Goal: Task Accomplishment & Management: Manage account settings

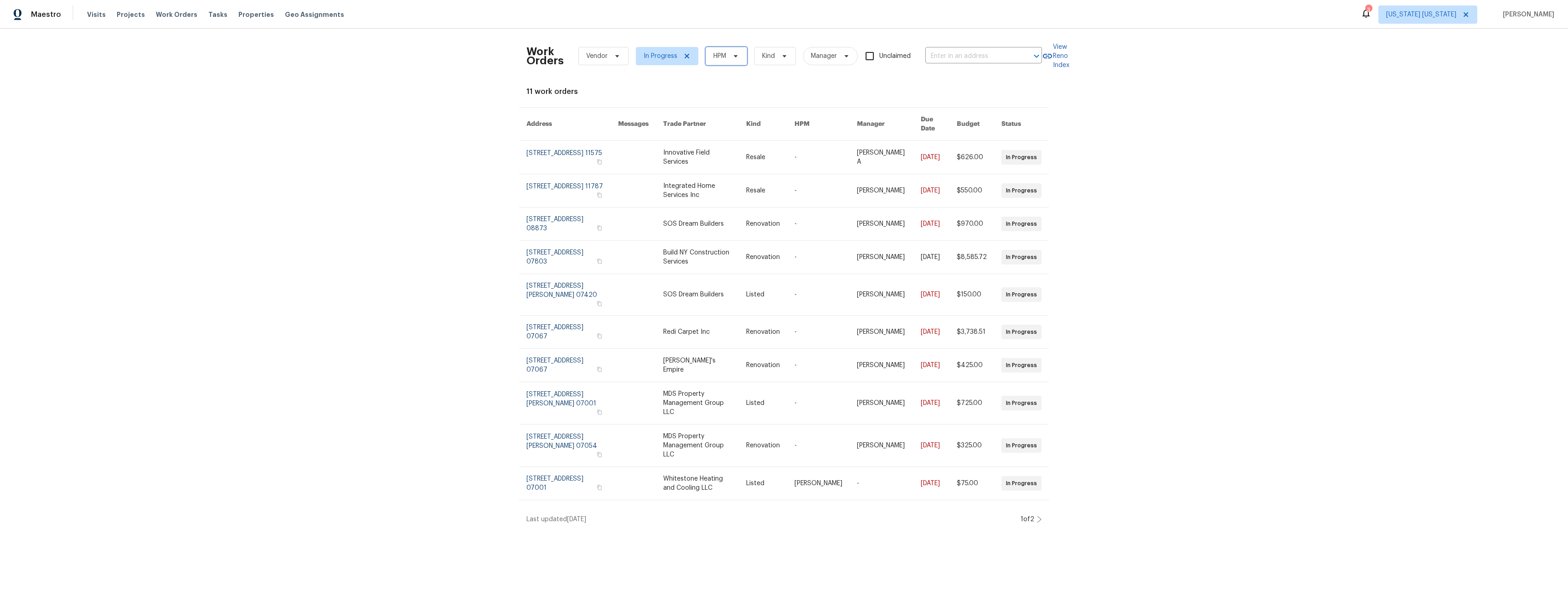
click at [720, 57] on span "HPM" at bounding box center [719, 56] width 12 height 9
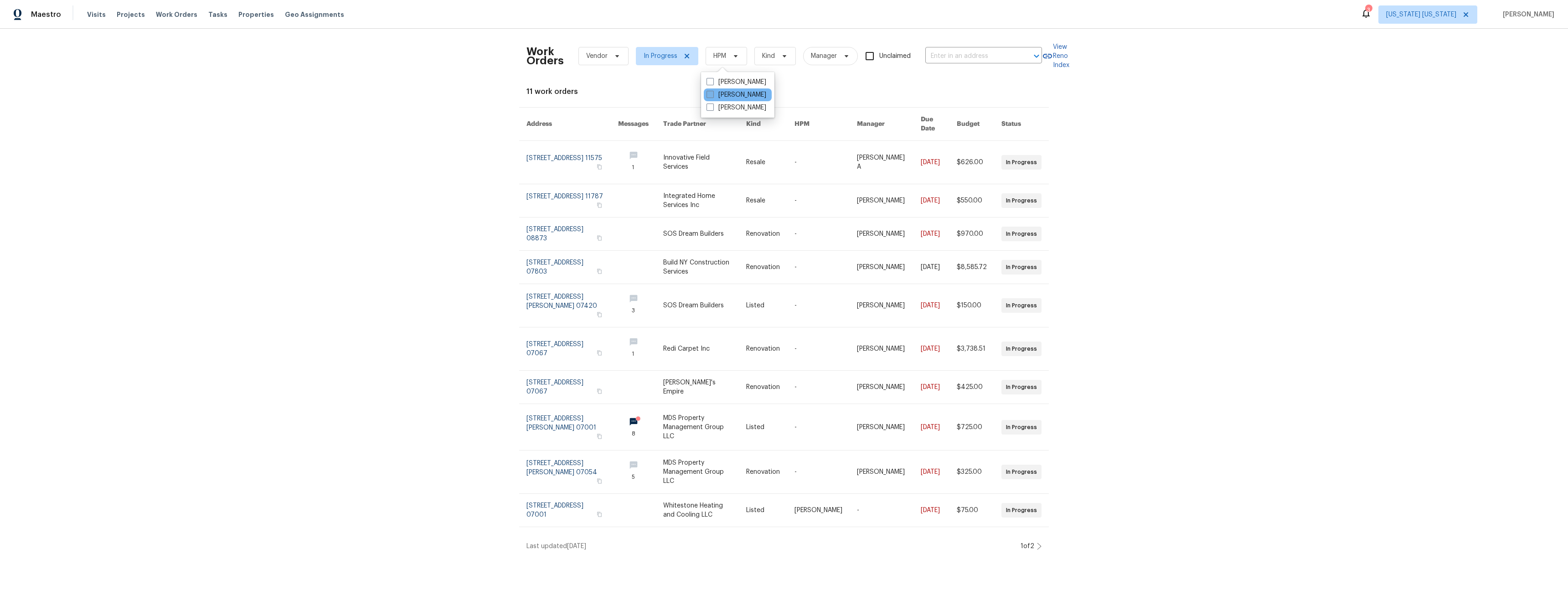
click at [733, 95] on label "[PERSON_NAME]" at bounding box center [736, 95] width 59 height 9
click at [712, 95] on input "[PERSON_NAME]" at bounding box center [709, 93] width 6 height 6
checkbox input "true"
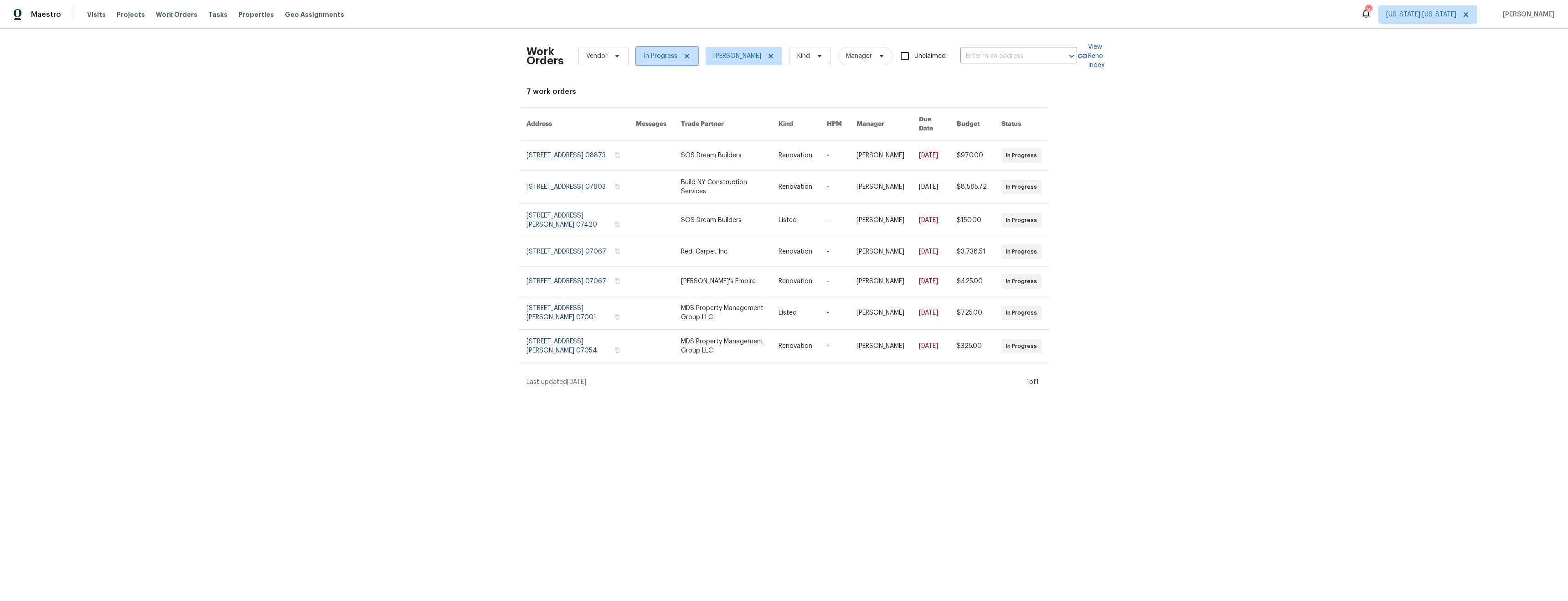
click at [683, 58] on icon at bounding box center [686, 56] width 7 height 7
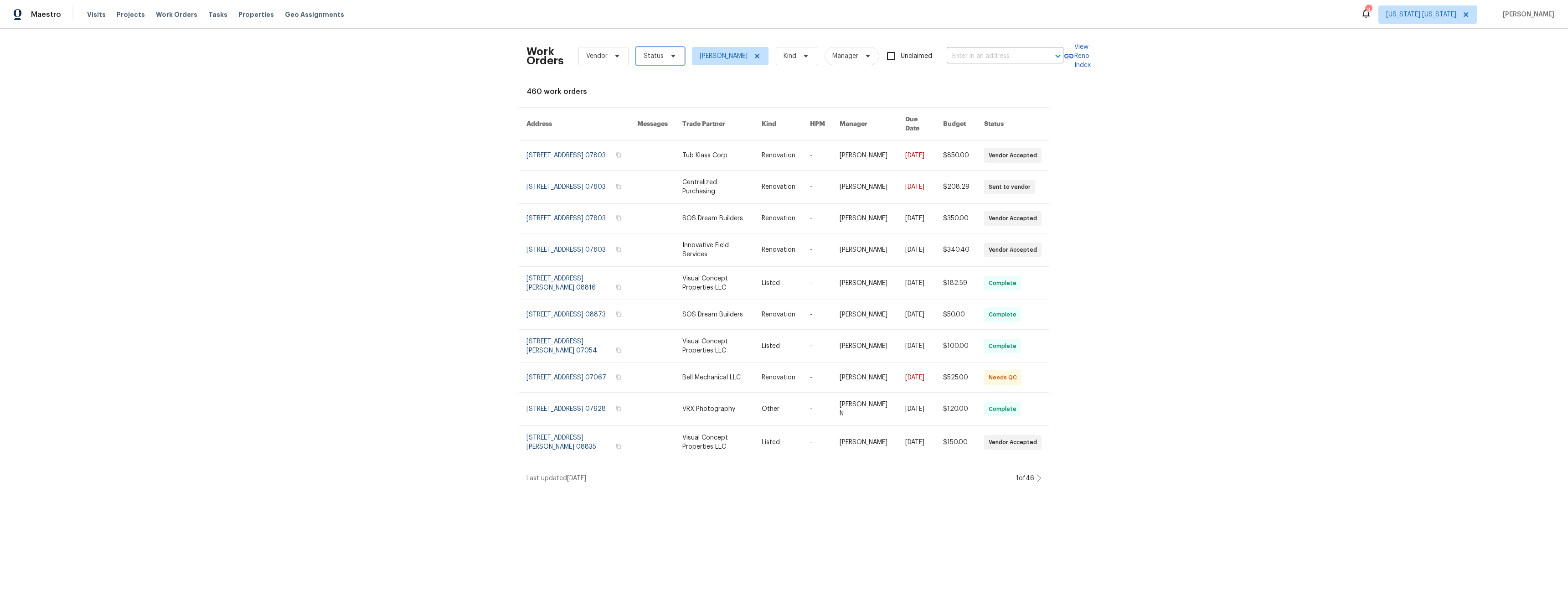
click at [670, 57] on icon at bounding box center [673, 56] width 7 height 7
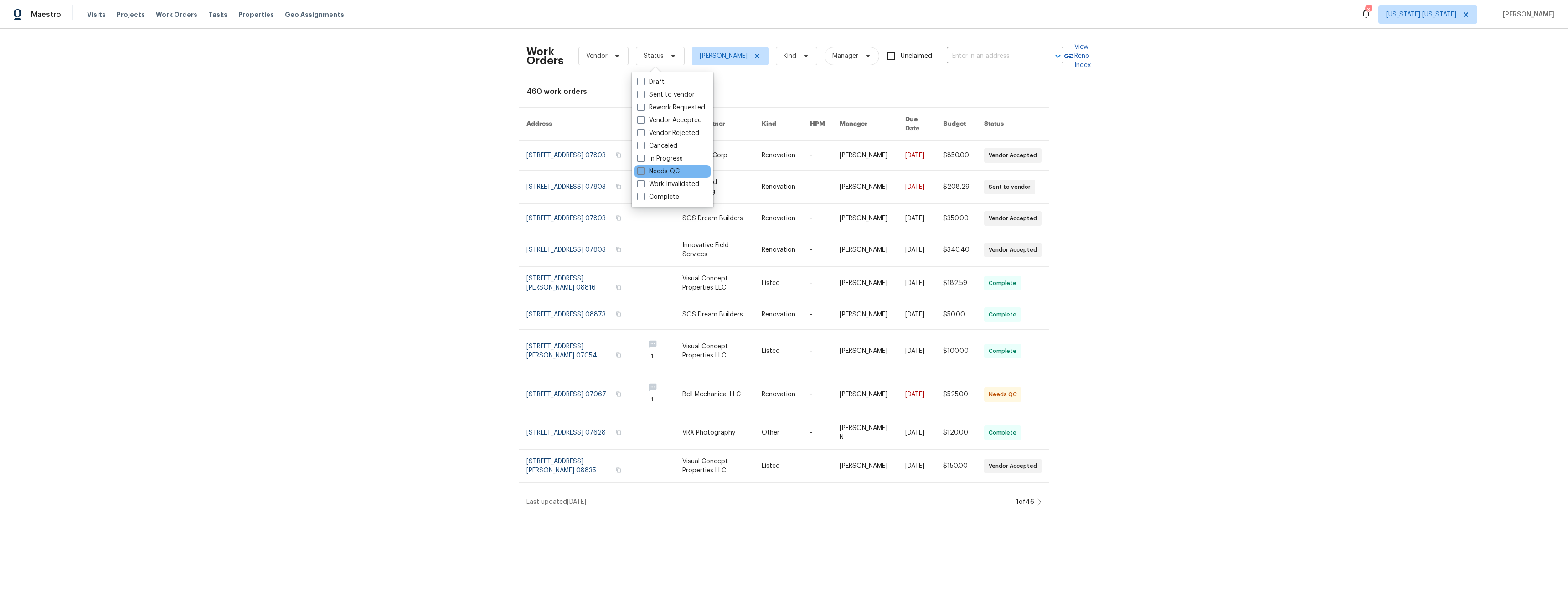
click at [670, 169] on label "Needs QC" at bounding box center [659, 171] width 43 height 9
click at [643, 169] on input "Needs QC" at bounding box center [640, 170] width 6 height 6
checkbox input "true"
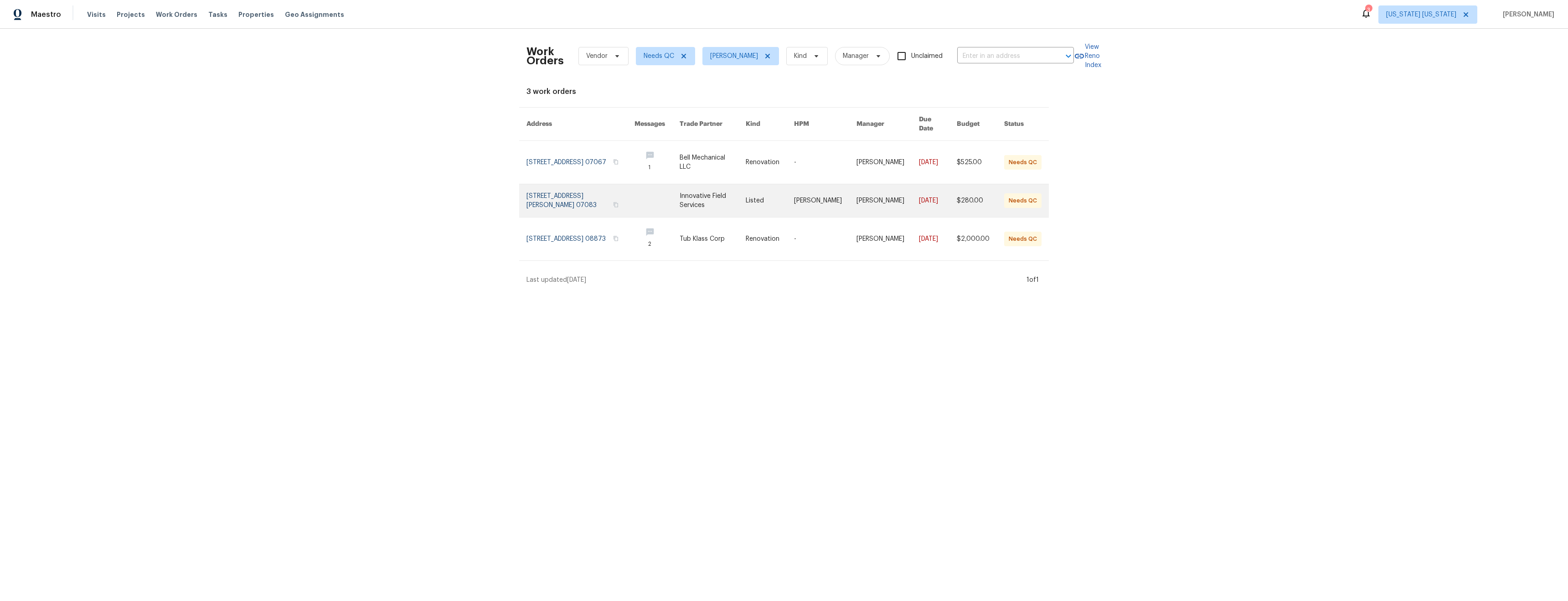
click at [740, 190] on link at bounding box center [712, 200] width 67 height 33
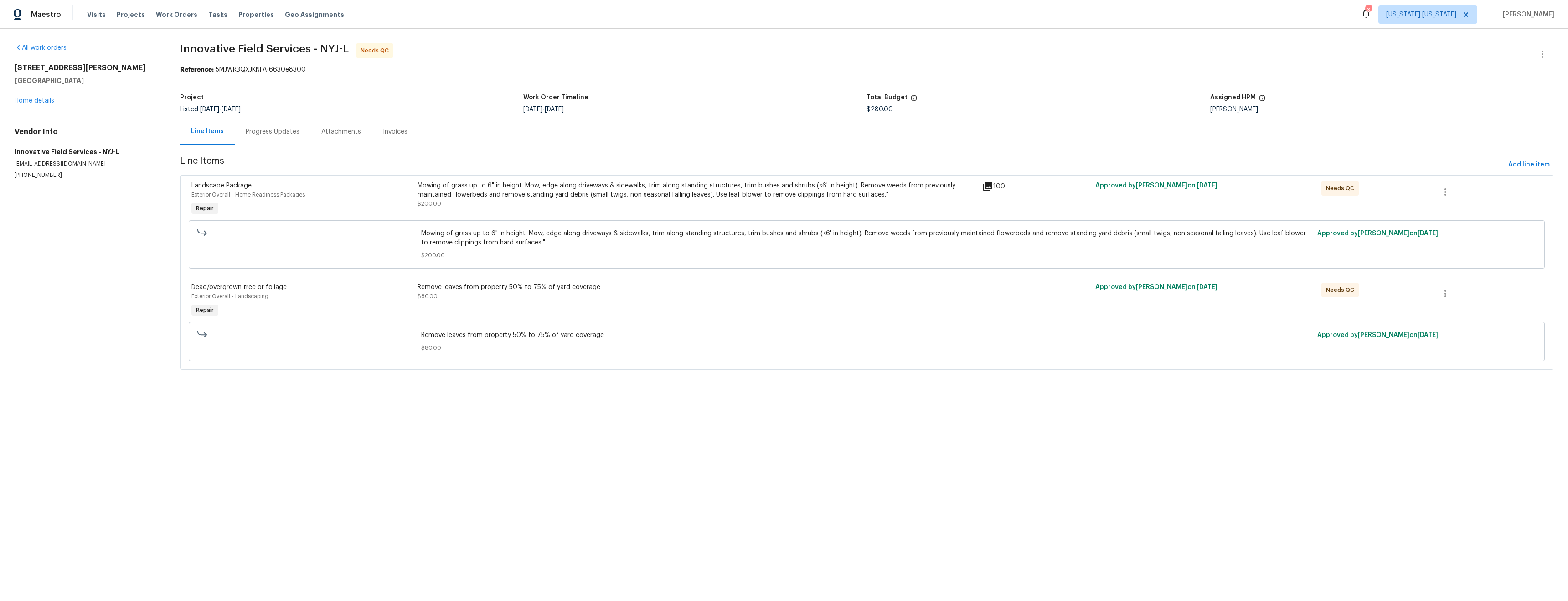
click at [584, 187] on div "Mowing of grass up to 6" in height. Mow, edge along driveways & sidewalks, trim…" at bounding box center [697, 190] width 560 height 18
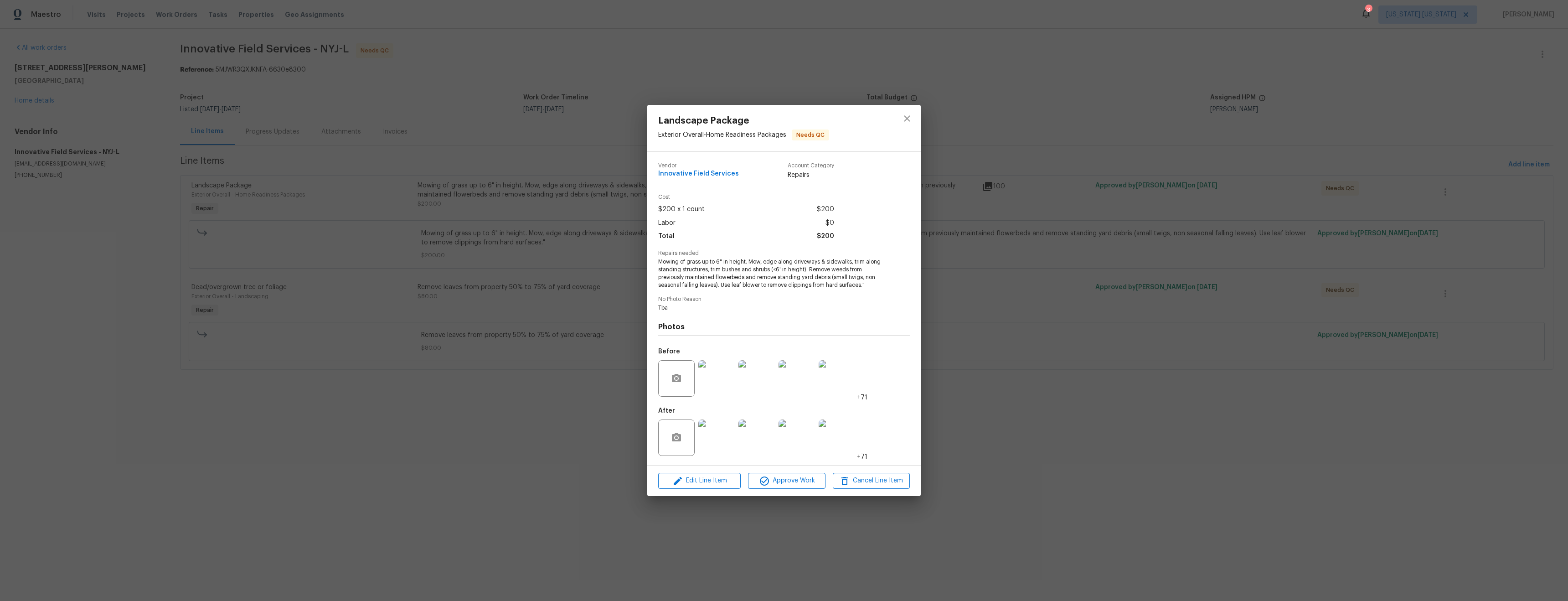
click at [718, 391] on img at bounding box center [717, 379] width 37 height 37
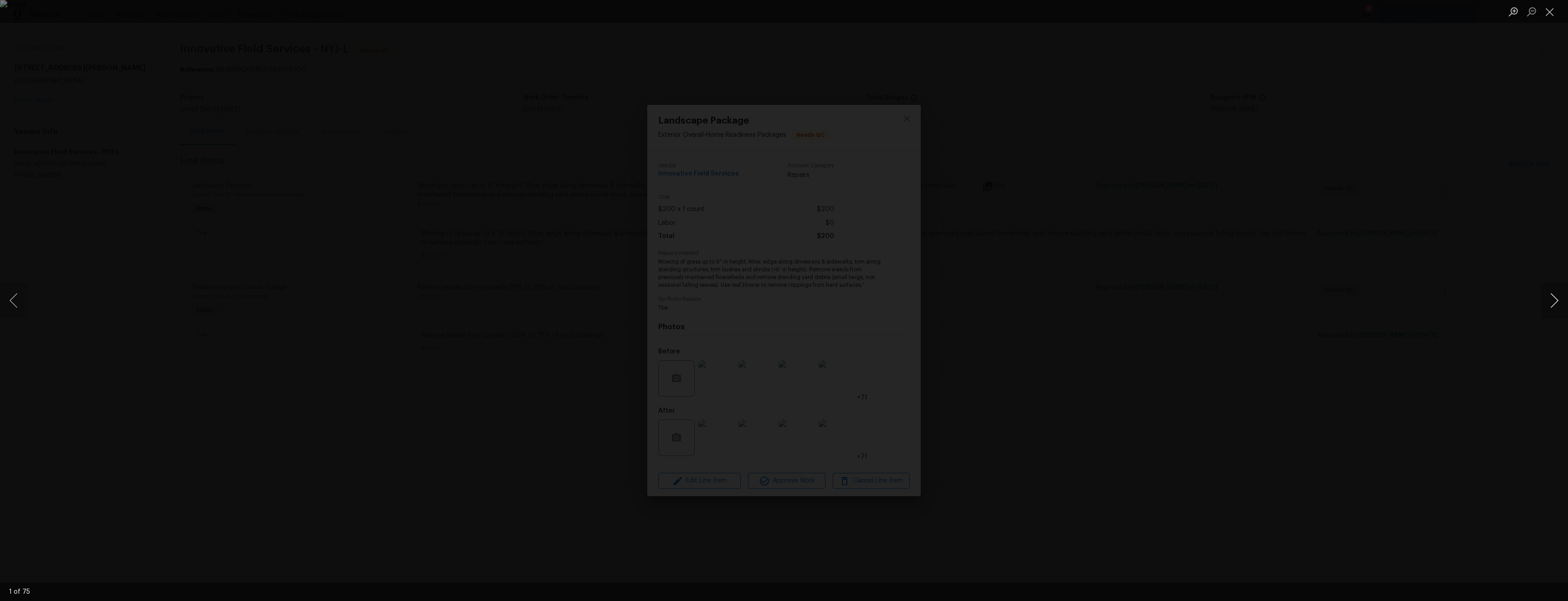
click at [1552, 301] on button "Next image" at bounding box center [1553, 301] width 27 height 37
click at [1553, 301] on button "Next image" at bounding box center [1553, 301] width 27 height 37
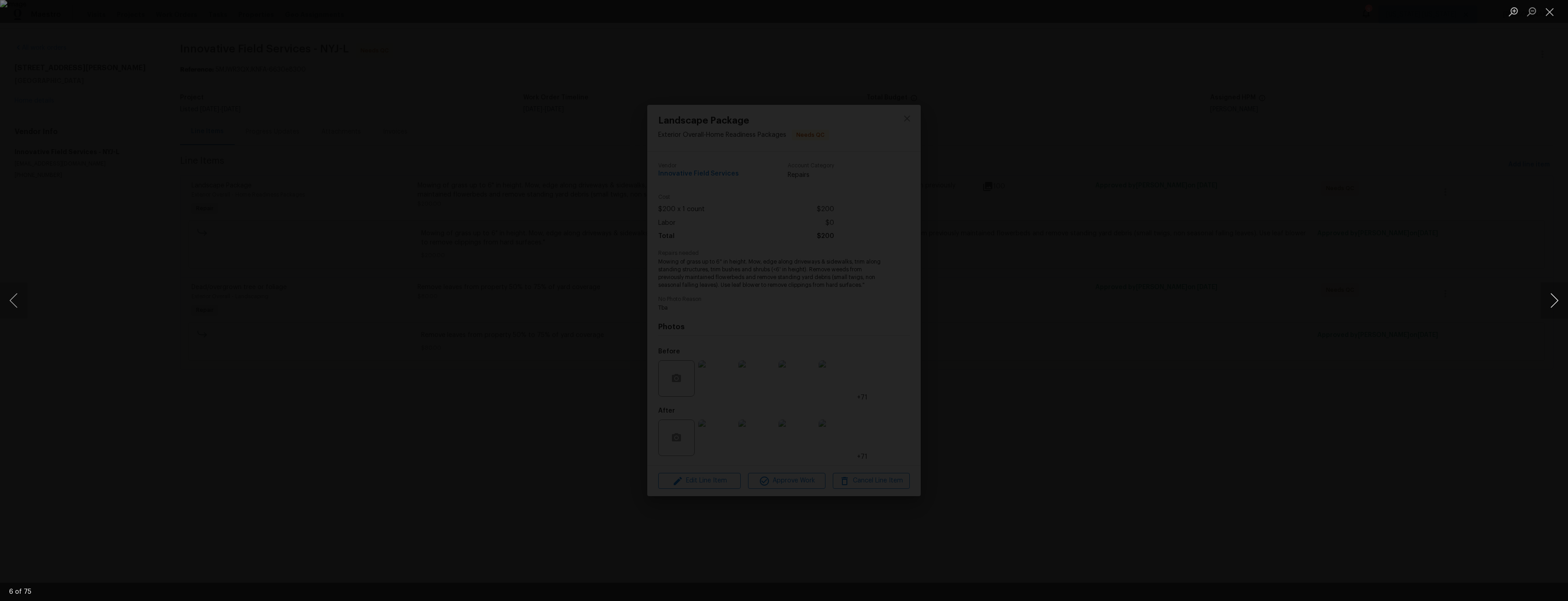
click at [1553, 301] on button "Next image" at bounding box center [1553, 301] width 27 height 37
click at [1553, 301] on button "Next image" at bounding box center [1553, 301] width 27 height 37
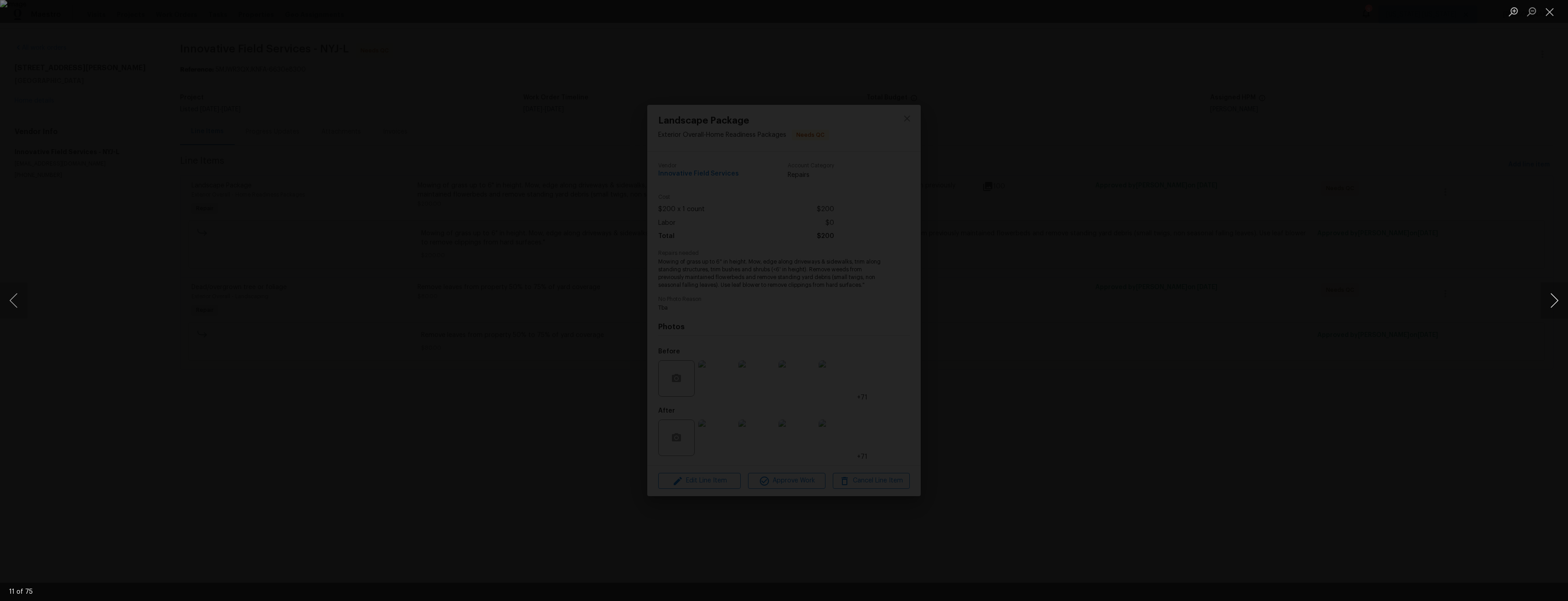
click at [1553, 301] on button "Next image" at bounding box center [1553, 301] width 27 height 37
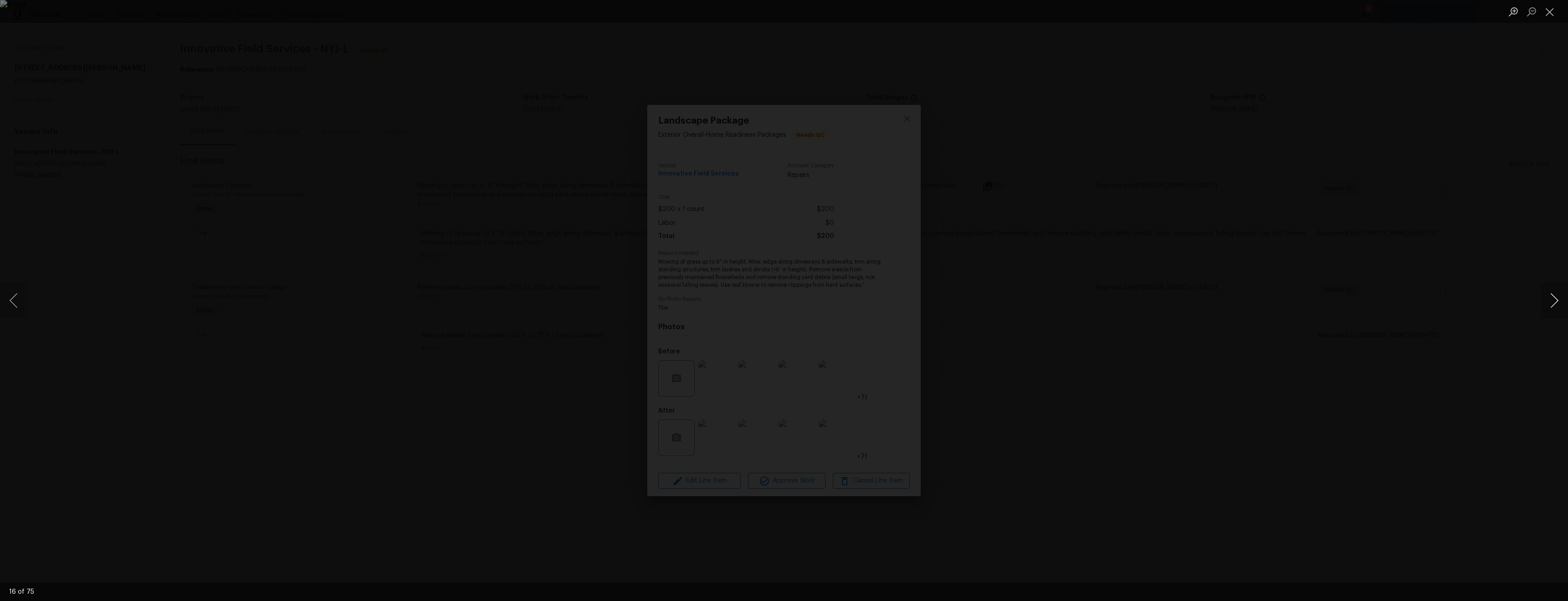
click at [1553, 301] on button "Next image" at bounding box center [1553, 301] width 27 height 37
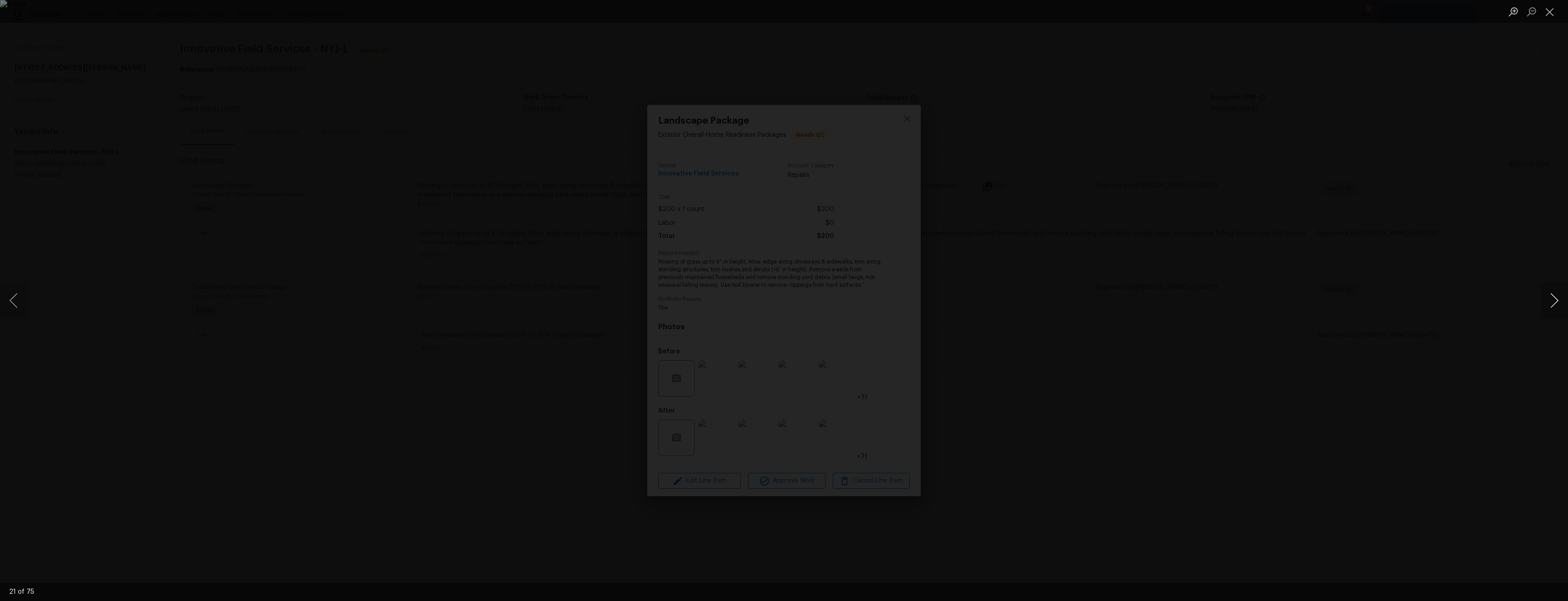
click at [1553, 301] on button "Next image" at bounding box center [1553, 301] width 27 height 37
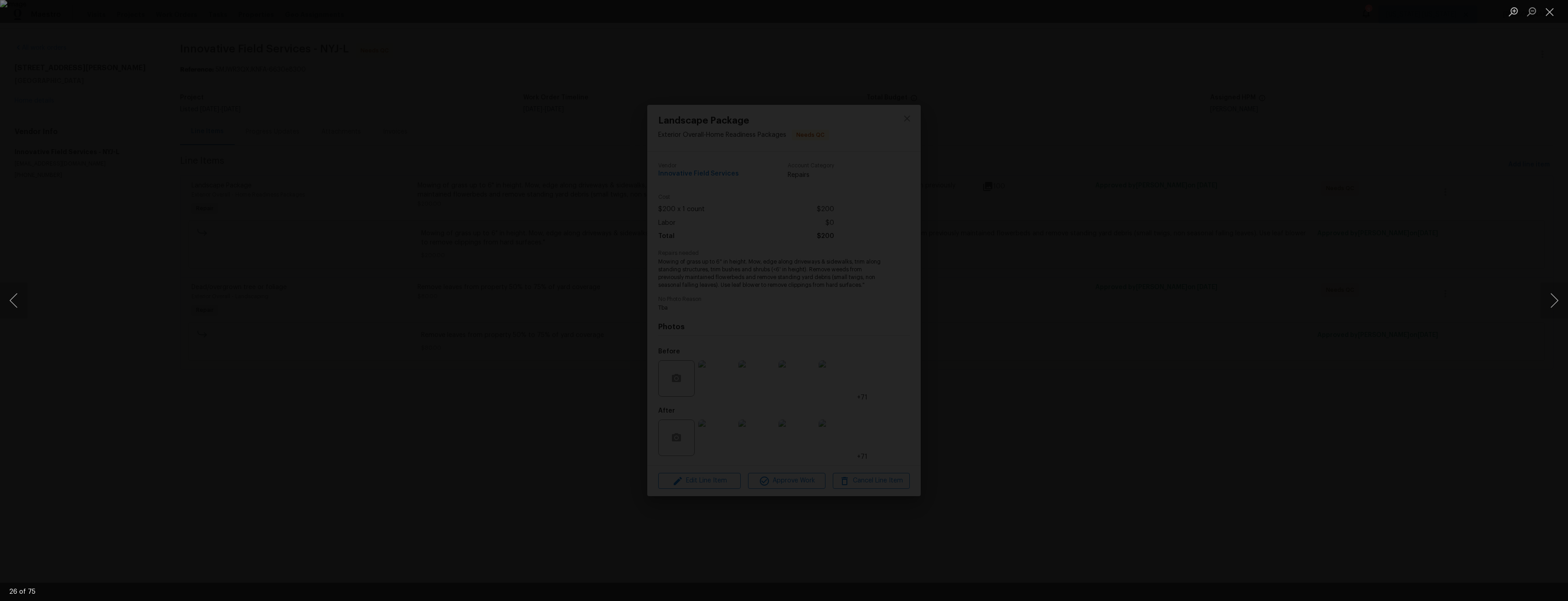
click at [837, 458] on div "Lightbox" at bounding box center [784, 300] width 1568 height 601
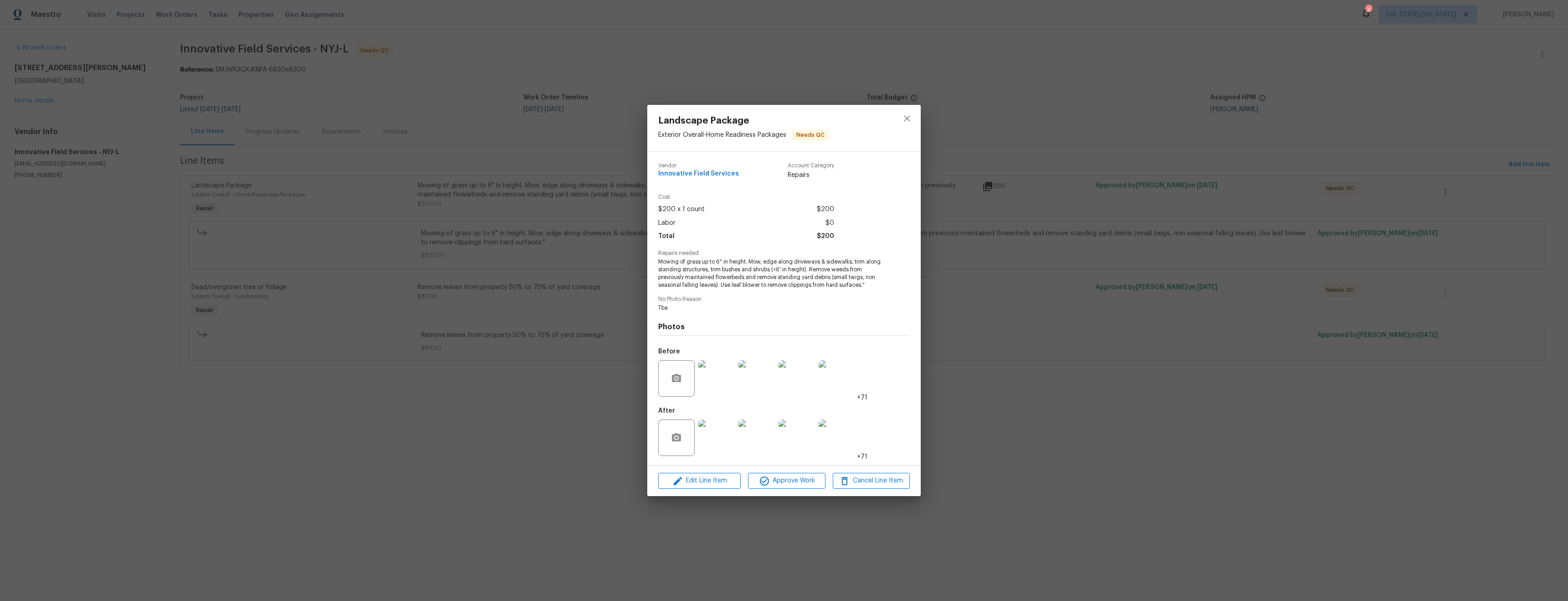
click at [716, 439] on img at bounding box center [717, 438] width 37 height 37
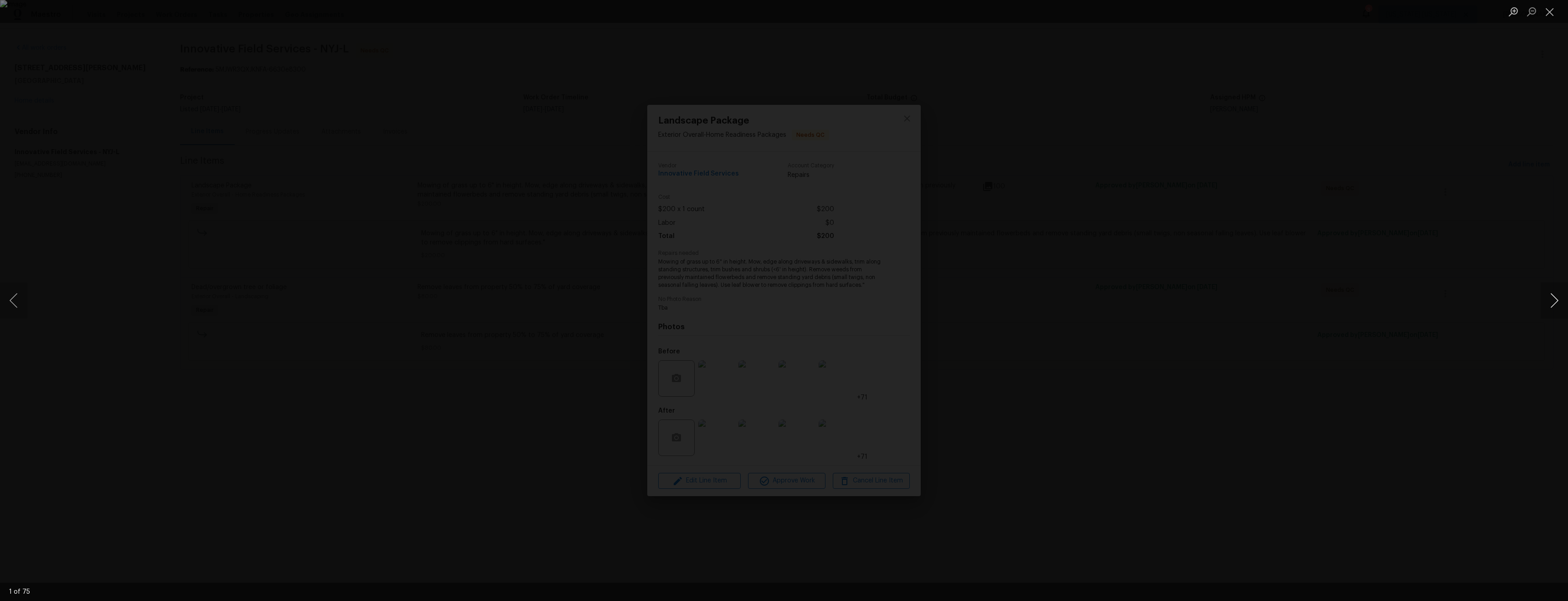
click at [1553, 310] on button "Next image" at bounding box center [1553, 301] width 27 height 37
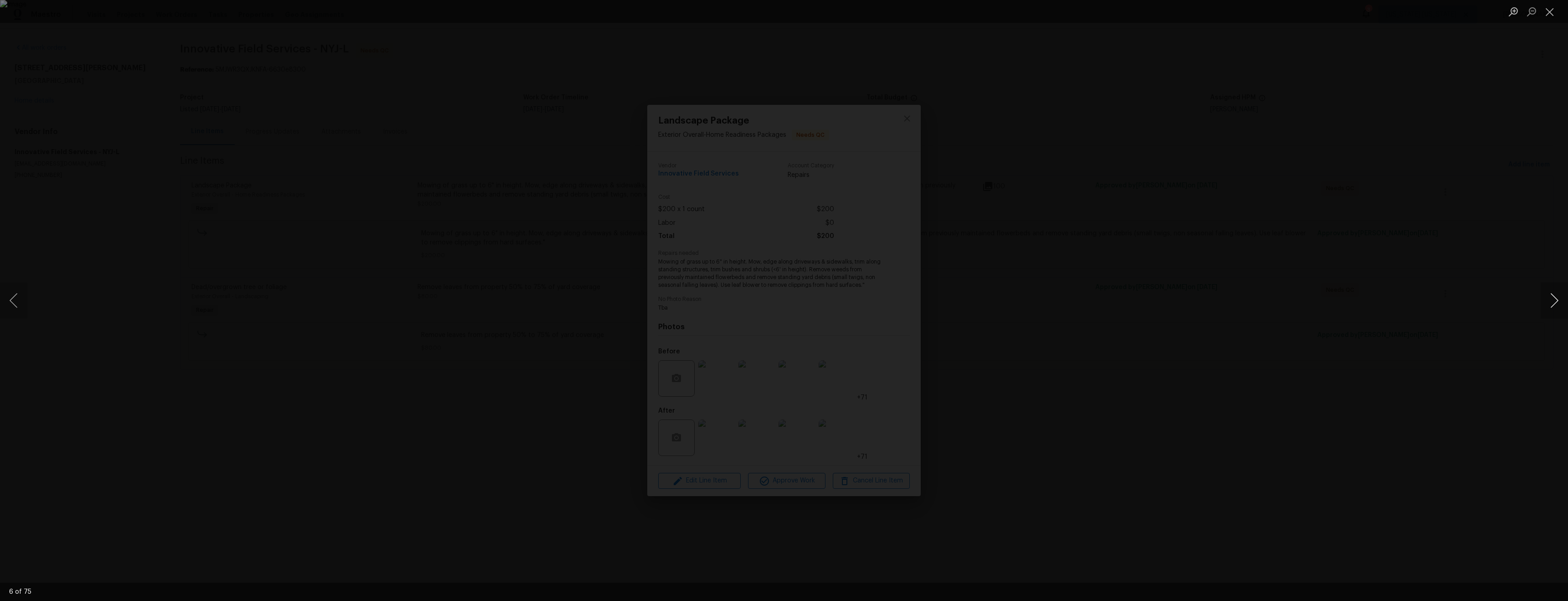
click at [1553, 310] on button "Next image" at bounding box center [1553, 301] width 27 height 37
click at [1091, 475] on div "Lightbox" at bounding box center [784, 300] width 1568 height 601
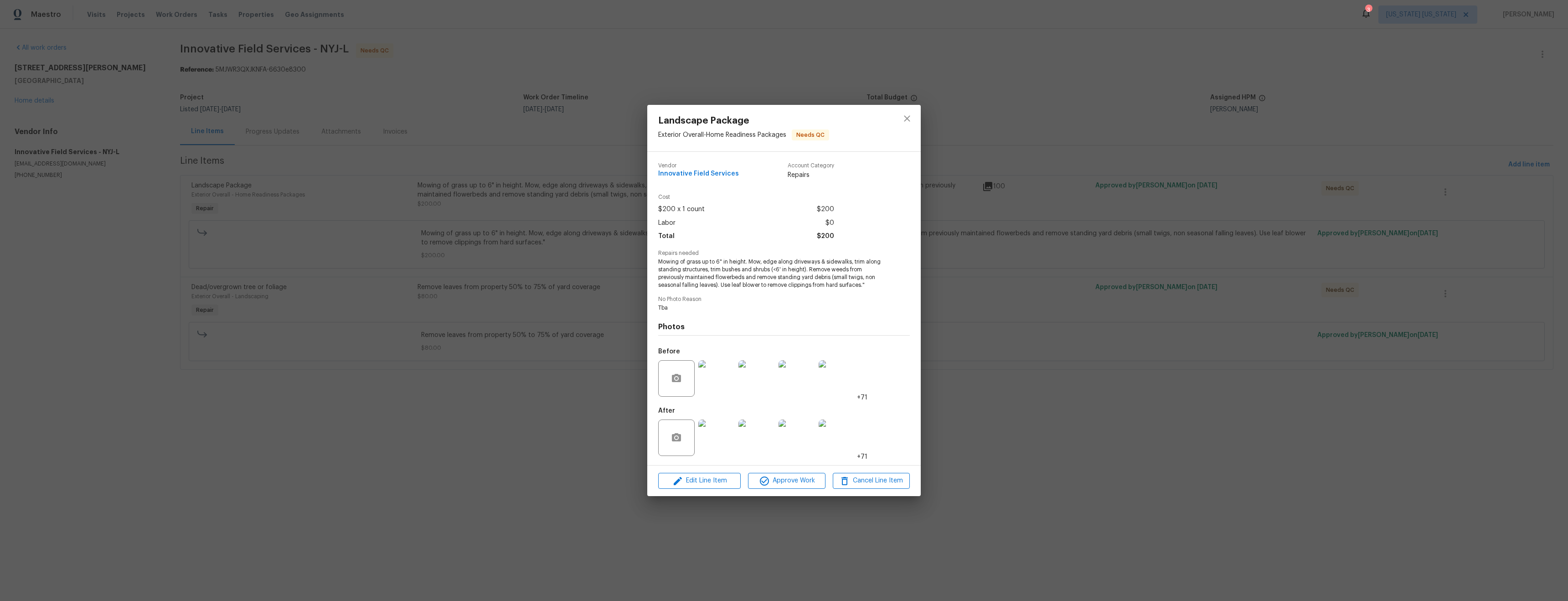
click at [1072, 396] on div "Landscape Package Exterior Overall - Home Readiness Packages Needs QC Vendor In…" at bounding box center [784, 300] width 1568 height 601
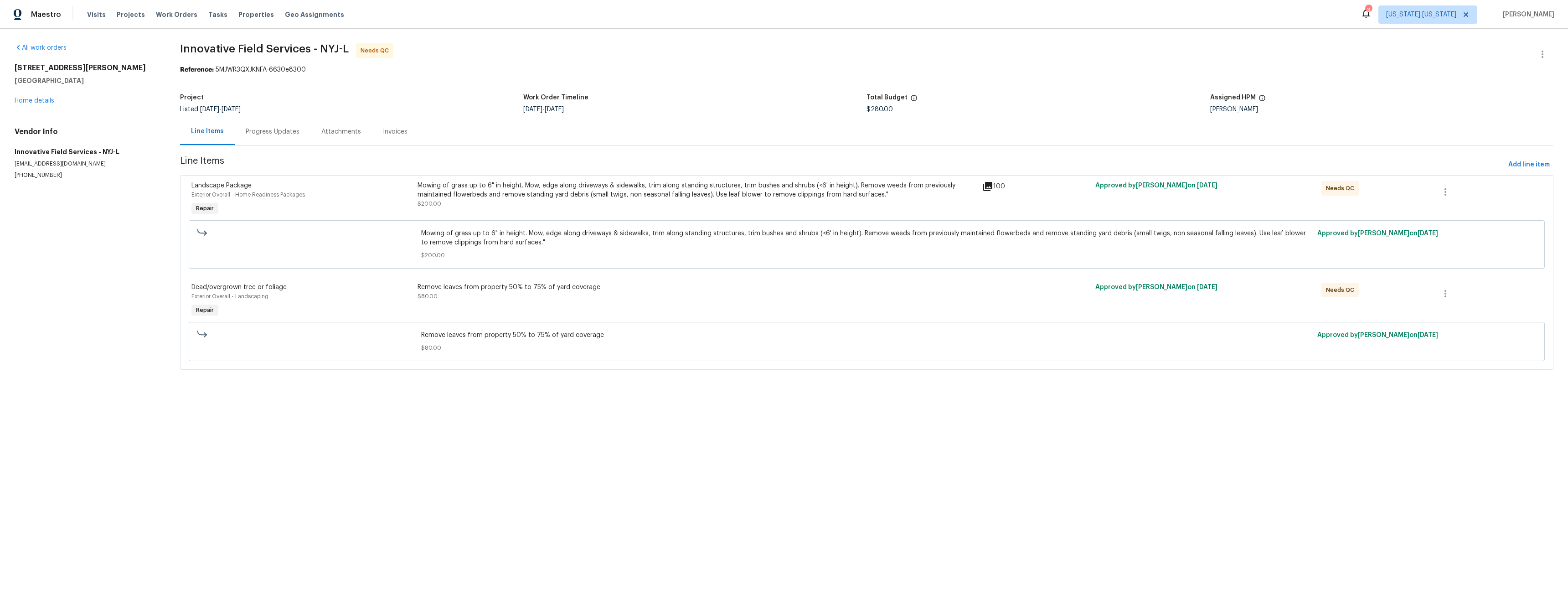
click at [553, 200] on div "Mowing of grass up to 6" in height. Mow, edge along driveways & sidewalks, trim…" at bounding box center [697, 194] width 560 height 27
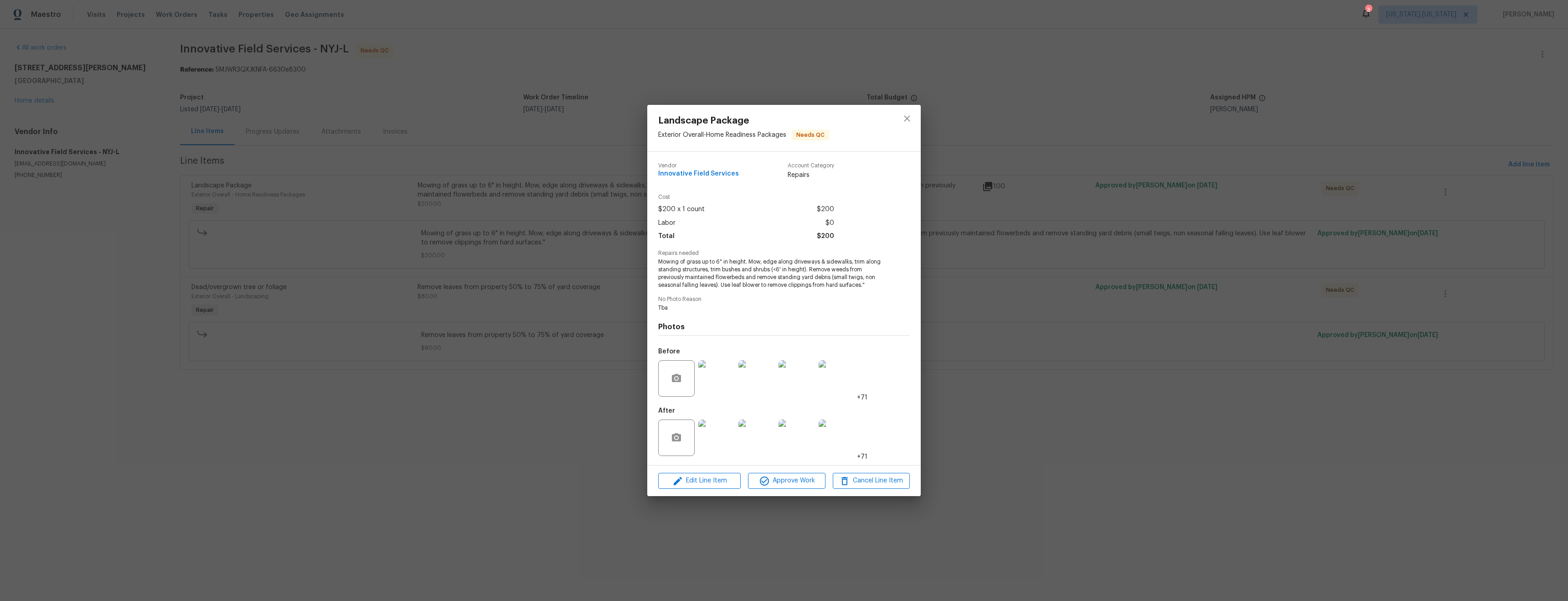
click at [538, 381] on div "Landscape Package Exterior Overall - Home Readiness Packages Needs QC Vendor In…" at bounding box center [784, 300] width 1568 height 601
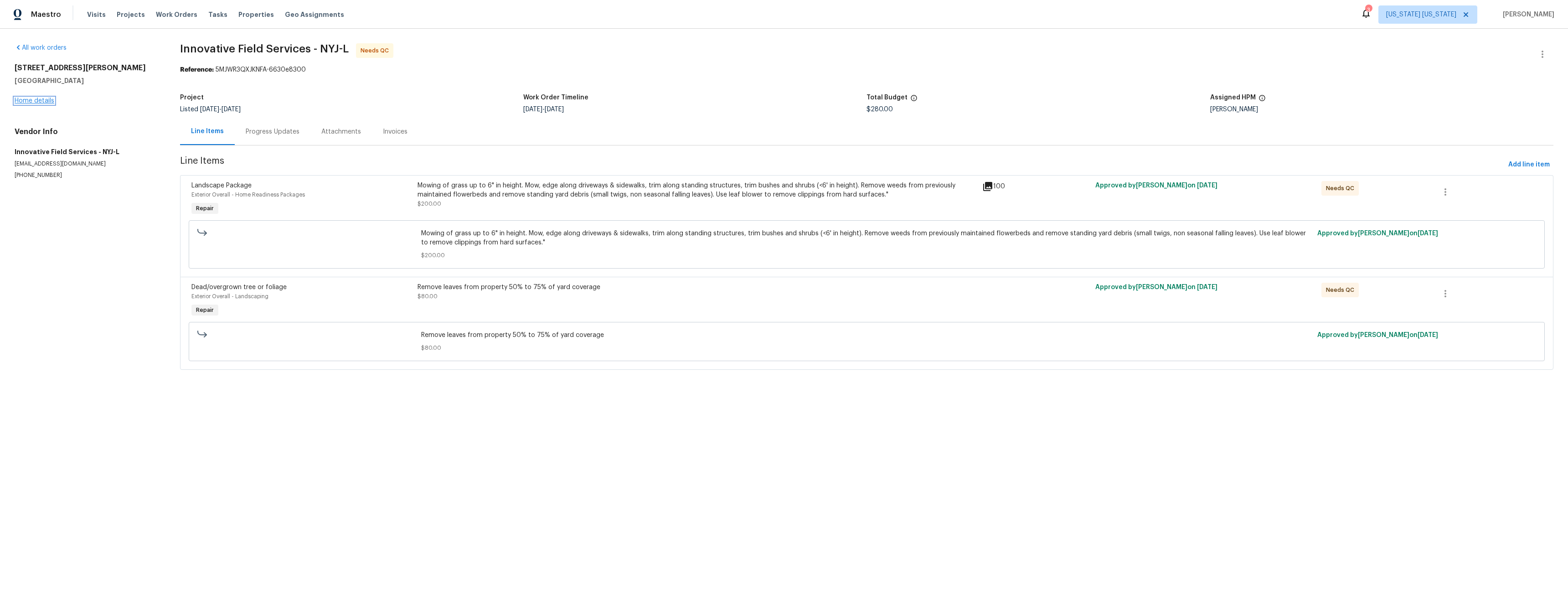
click at [37, 101] on link "Home details" at bounding box center [34, 101] width 40 height 7
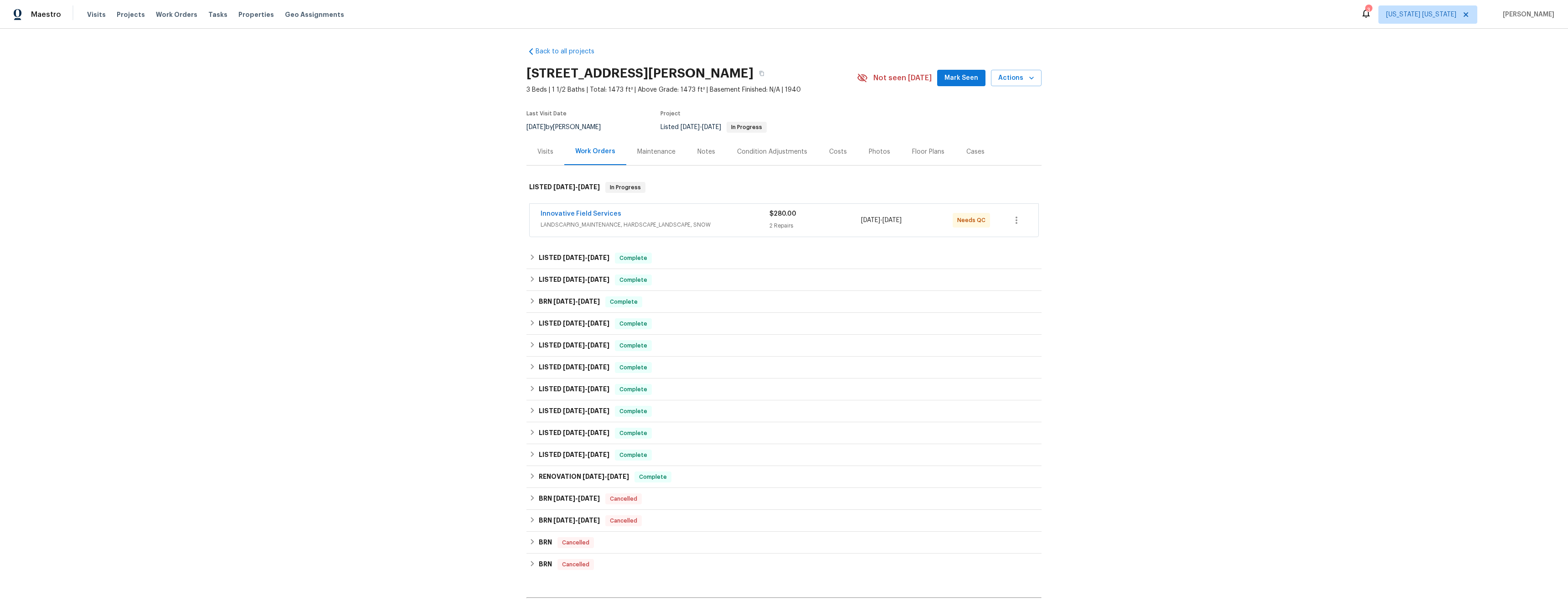
click at [168, 21] on div "Visits Projects Work Orders Tasks Properties Geo Assignments" at bounding box center [221, 14] width 268 height 18
click at [178, 18] on span "Work Orders" at bounding box center [177, 15] width 42 height 9
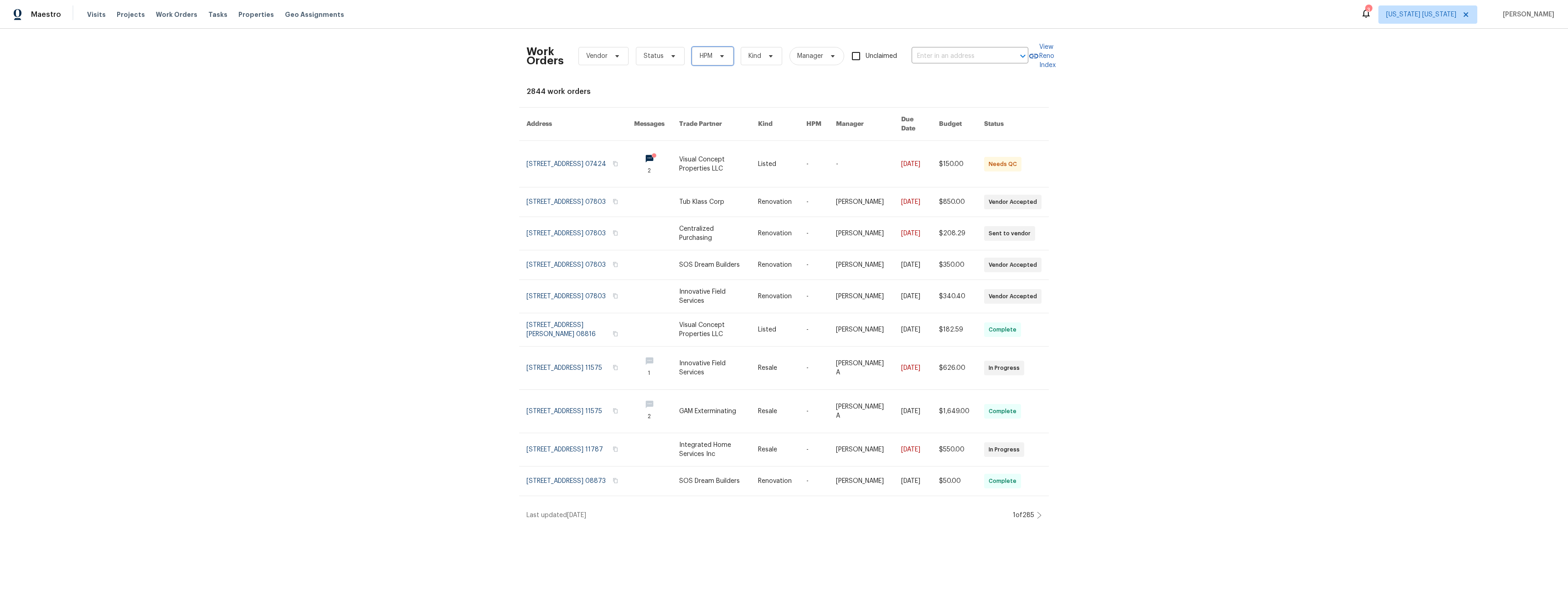
click at [716, 59] on span at bounding box center [721, 56] width 10 height 7
click at [705, 90] on label "[PERSON_NAME]" at bounding box center [721, 95] width 59 height 9
click at [697, 90] on input "[PERSON_NAME]" at bounding box center [695, 93] width 6 height 6
checkbox input "true"
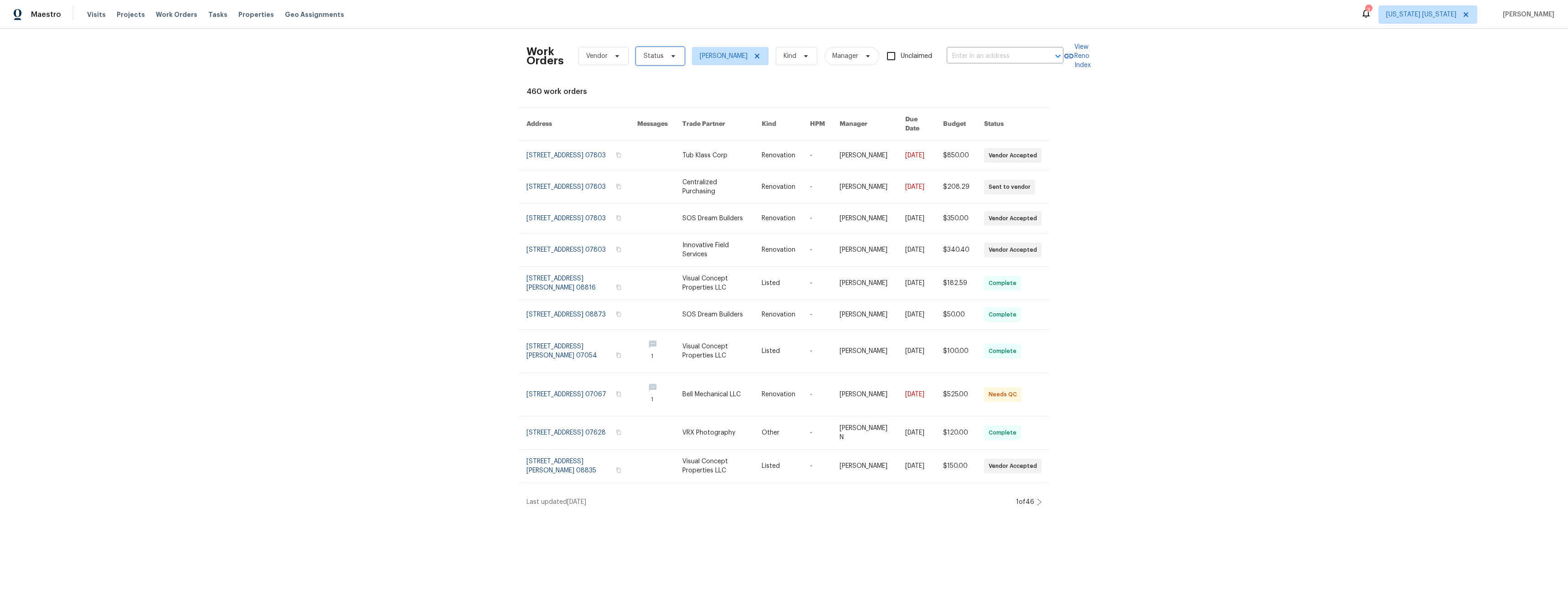
click at [643, 54] on span "Status" at bounding box center [653, 56] width 20 height 9
click at [662, 174] on label "Needs QC" at bounding box center [659, 171] width 43 height 9
click at [643, 173] on input "Needs QC" at bounding box center [640, 170] width 6 height 6
checkbox input "true"
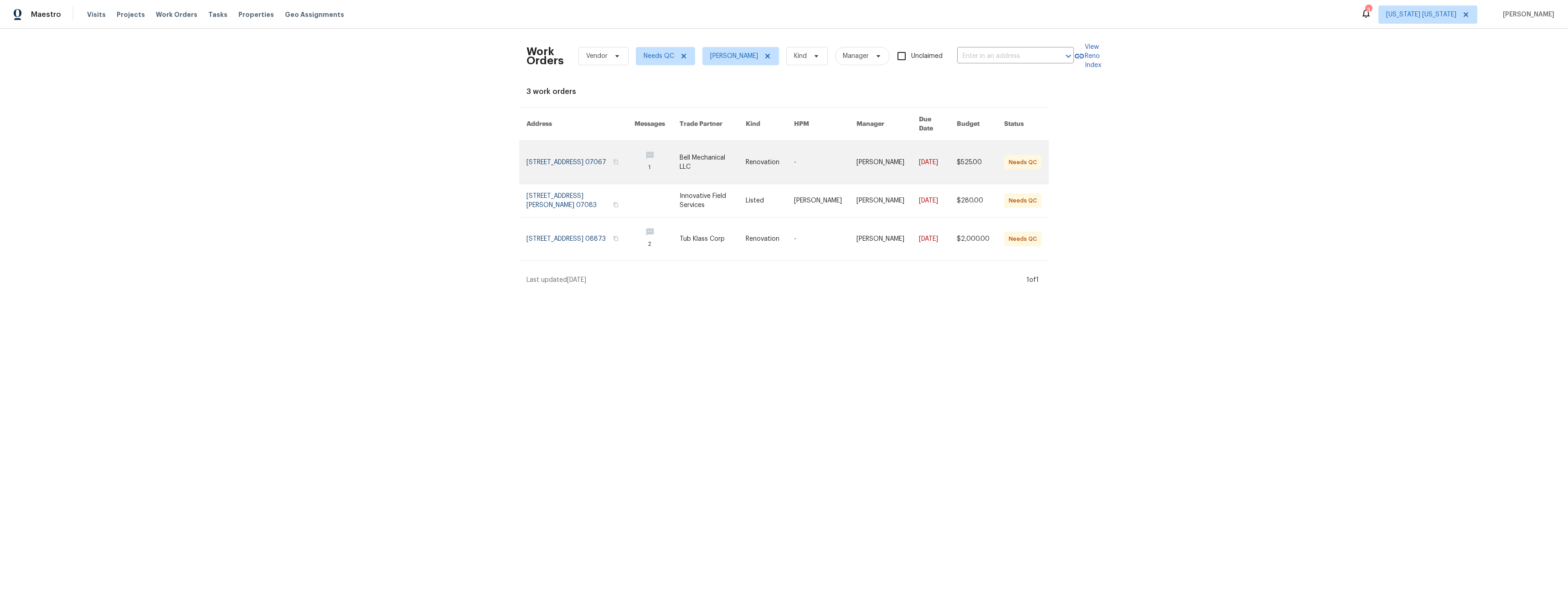
click at [698, 159] on link at bounding box center [712, 162] width 67 height 43
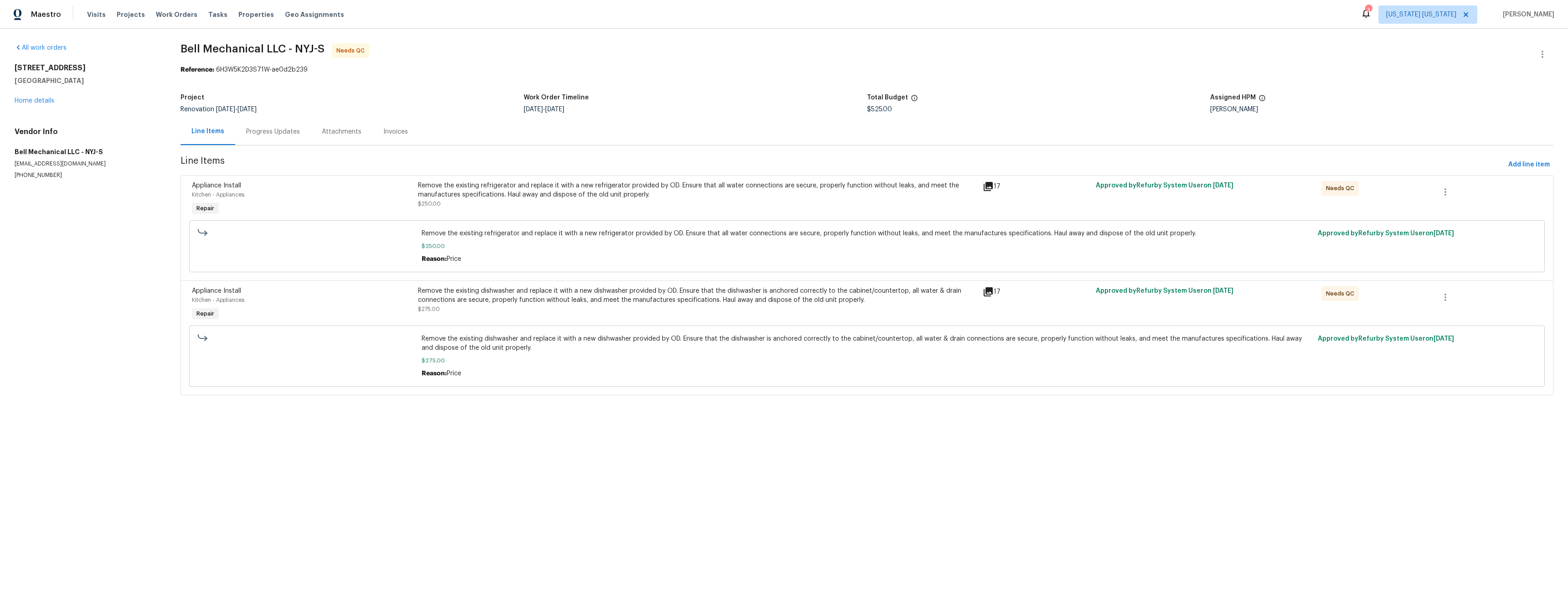
click at [467, 206] on div "Remove the existing refrigerator and replace it with a new refrigerator provide…" at bounding box center [697, 194] width 559 height 27
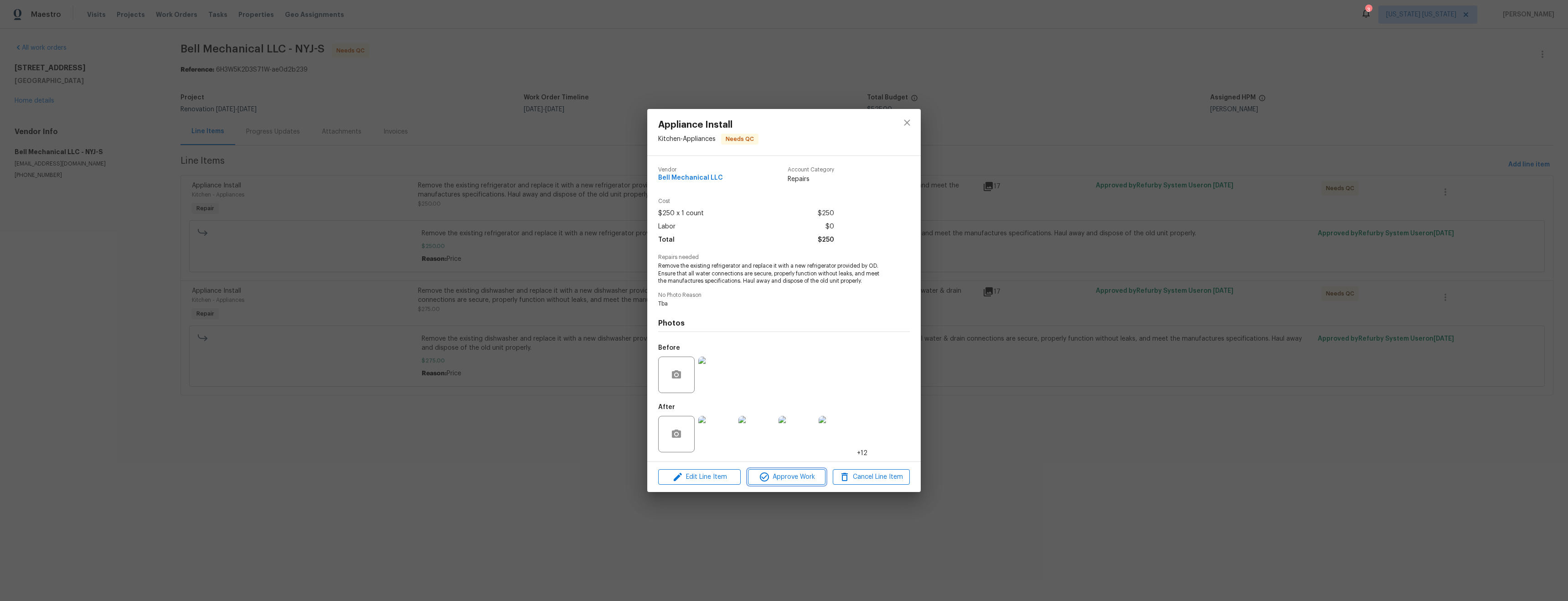
click at [790, 473] on span "Approve Work" at bounding box center [786, 478] width 72 height 12
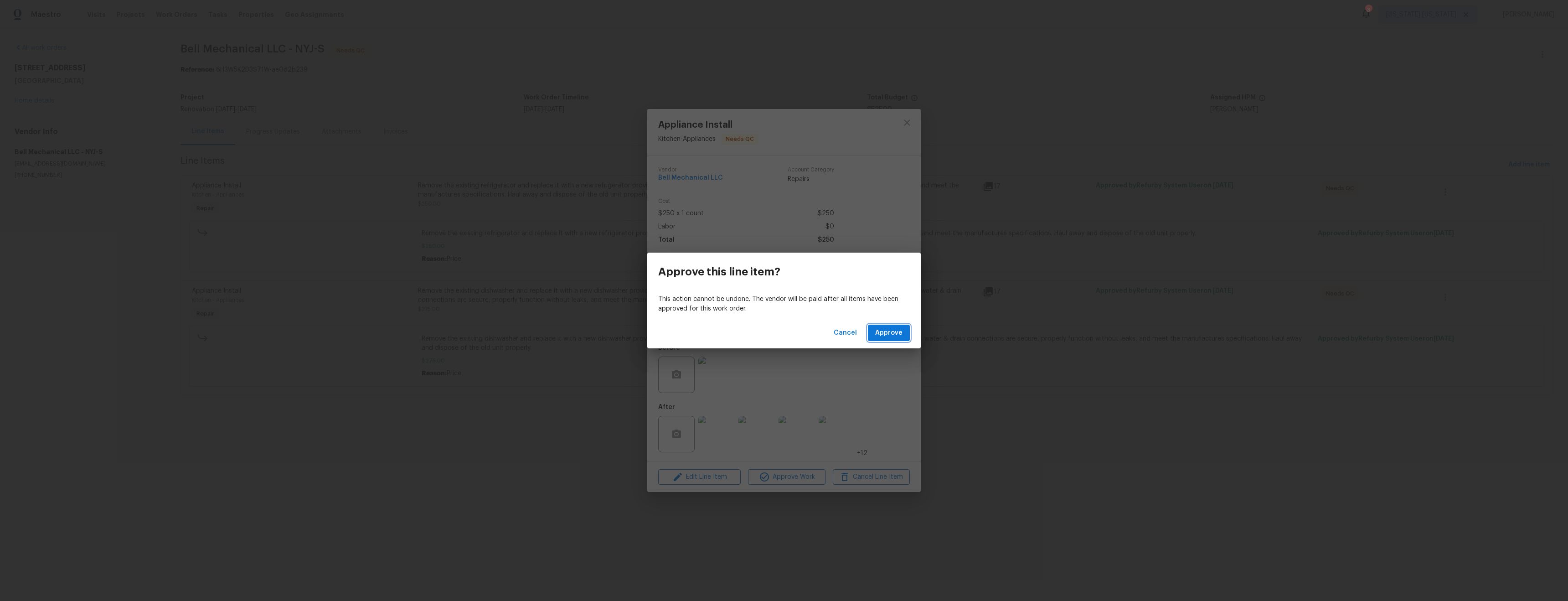
click at [884, 330] on span "Approve" at bounding box center [888, 333] width 27 height 12
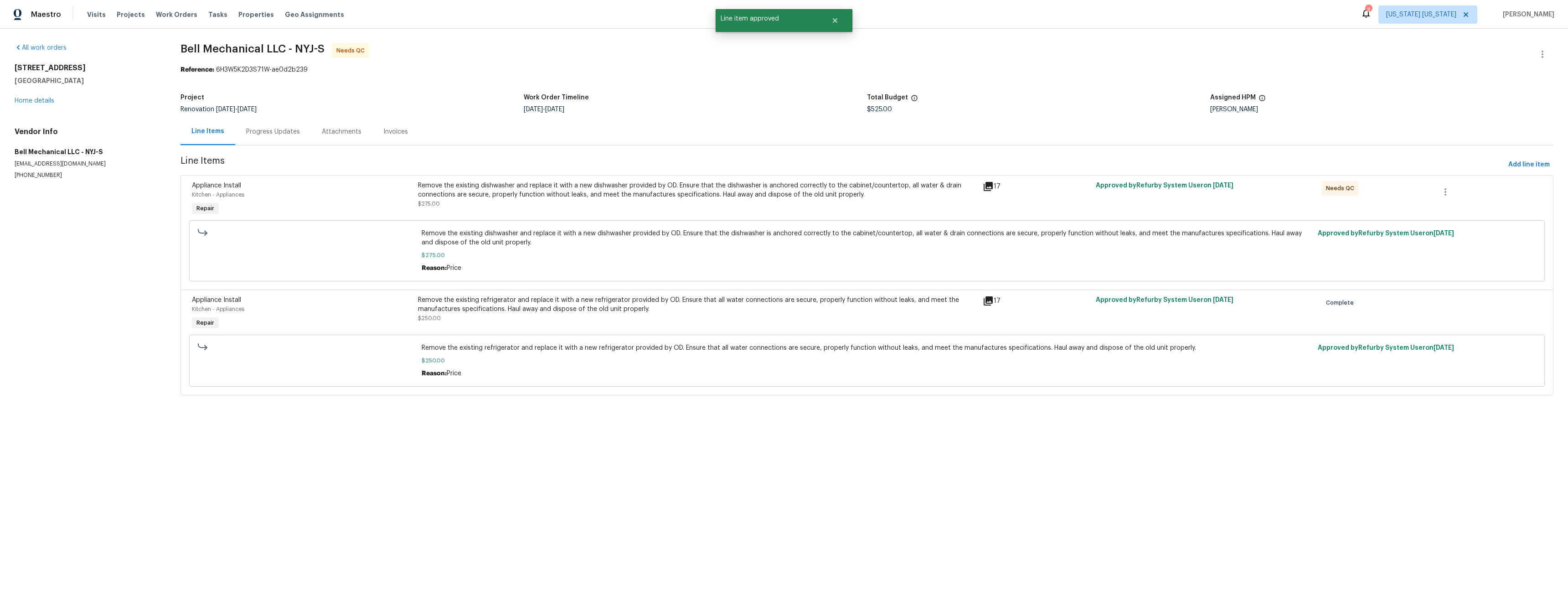
click at [571, 197] on div "Remove the existing dishwasher and replace it with a new dishwasher provided by…" at bounding box center [697, 190] width 559 height 18
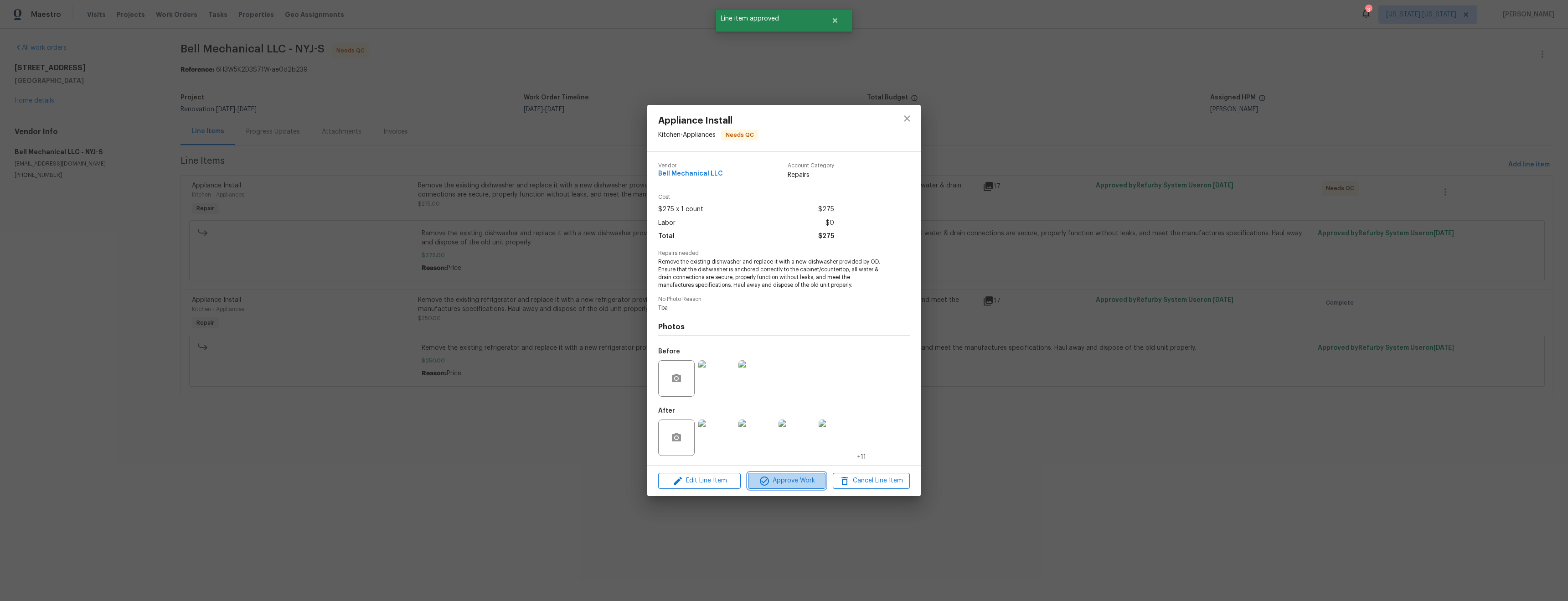
click at [790, 482] on span "Approve Work" at bounding box center [786, 481] width 72 height 12
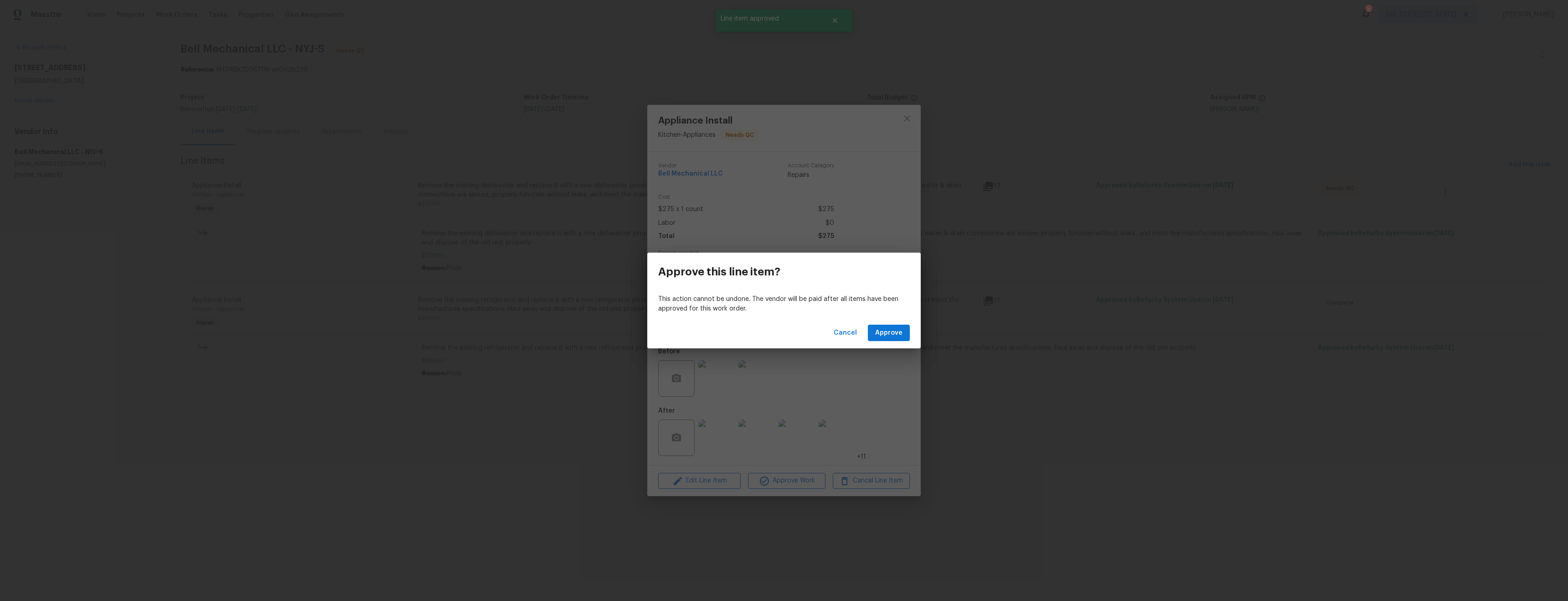
click at [890, 314] on div "This action cannot be undone. The vendor will be paid after all items have been…" at bounding box center [783, 304] width 274 height 26
click at [893, 327] on span "Approve" at bounding box center [888, 333] width 27 height 12
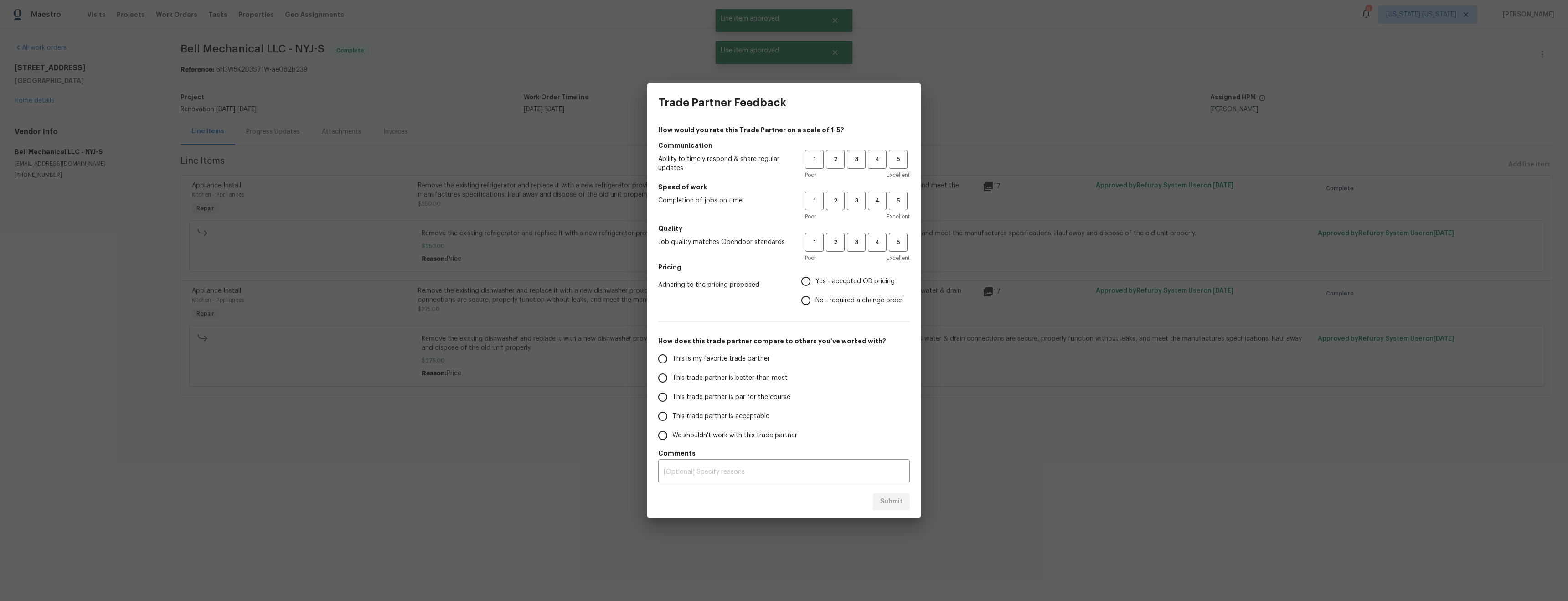
drag, startPoint x: 464, startPoint y: 439, endPoint x: 433, endPoint y: 429, distance: 32.6
click at [462, 437] on div "Trade Partner Feedback How would you rate this Trade Partner on a scale of 1-5?…" at bounding box center [784, 300] width 1568 height 601
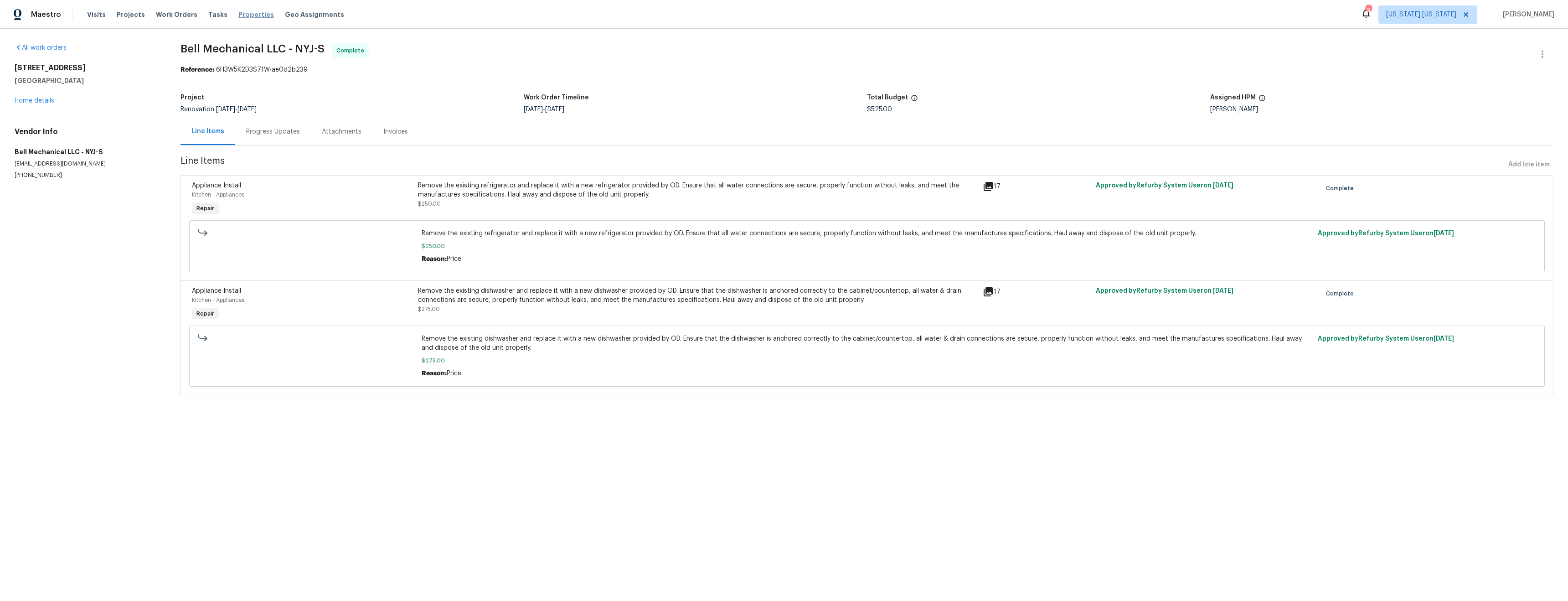
click at [252, 12] on span "Properties" at bounding box center [256, 15] width 35 height 9
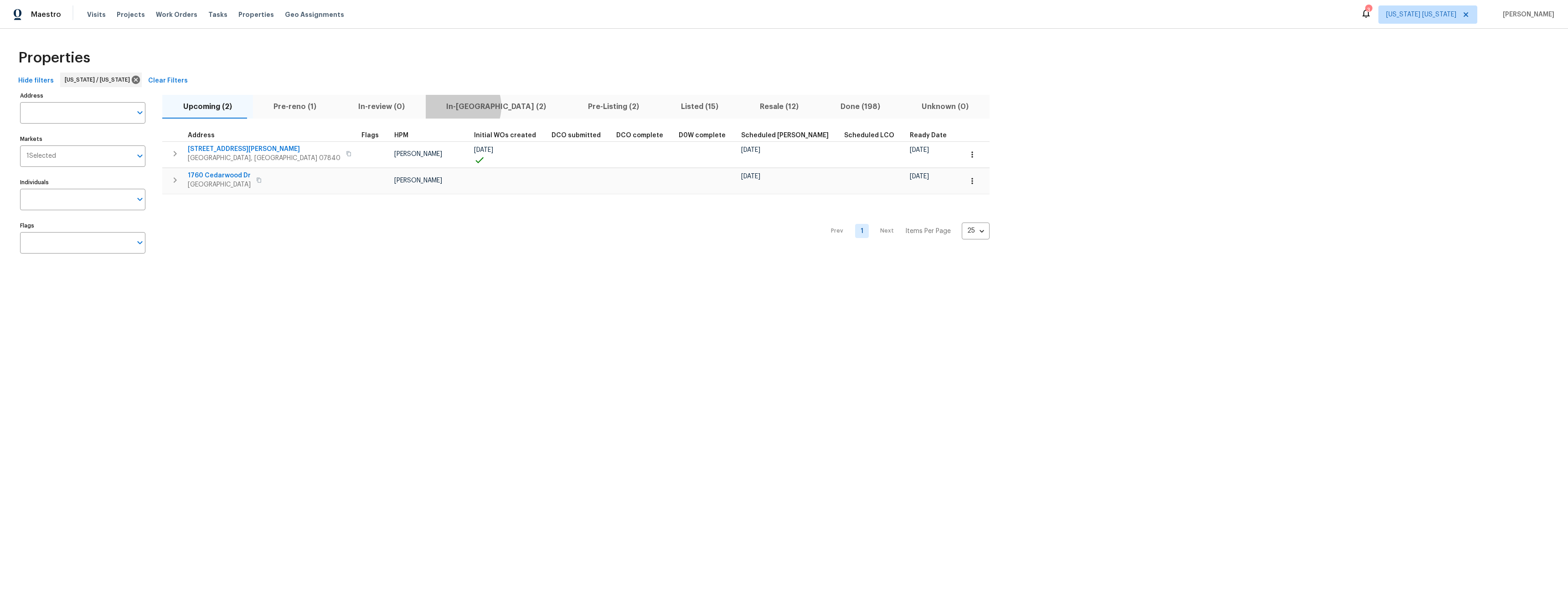
click at [435, 106] on span "In-reno (2)" at bounding box center [497, 106] width 131 height 12
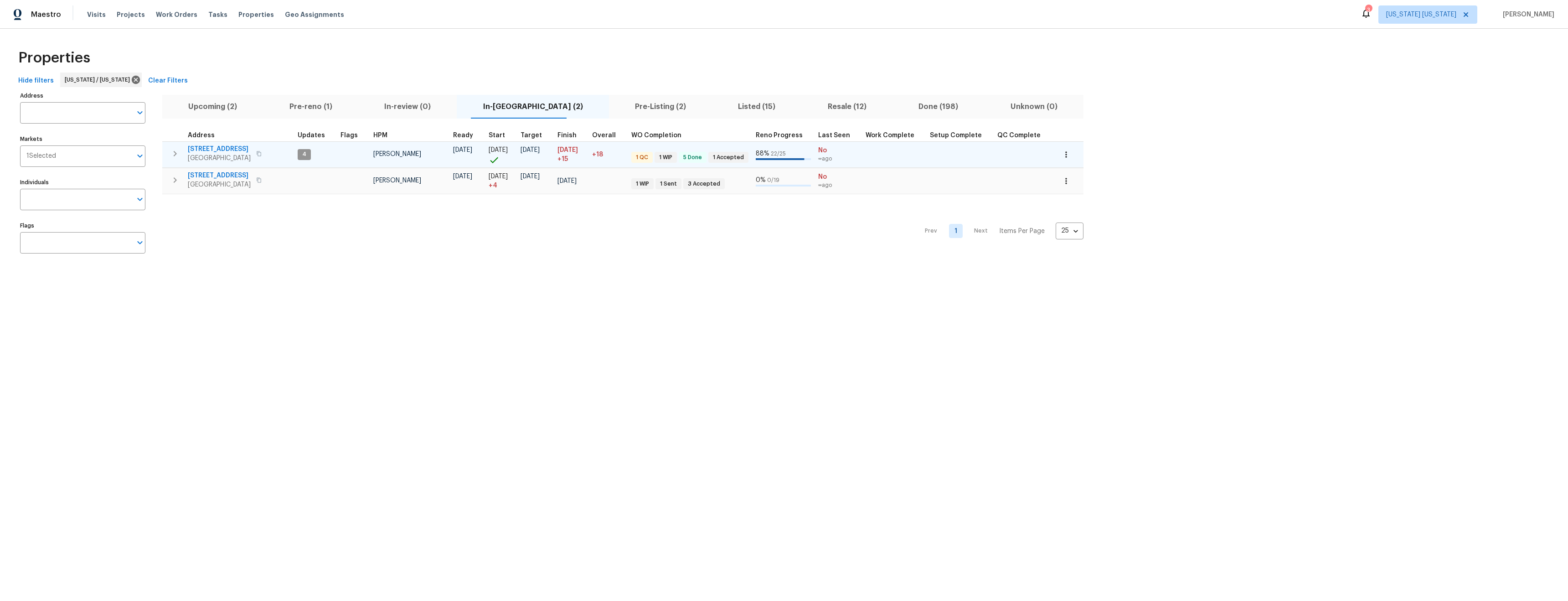
click at [213, 148] on span "77 Avebury Pl" at bounding box center [219, 149] width 63 height 9
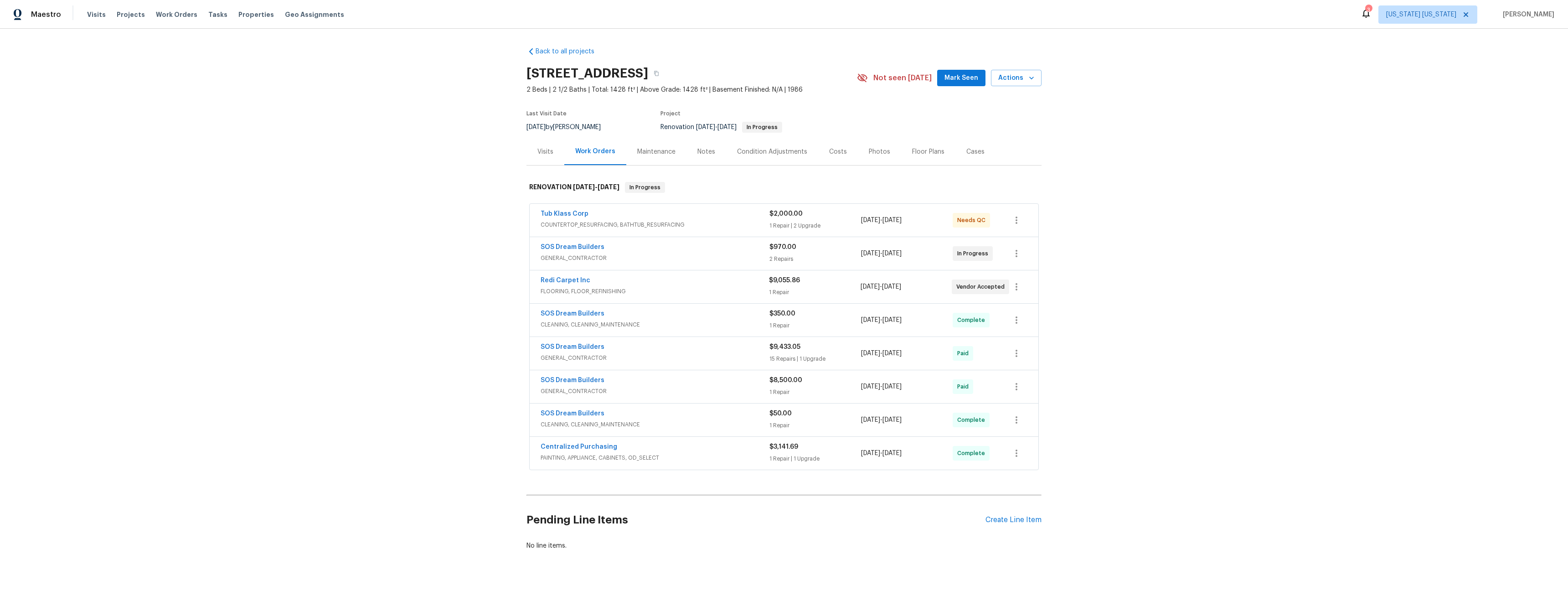
click at [829, 151] on div "Costs" at bounding box center [838, 152] width 18 height 9
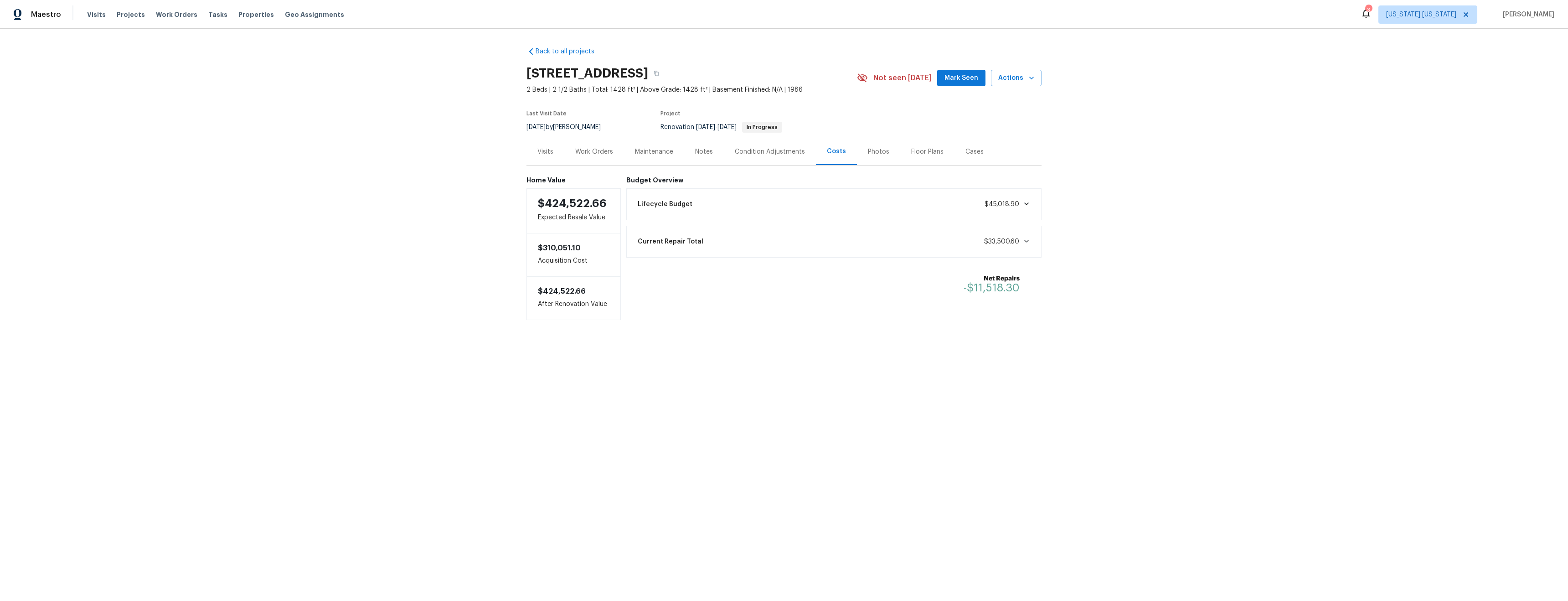
click at [541, 153] on div "Visits" at bounding box center [546, 152] width 16 height 9
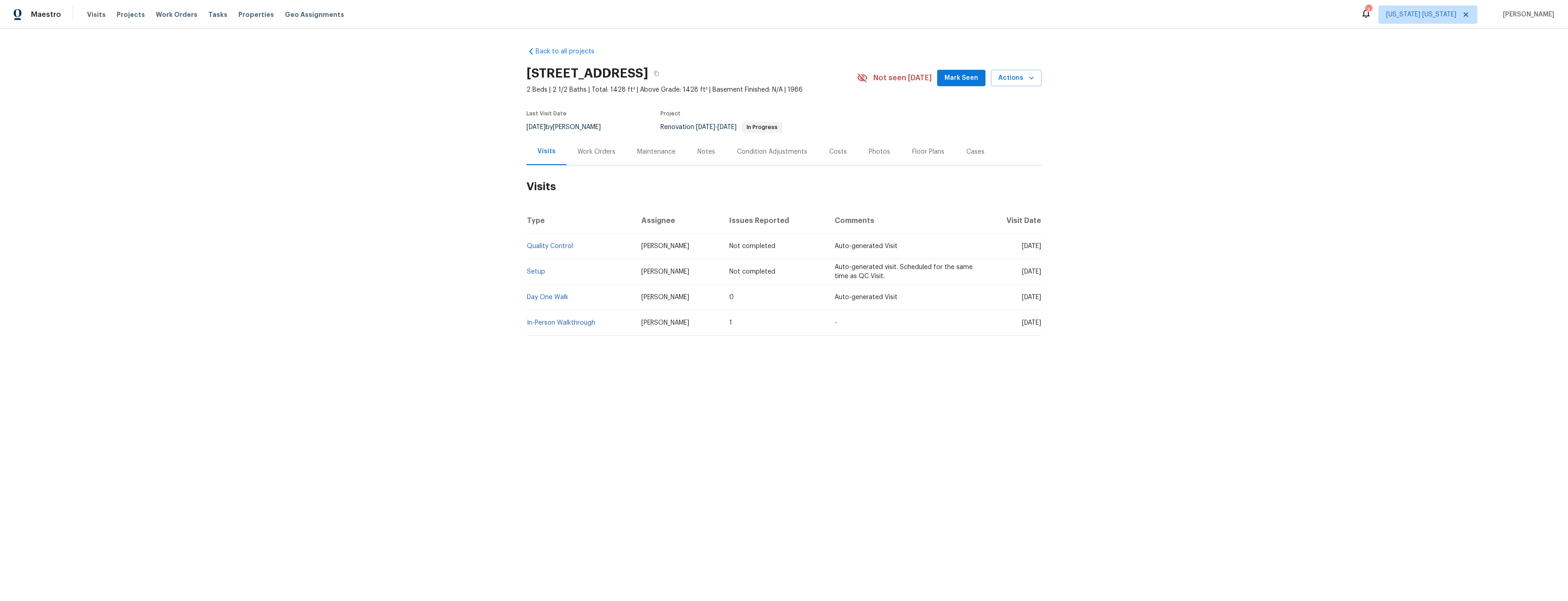
click at [589, 153] on div "Work Orders" at bounding box center [596, 152] width 38 height 9
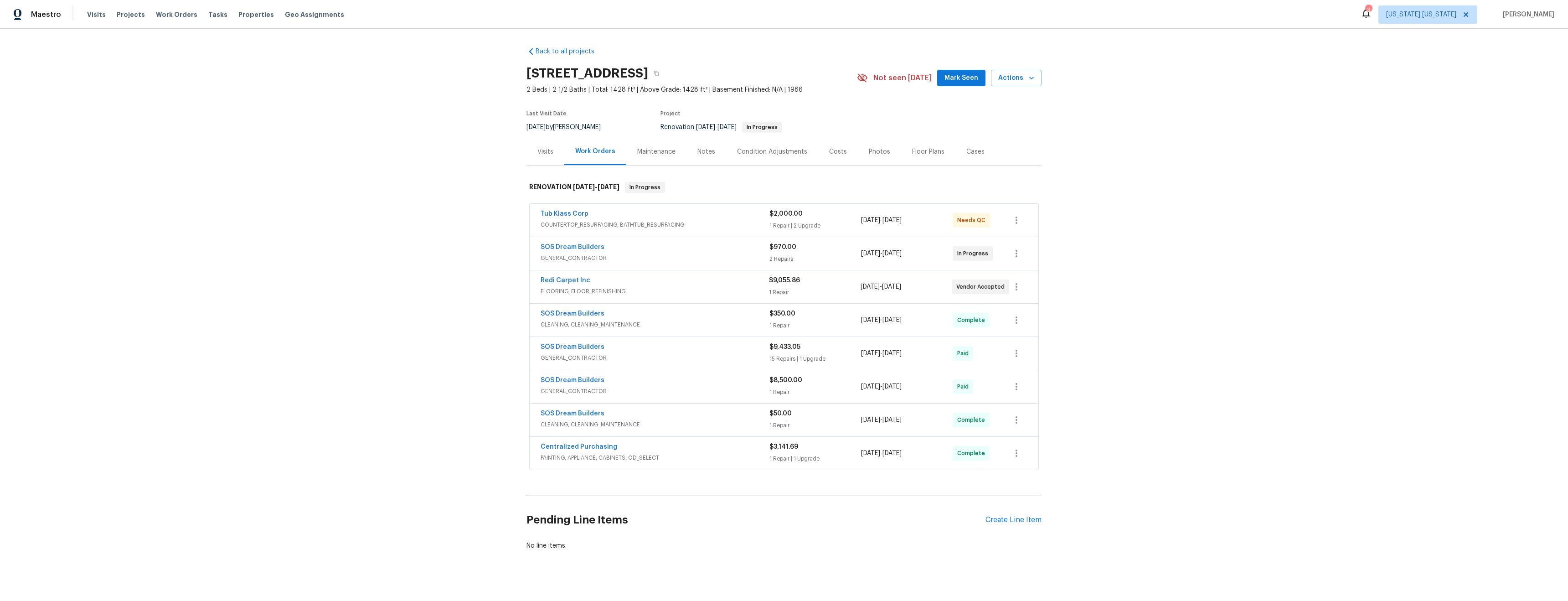
click at [655, 156] on div "Maintenance" at bounding box center [656, 152] width 38 height 9
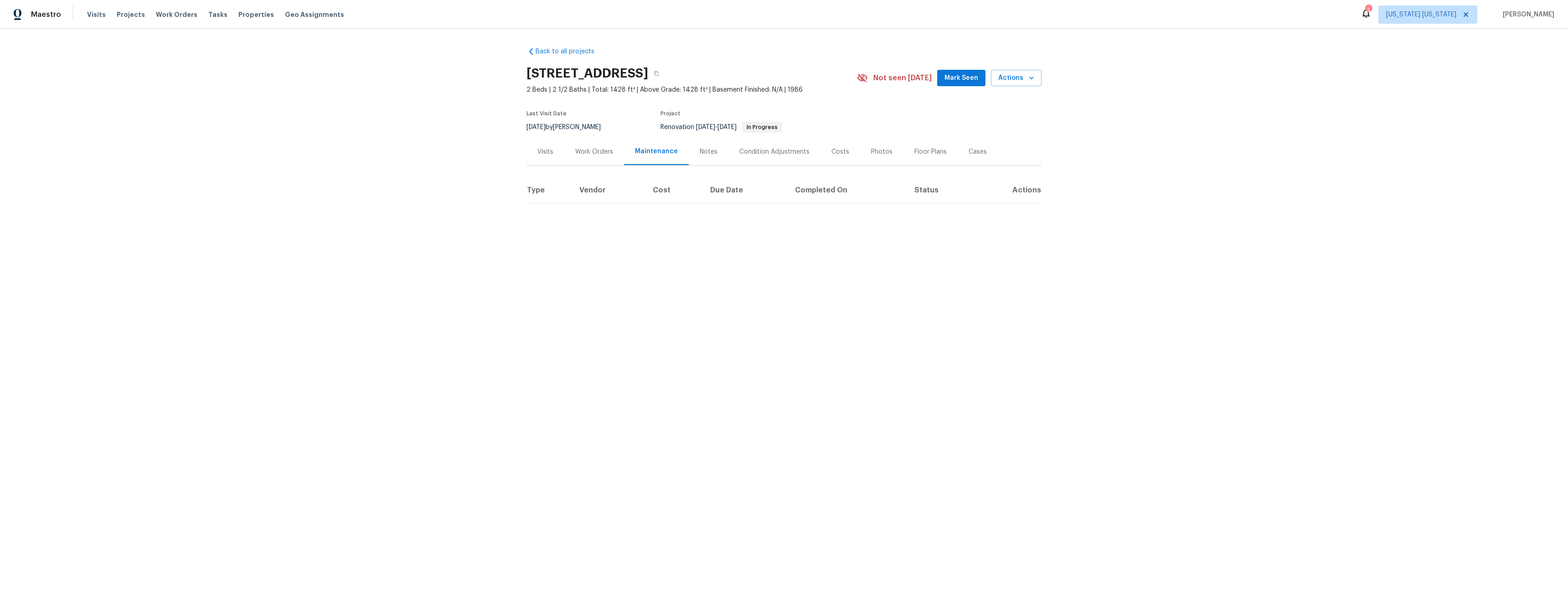
click at [579, 156] on div "Work Orders" at bounding box center [594, 152] width 38 height 9
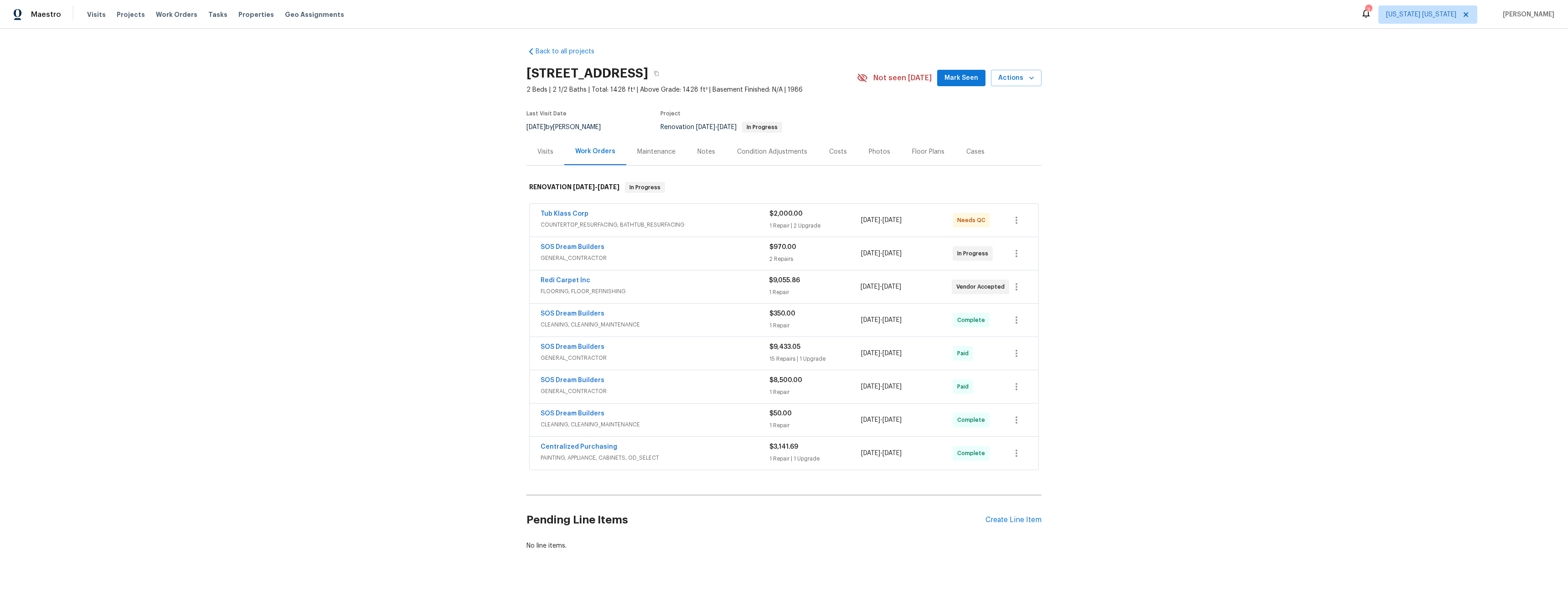
click at [683, 220] on span "COUNTERTOP_RESURFACING, BATHTUB_RESURFACING" at bounding box center [655, 225] width 229 height 9
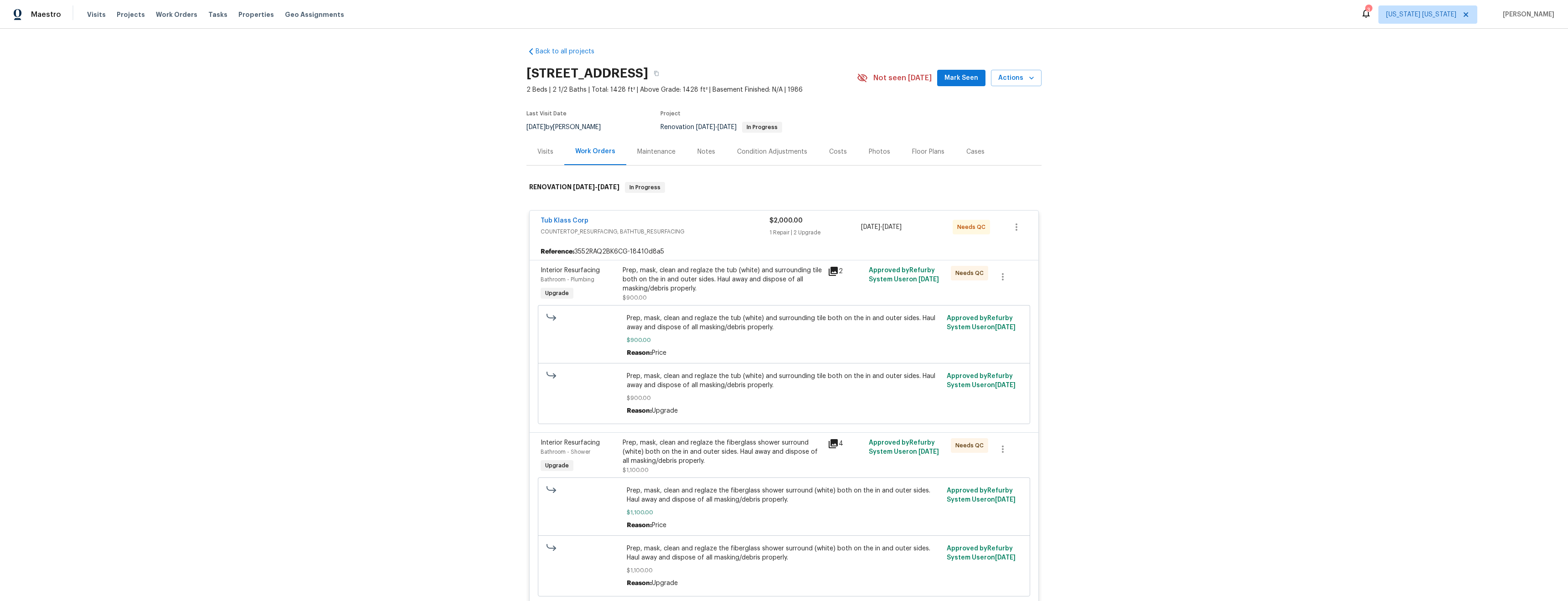
click at [692, 276] on div "Prep, mask, clean and reglaze the tub (white) and surrounding tile both on the …" at bounding box center [722, 279] width 199 height 27
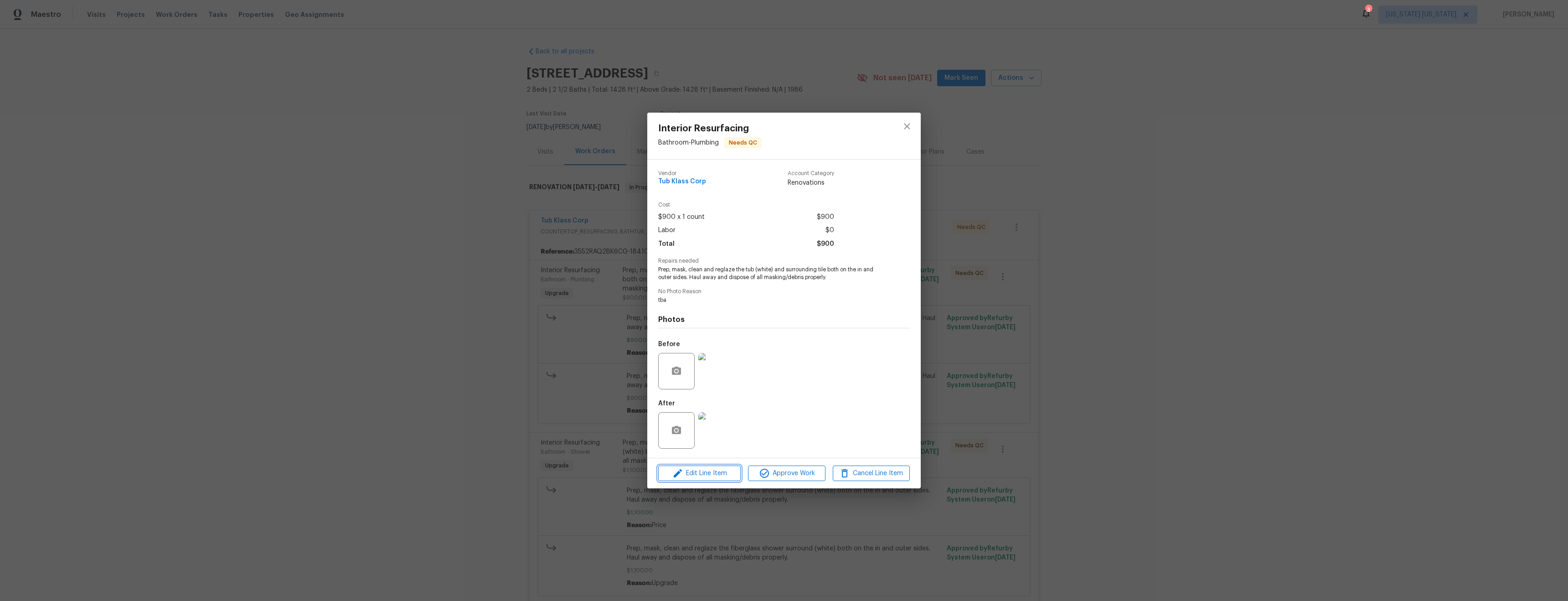
click at [697, 473] on span "Edit Line Item" at bounding box center [699, 474] width 77 height 12
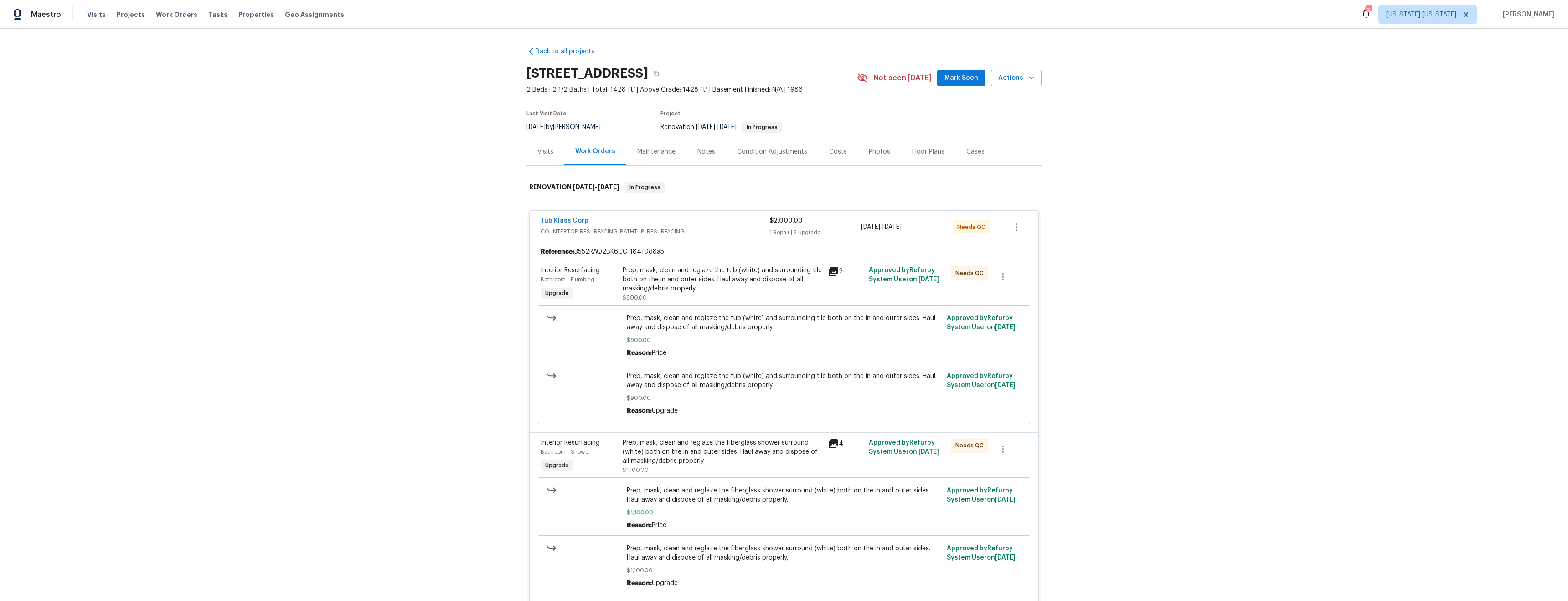
click at [1203, 285] on body "Maestro Visits Projects Work Orders Tasks Properties Geo Assignments 3 New York…" at bounding box center [784, 300] width 1568 height 601
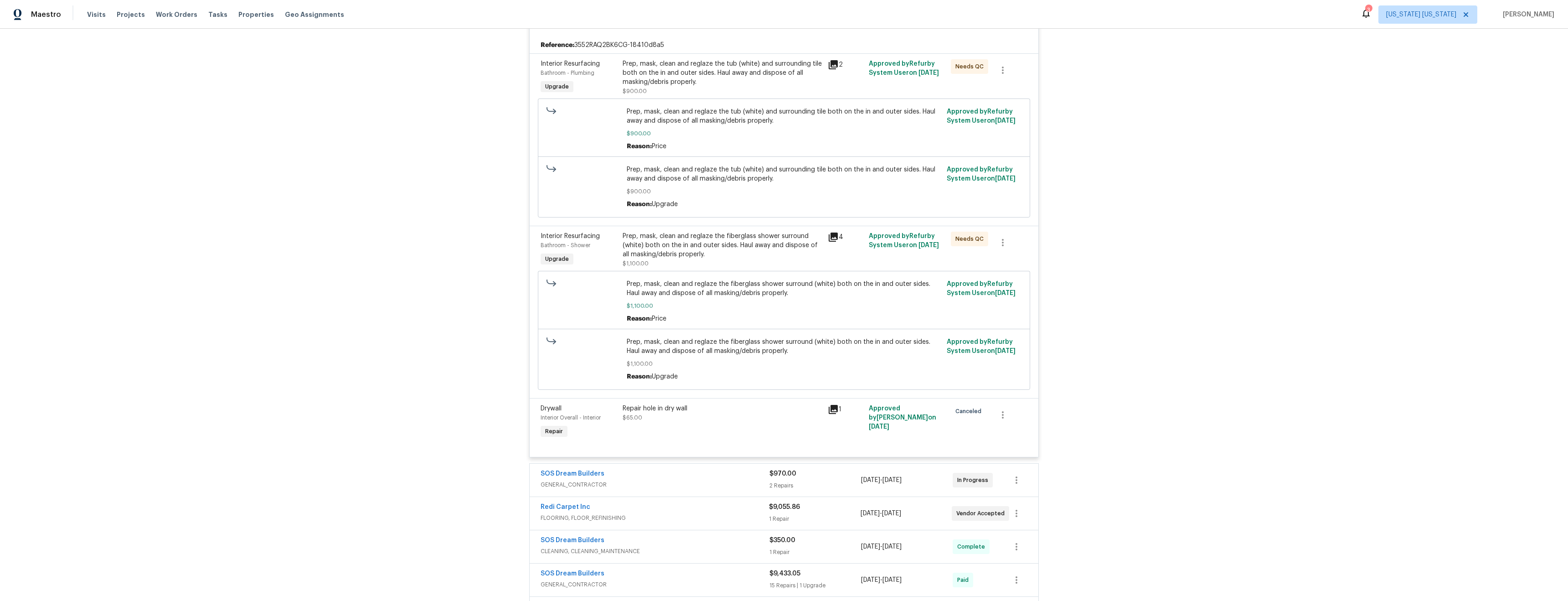
scroll to position [208, 0]
click at [668, 248] on div "Prep, mask, clean and reglaze the fiberglass shower surround (white) both on th…" at bounding box center [722, 244] width 199 height 27
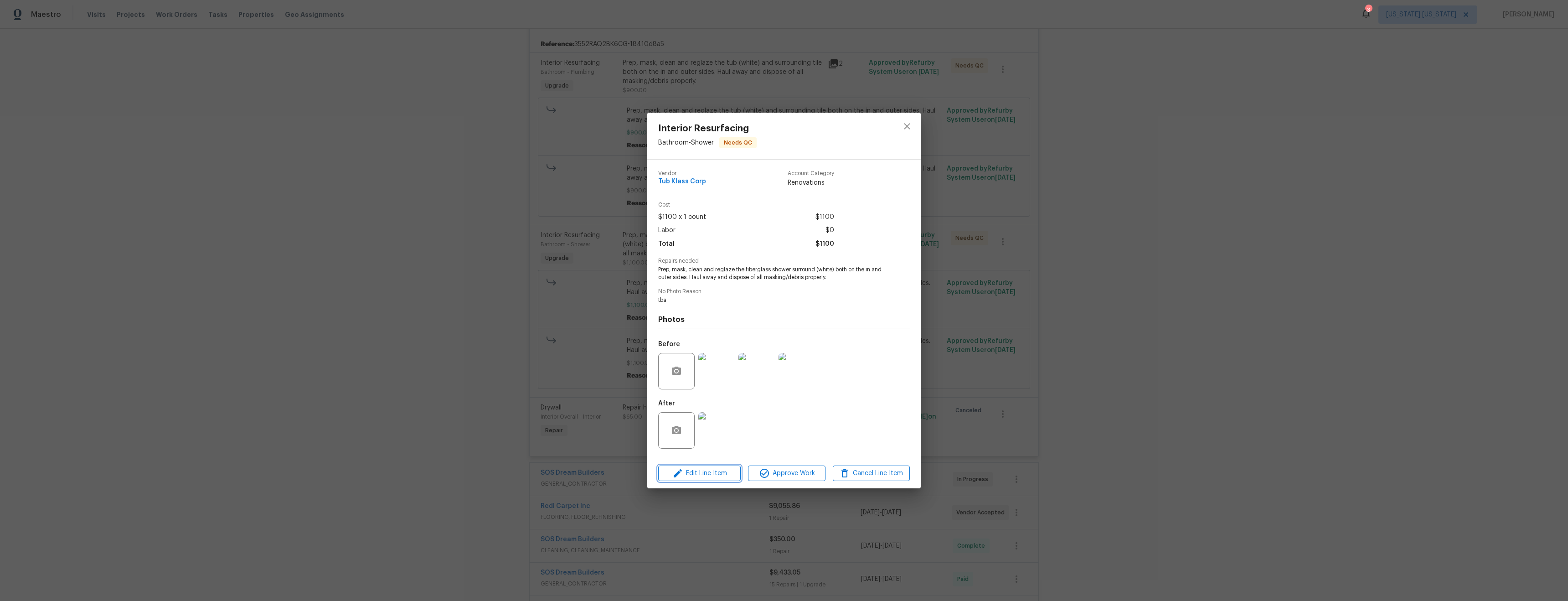
click at [720, 469] on span "Edit Line Item" at bounding box center [699, 474] width 77 height 12
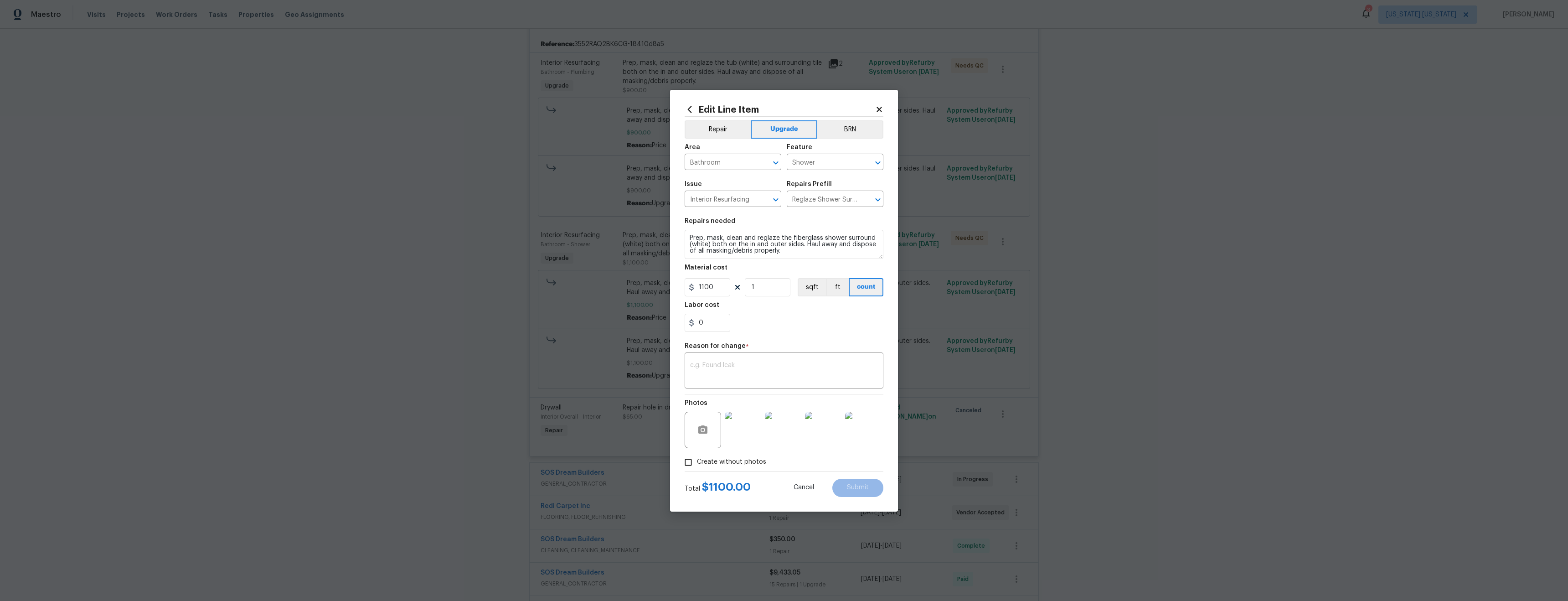
click at [1071, 382] on body "Maestro Visits Projects Work Orders Tasks Properties Geo Assignments 3 New York…" at bounding box center [784, 300] width 1568 height 601
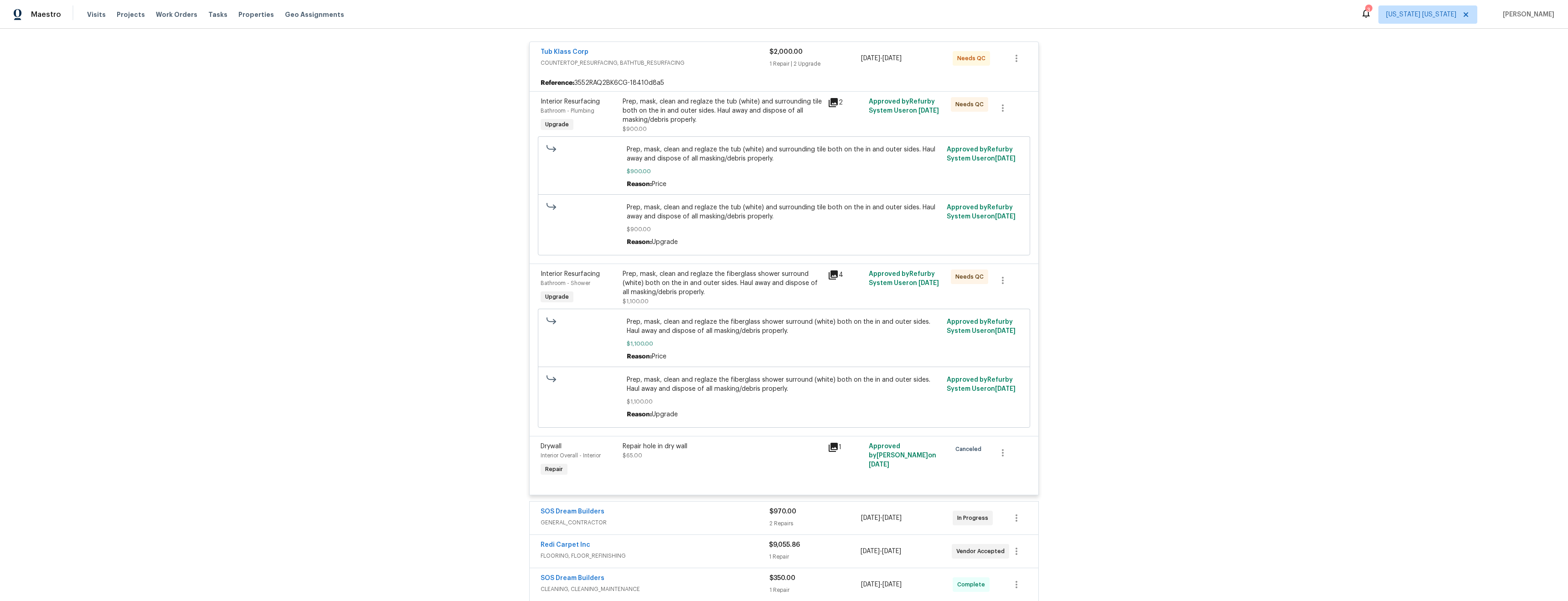
scroll to position [131, 0]
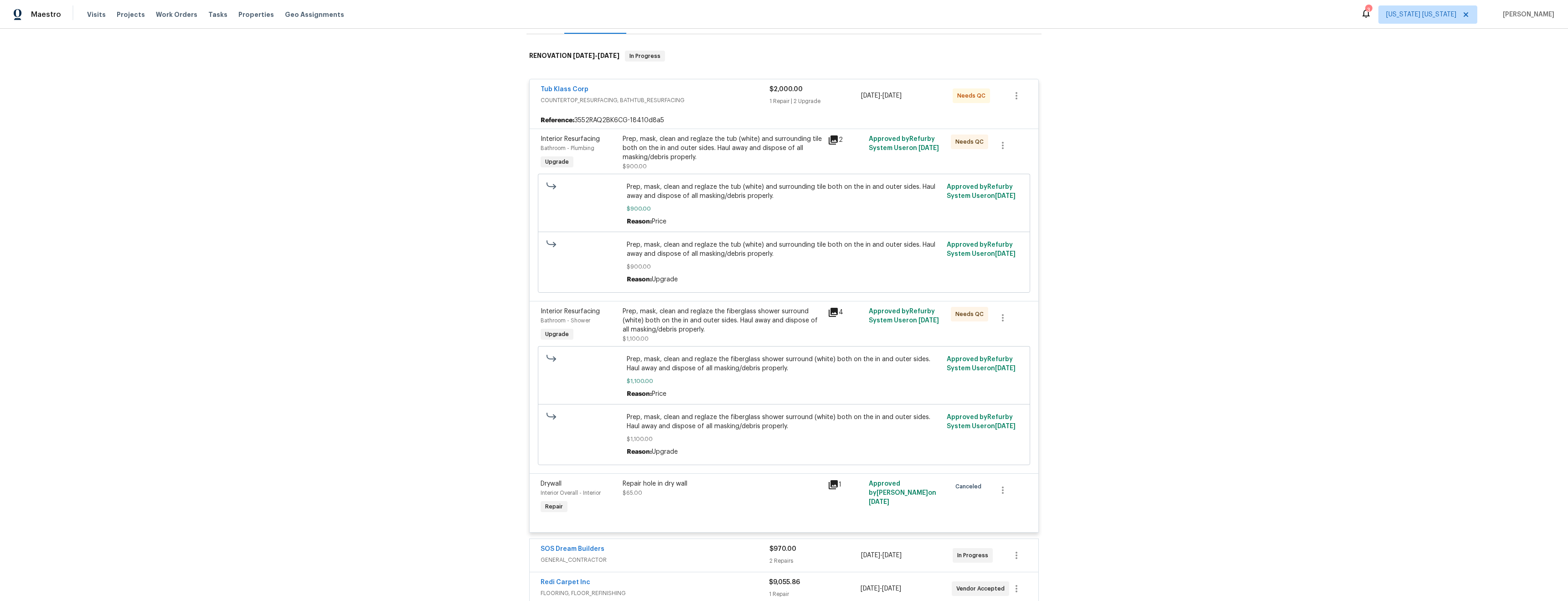
click at [742, 153] on div "Prep, mask, clean and reglaze the tub (white) and surrounding tile both on the …" at bounding box center [722, 147] width 199 height 27
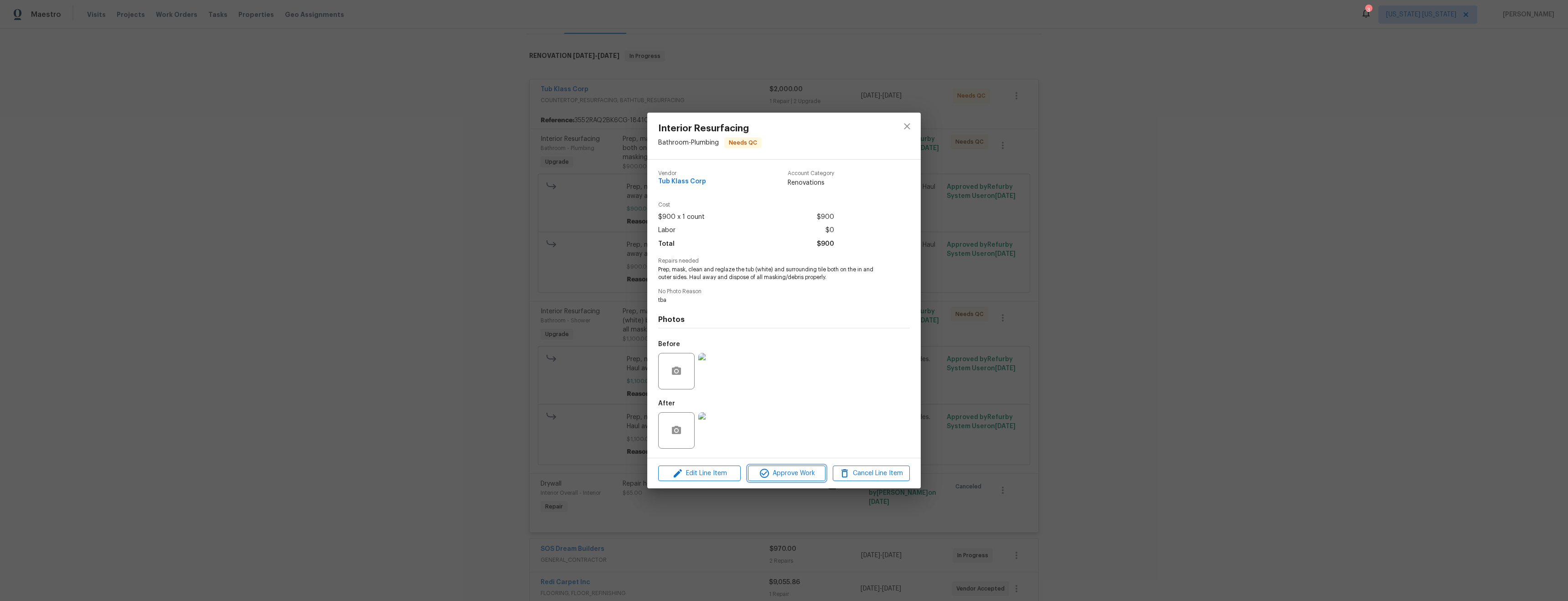
click at [784, 473] on span "Approve Work" at bounding box center [786, 474] width 72 height 12
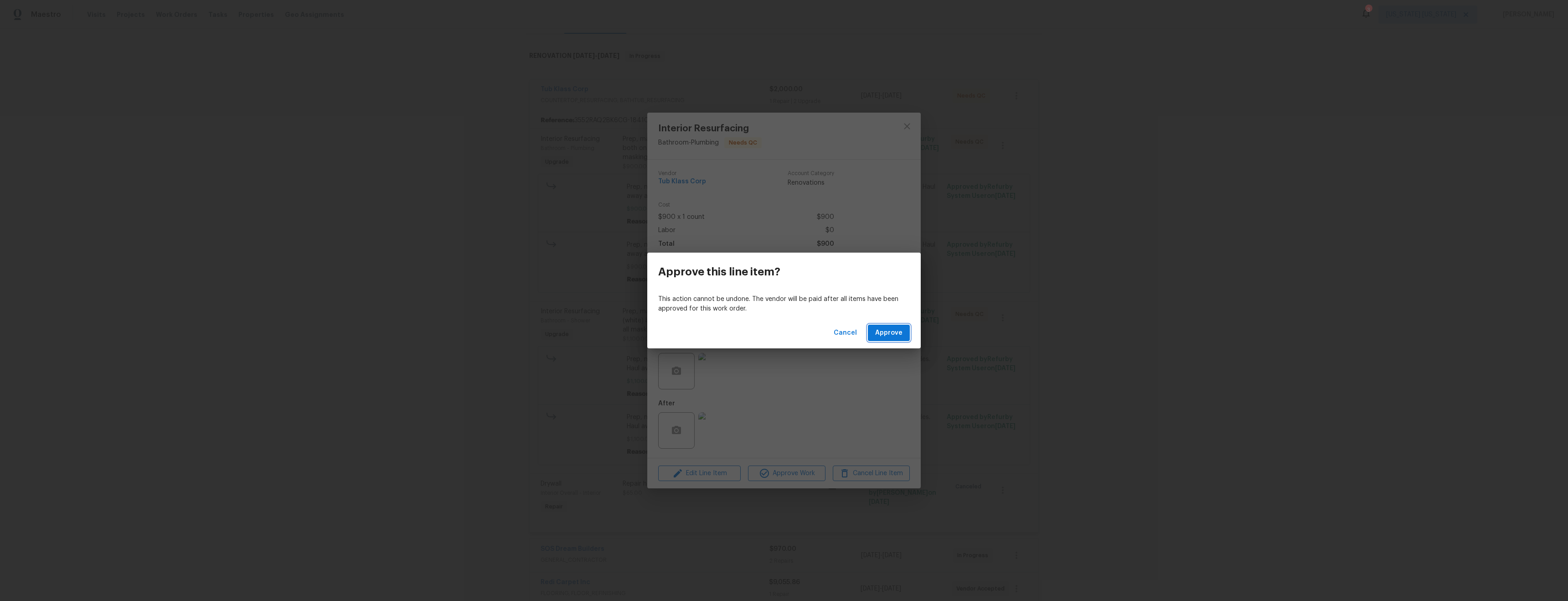
click at [900, 329] on span "Approve" at bounding box center [888, 333] width 27 height 12
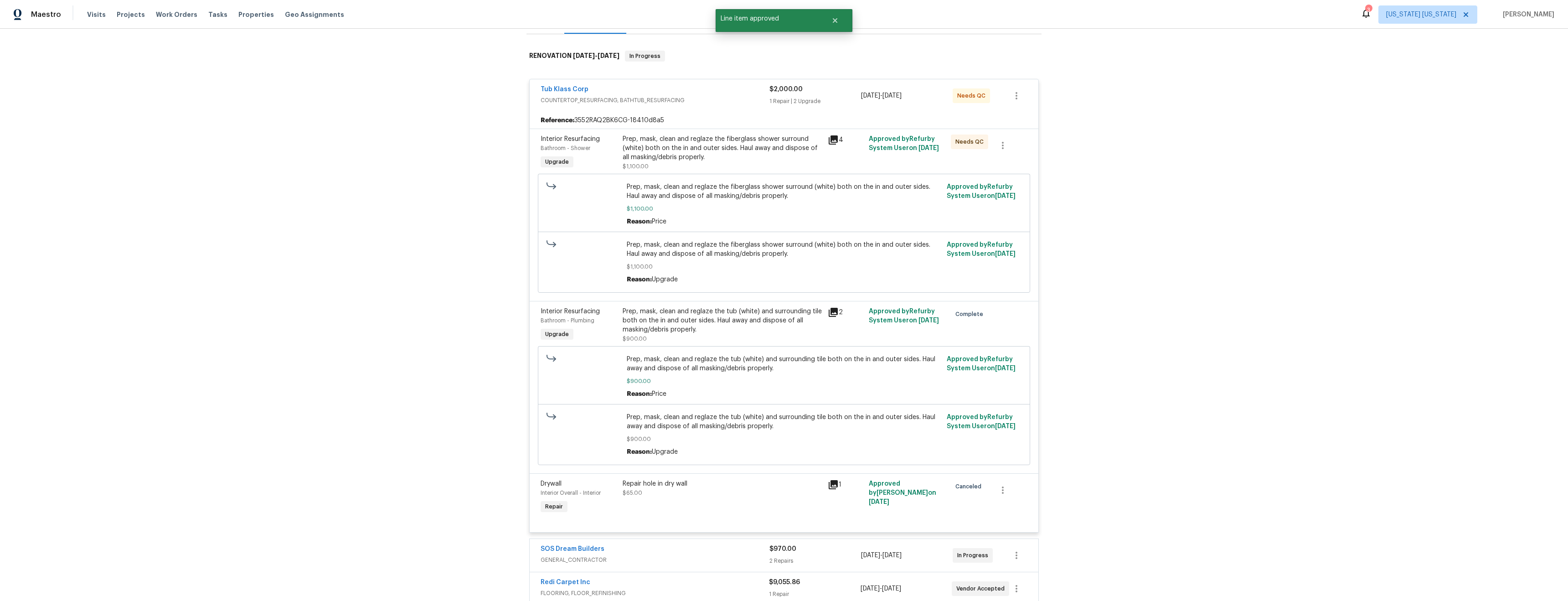
click at [684, 110] on div "Tub Klass Corp COUNTERTOP_RESURFACING, BATHTUB_RESURFACING $2,000.00 1 Repair |…" at bounding box center [783, 95] width 508 height 33
click at [680, 151] on div "Prep, mask, clean and reglaze the fiberglass shower surround (white) both on th…" at bounding box center [722, 147] width 199 height 27
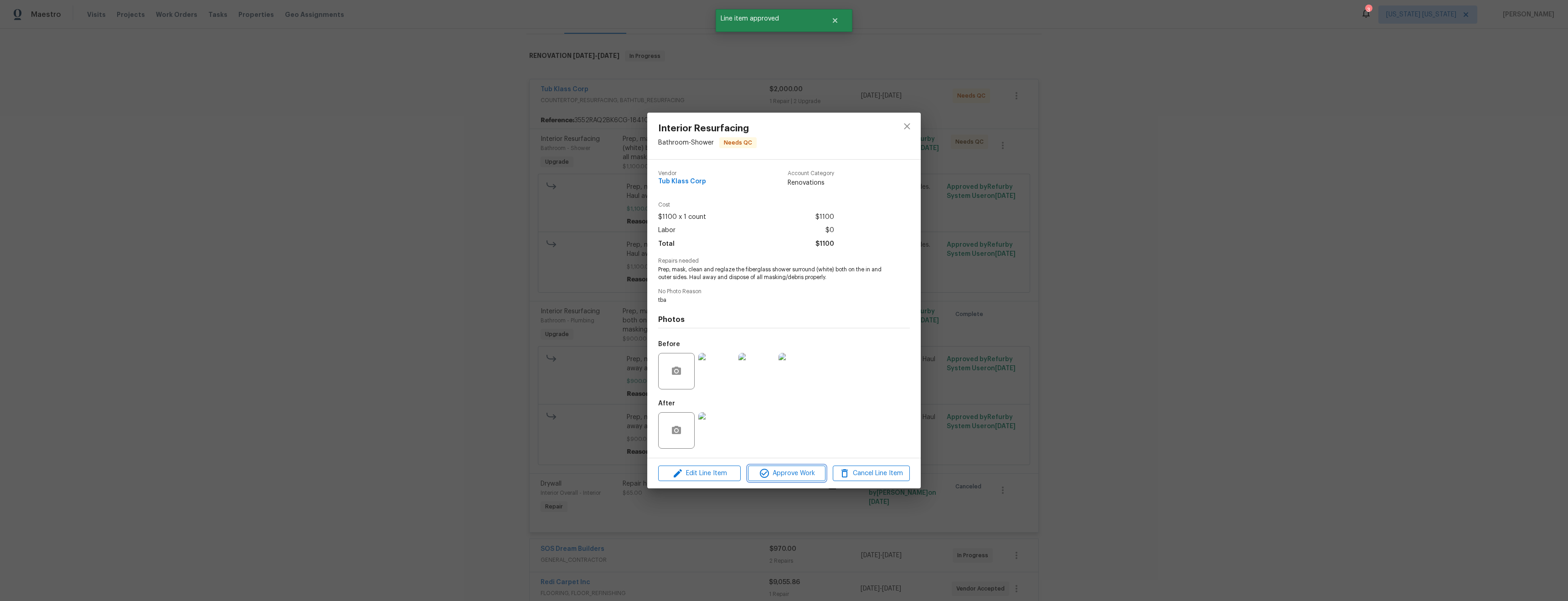
click at [774, 474] on span "Approve Work" at bounding box center [786, 474] width 72 height 12
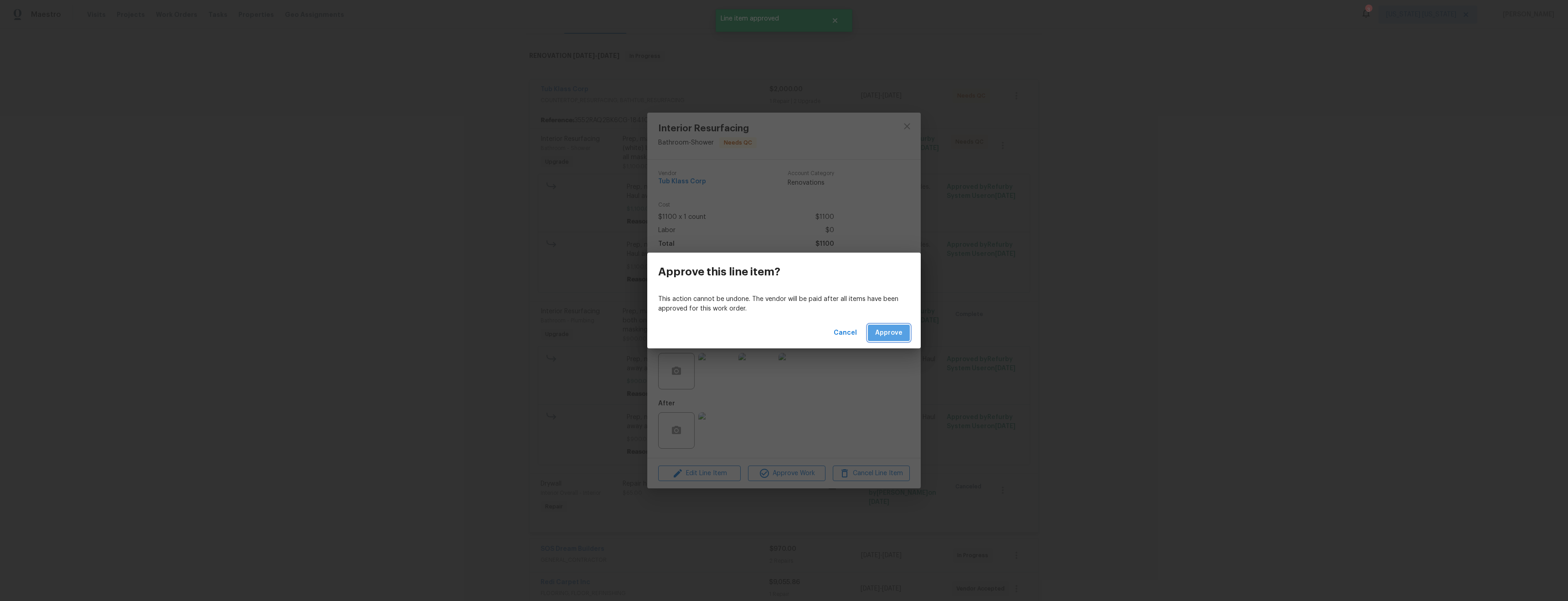
click at [893, 336] on span "Approve" at bounding box center [888, 333] width 27 height 12
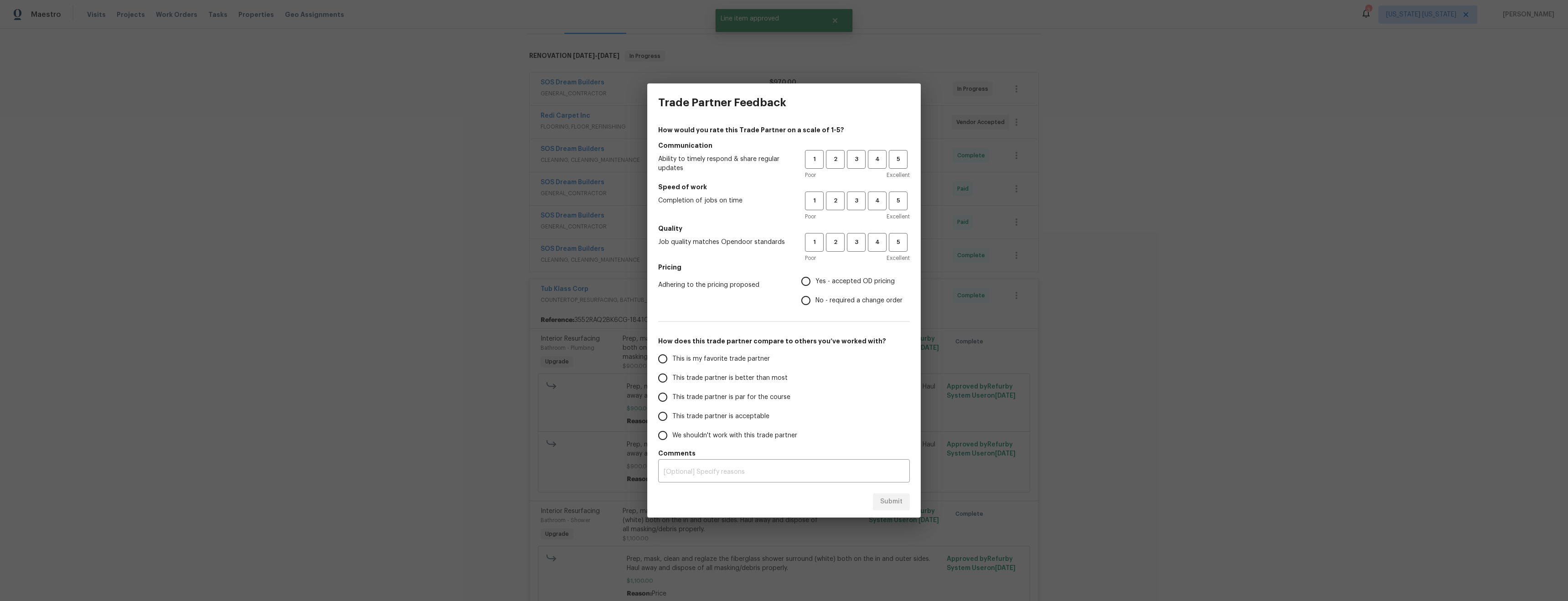
click at [1043, 189] on div "Trade Partner Feedback How would you rate this Trade Partner on a scale of 1-5?…" at bounding box center [784, 300] width 1568 height 601
drag, startPoint x: 1154, startPoint y: 251, endPoint x: 1148, endPoint y: 250, distance: 6.1
click at [1148, 250] on div "Trade Partner Feedback How would you rate this Trade Partner on a scale of 1-5?…" at bounding box center [784, 300] width 1568 height 601
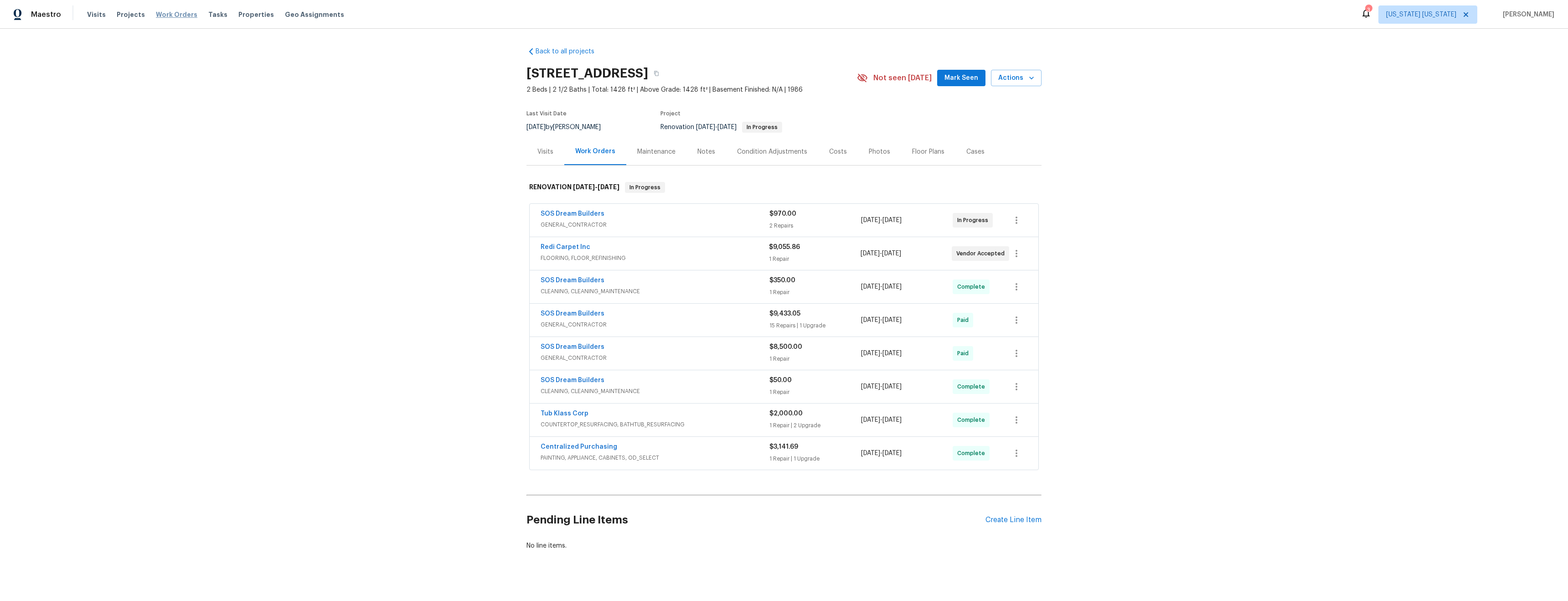
click at [166, 15] on span "Work Orders" at bounding box center [177, 15] width 42 height 9
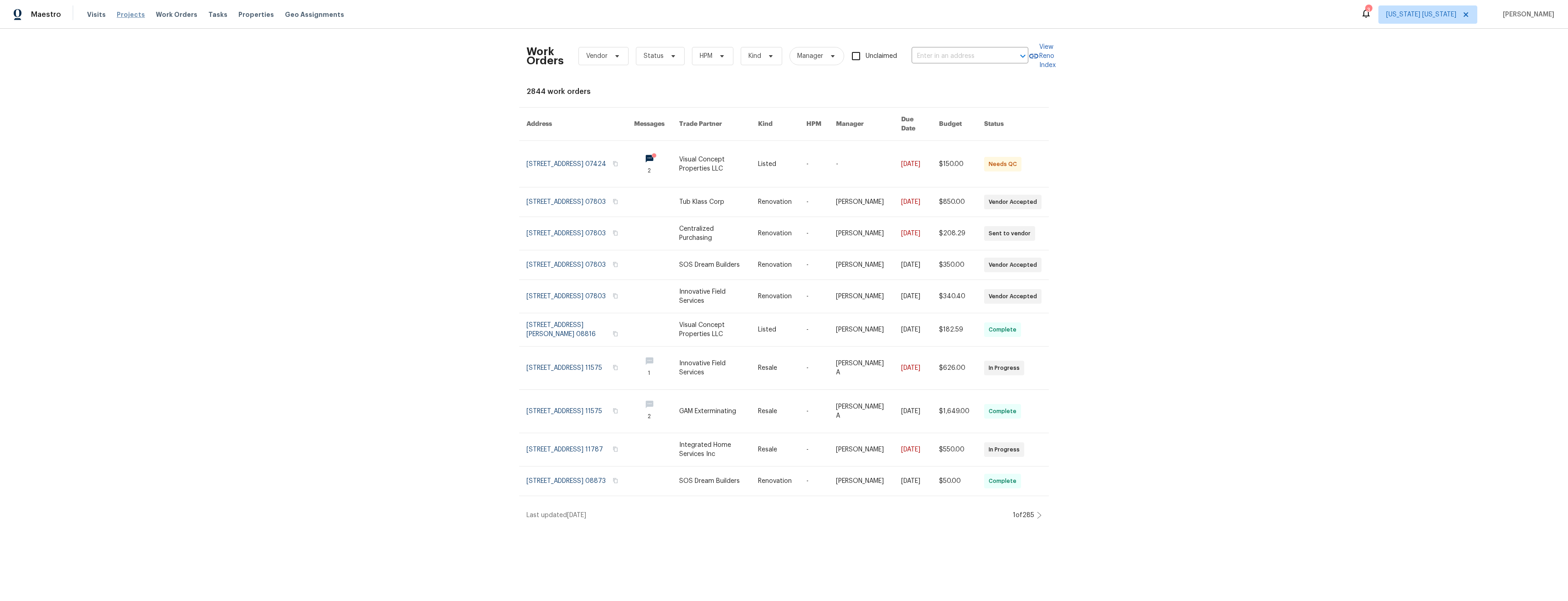
click at [124, 15] on span "Projects" at bounding box center [131, 15] width 29 height 9
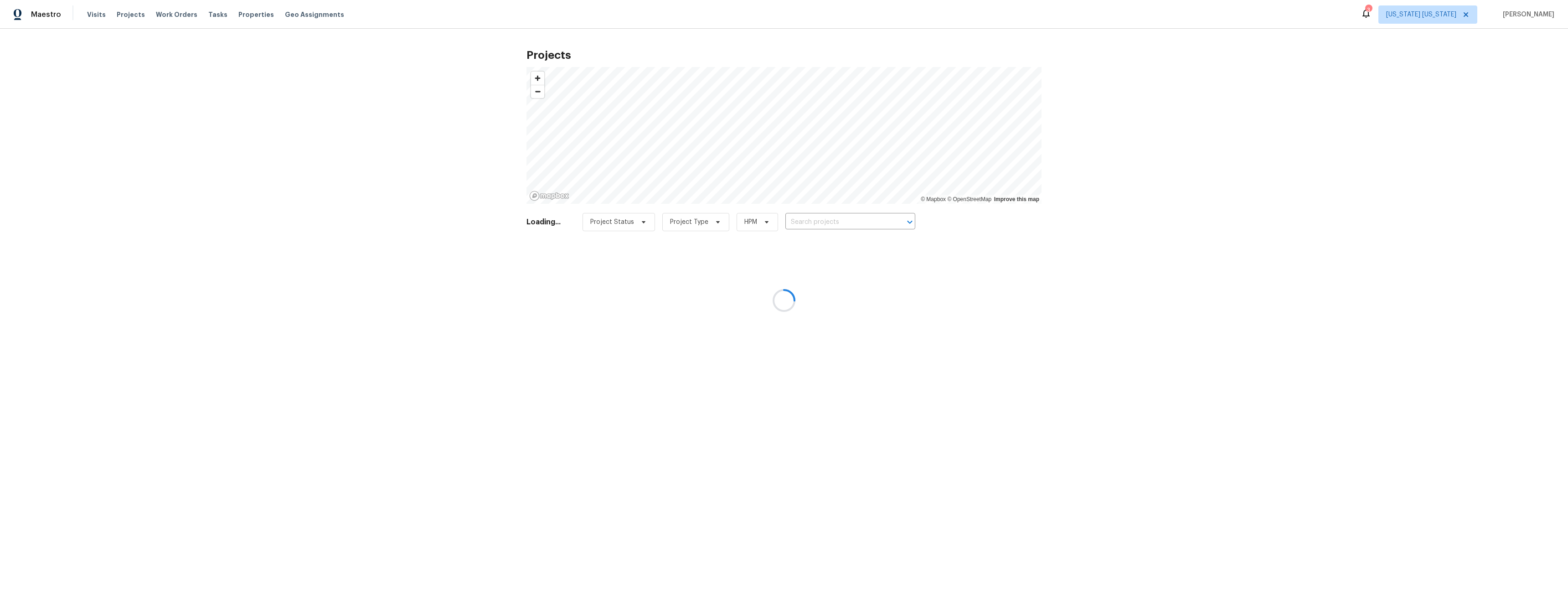
click at [683, 222] on div at bounding box center [784, 300] width 1568 height 601
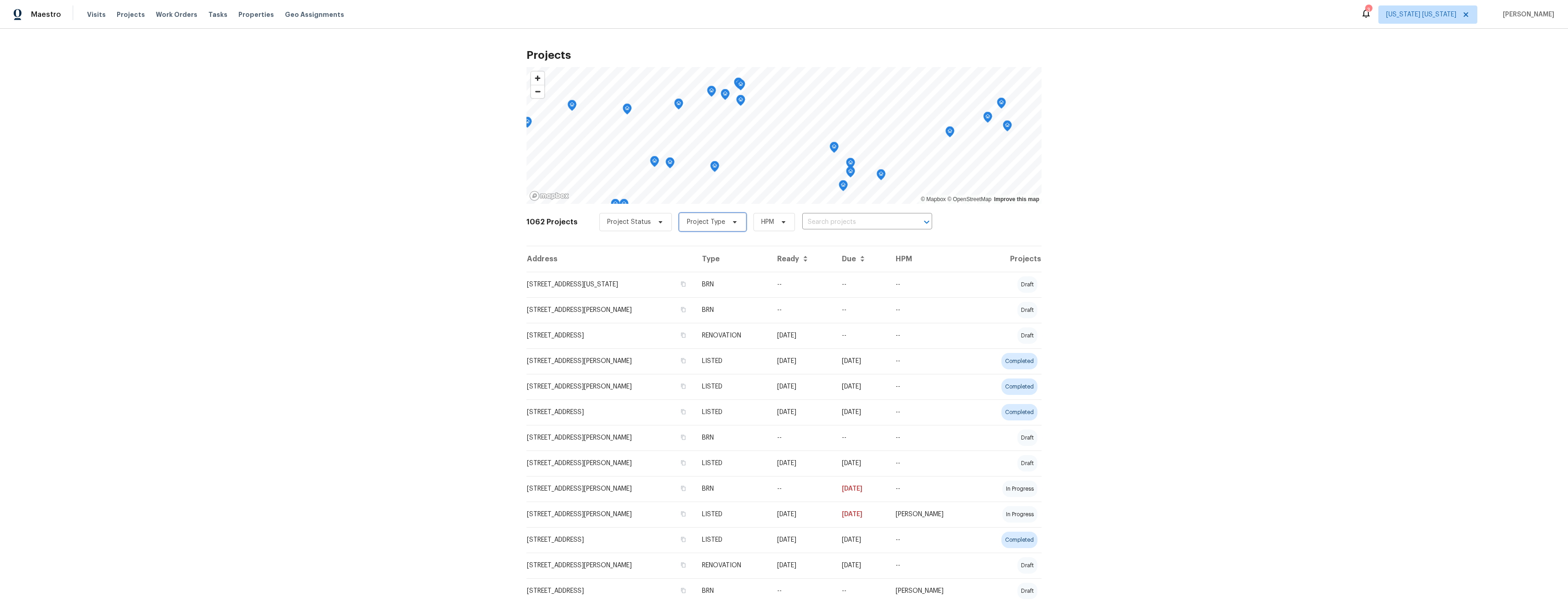
click at [697, 227] on span "Project Type" at bounding box center [712, 222] width 67 height 18
click at [342, 168] on div "Projects © Mapbox © OpenStreetMap Improve this map 1062 Projects Project Status…" at bounding box center [784, 315] width 1568 height 572
click at [252, 14] on span "Properties" at bounding box center [256, 15] width 35 height 9
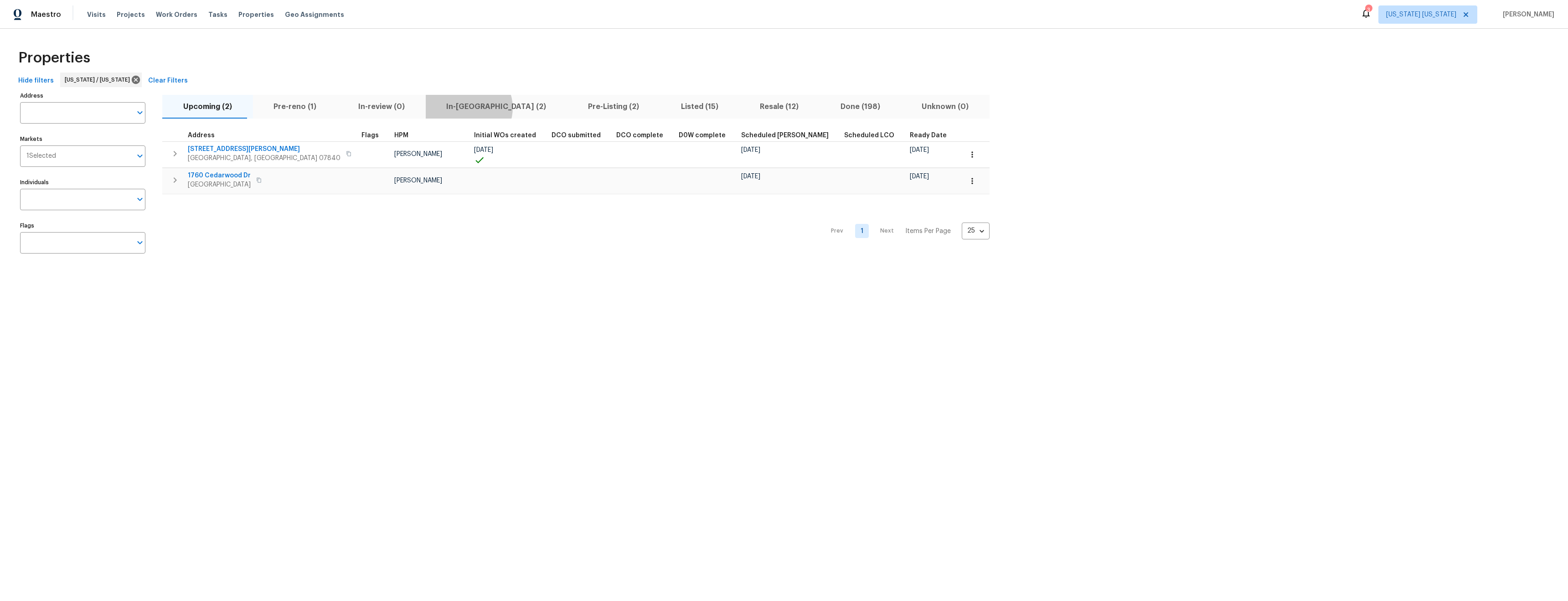
click at [448, 108] on span "In-[GEOGRAPHIC_DATA] (2)" at bounding box center [497, 106] width 131 height 12
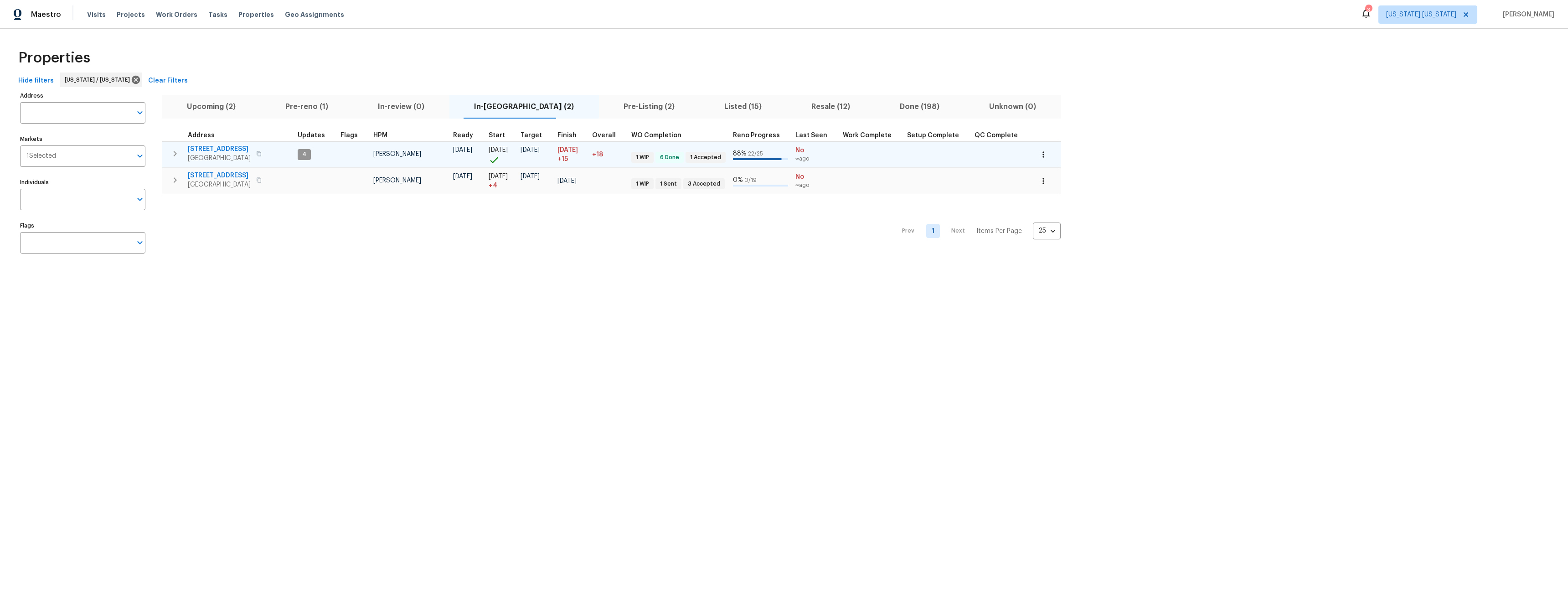
click at [207, 149] on span "[STREET_ADDRESS]" at bounding box center [219, 149] width 63 height 9
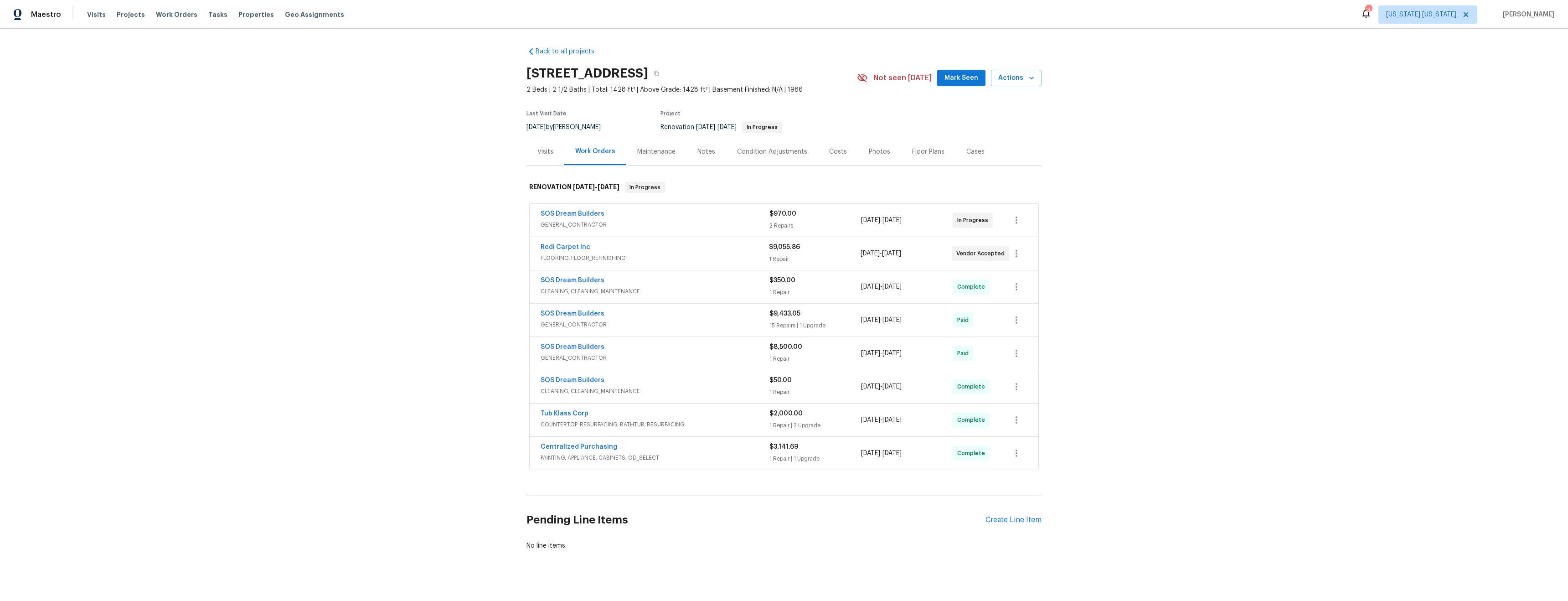
click at [651, 222] on span "GENERAL_CONTRACTOR" at bounding box center [655, 225] width 229 height 9
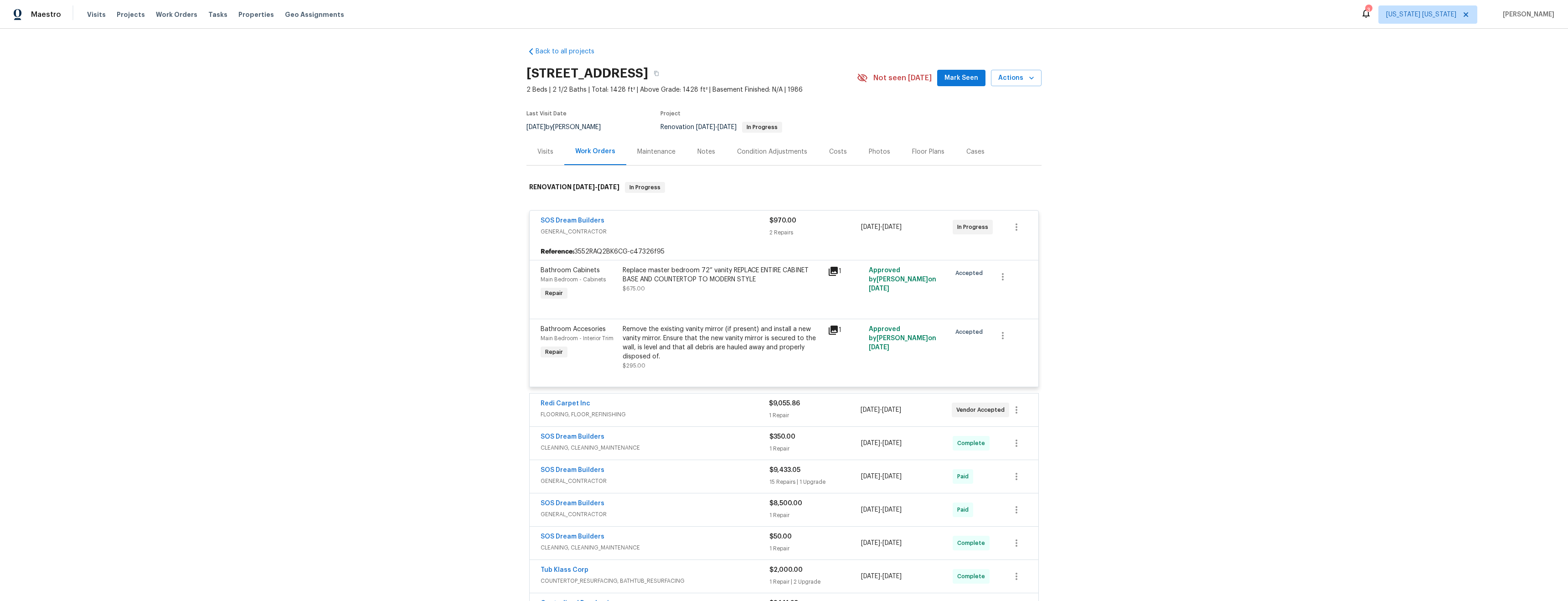
click at [698, 298] on div "Replace master bedroom 72” vanity REPLACE ENTIRE CABINET BASE AND COUNTERTOP TO…" at bounding box center [722, 284] width 205 height 42
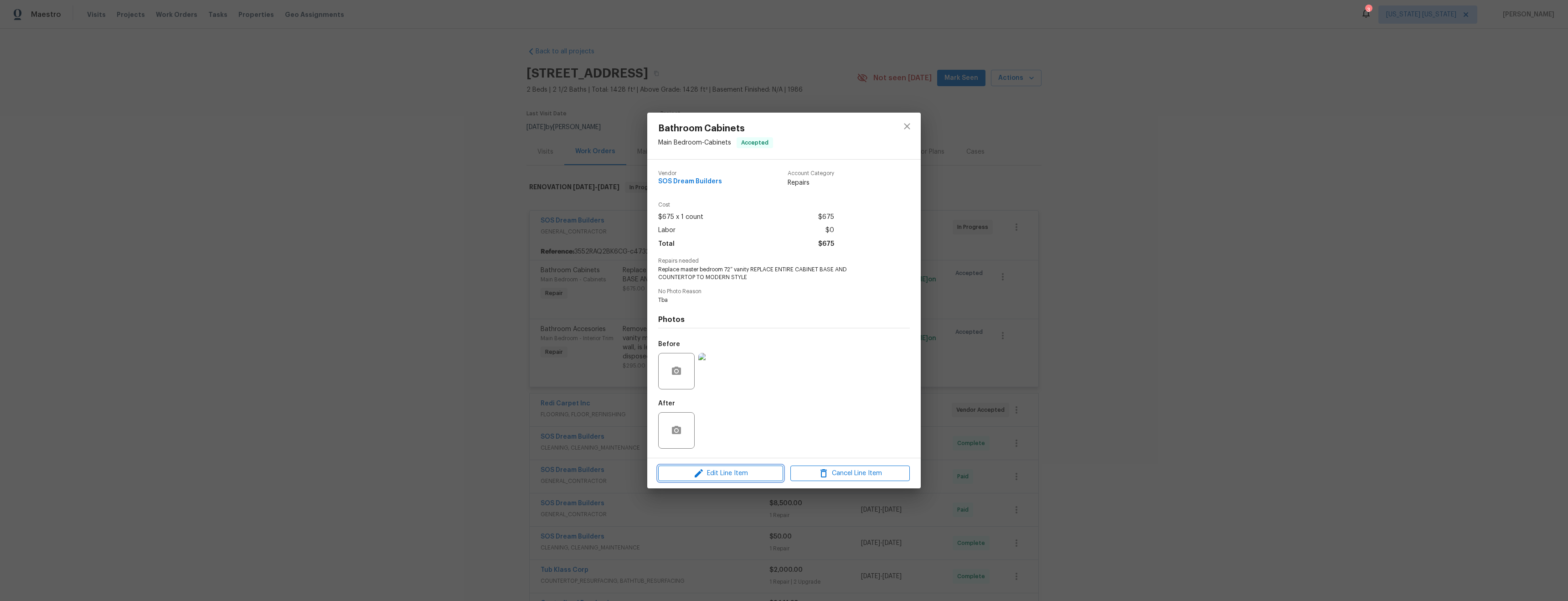
click at [739, 473] on span "Edit Line Item" at bounding box center [720, 474] width 120 height 12
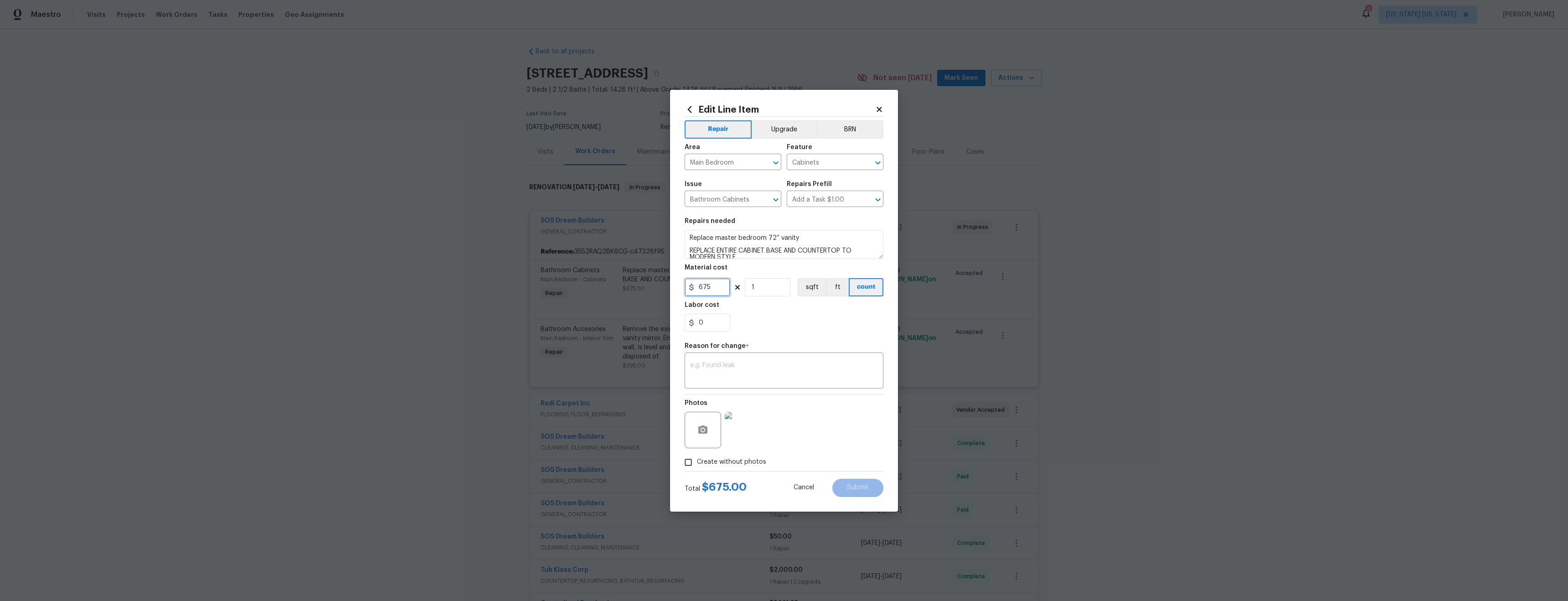
click at [706, 286] on input "675" at bounding box center [707, 287] width 45 height 18
type input "800"
click at [773, 326] on div "0" at bounding box center [783, 323] width 199 height 18
click at [791, 365] on textarea at bounding box center [784, 371] width 188 height 19
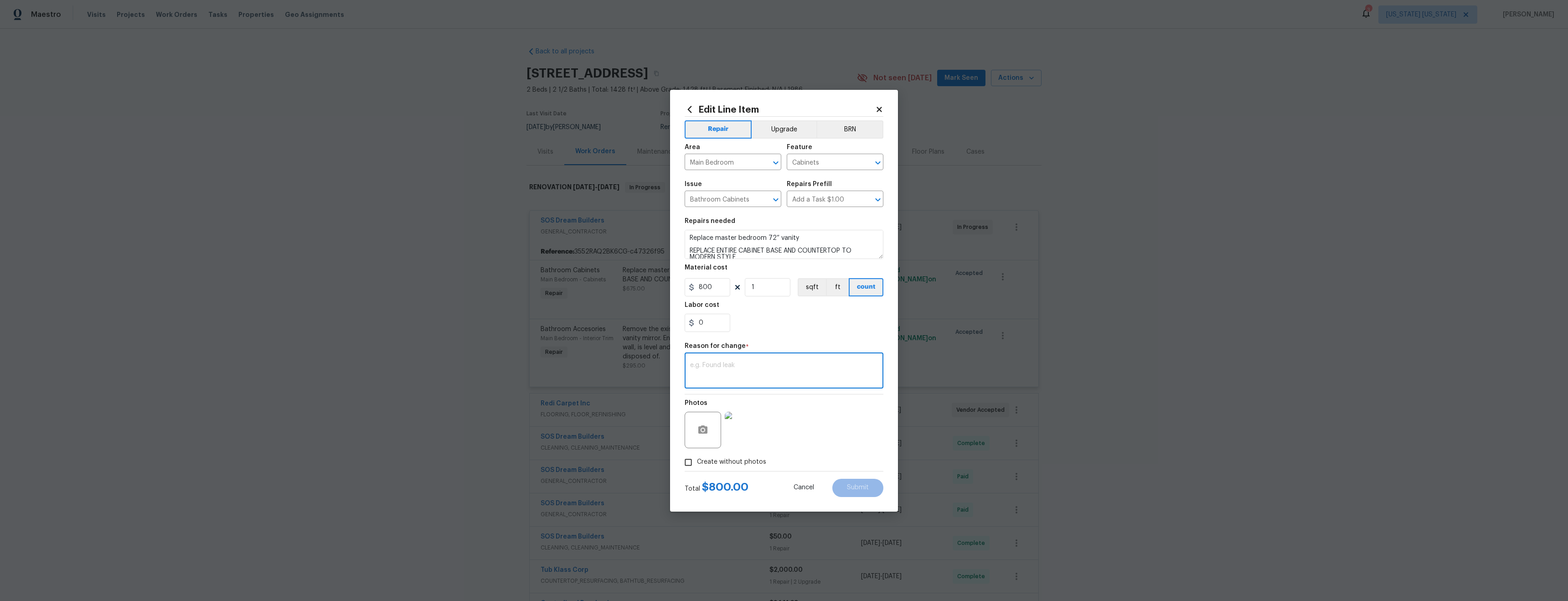
click at [632, 292] on body "Maestro Visits Projects Work Orders Tasks Properties Geo Assignments 3 [US_STAT…" at bounding box center [784, 300] width 1568 height 601
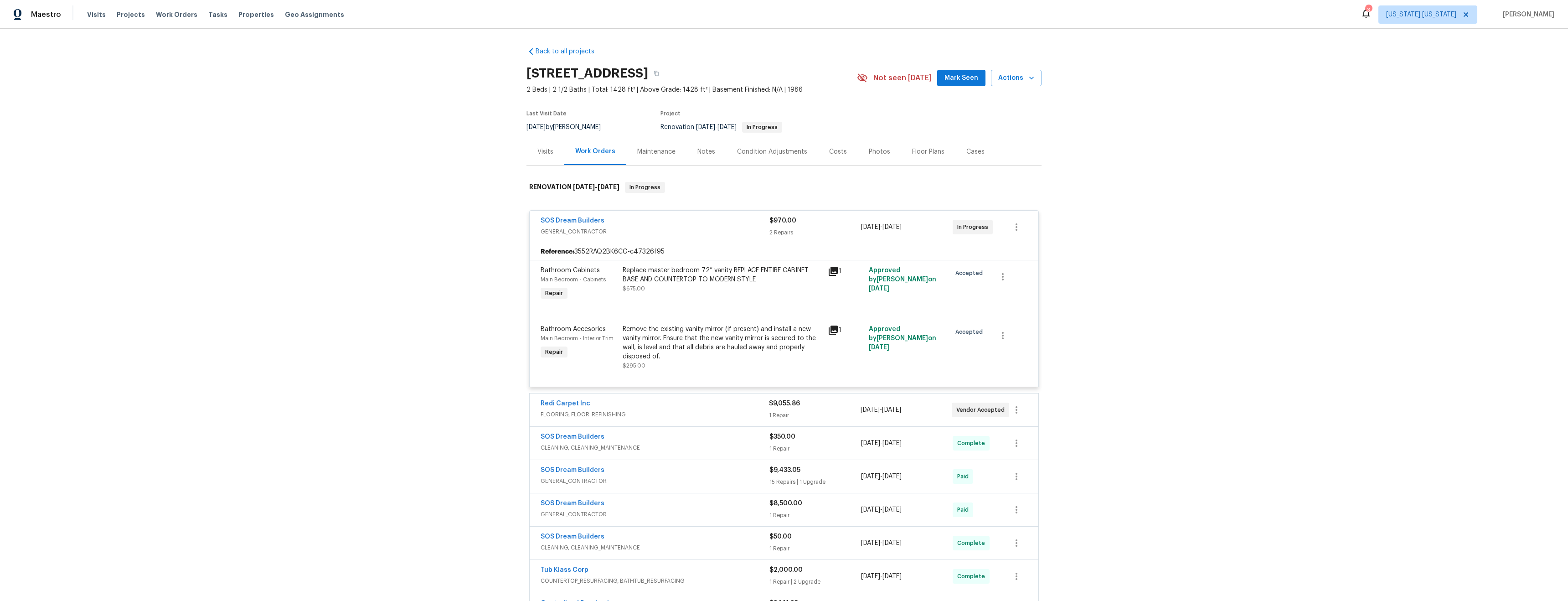
click at [703, 298] on div "Replace master bedroom 72” vanity REPLACE ENTIRE CABINET BASE AND COUNTERTOP TO…" at bounding box center [722, 284] width 205 height 42
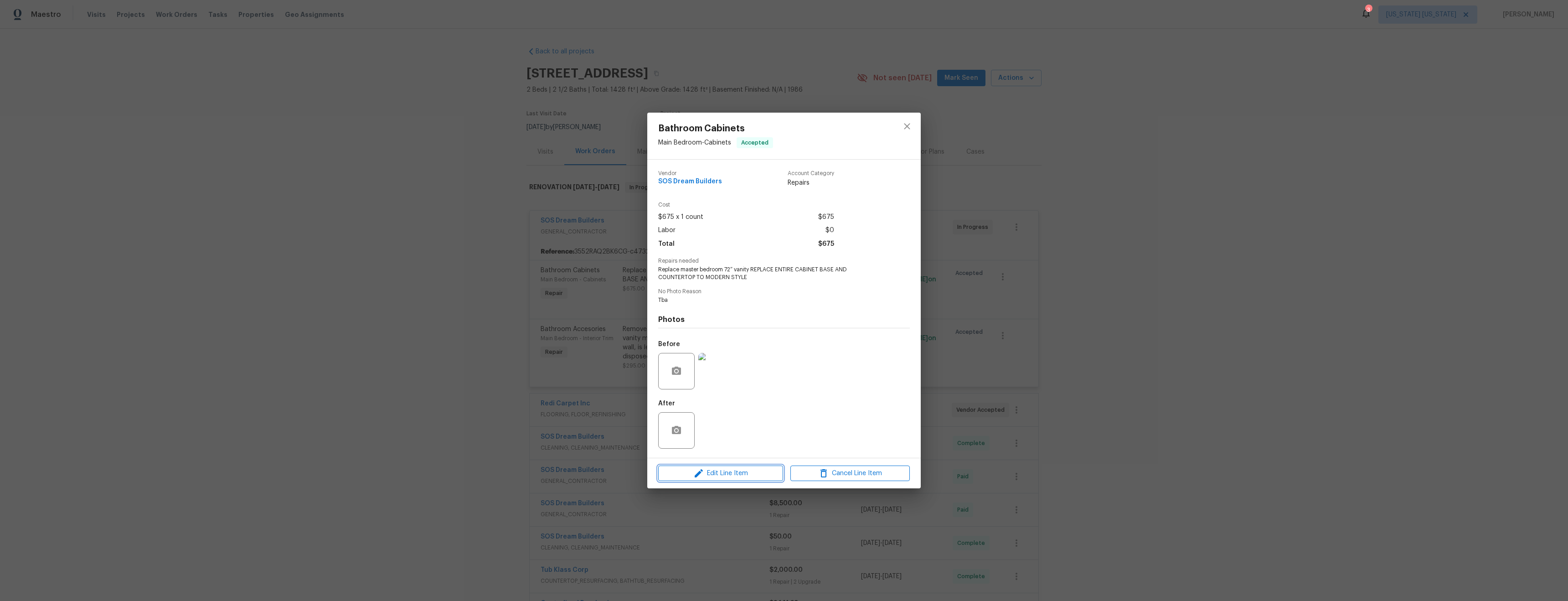
click at [714, 470] on span "Edit Line Item" at bounding box center [720, 474] width 120 height 12
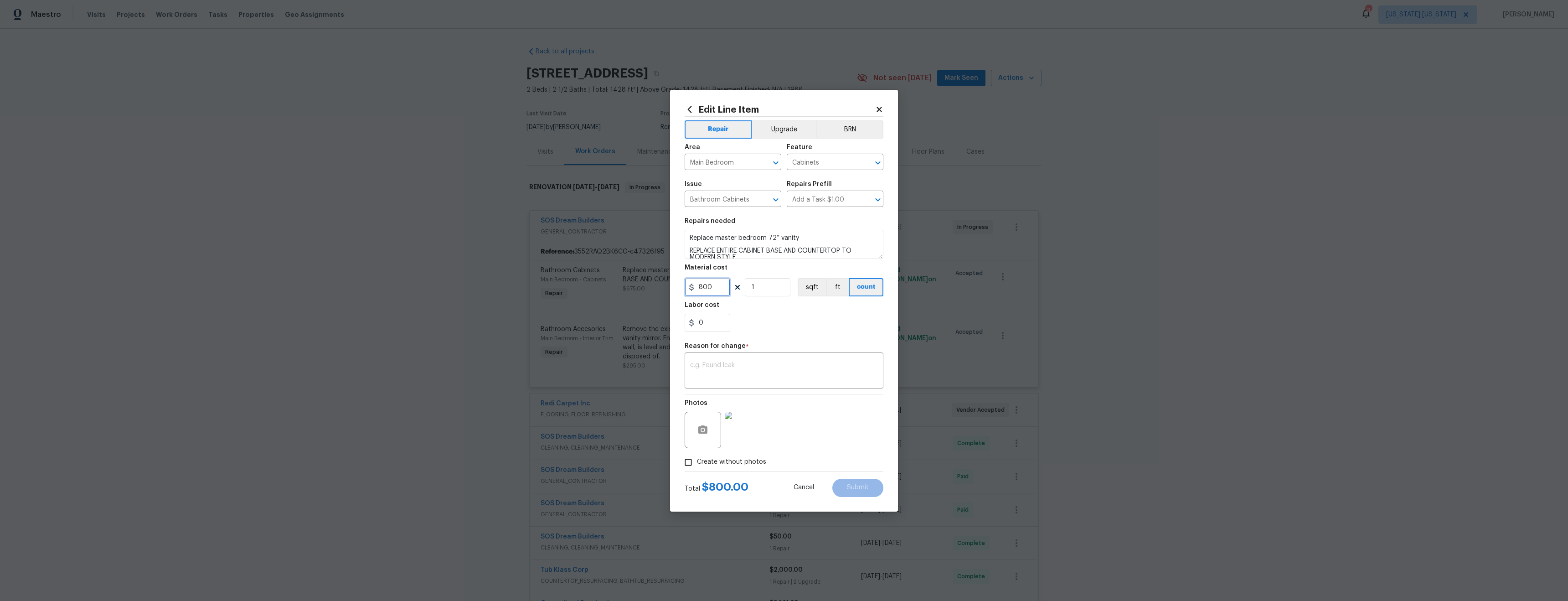
click at [707, 291] on input "800" at bounding box center [707, 287] width 45 height 18
click at [881, 110] on icon at bounding box center [879, 109] width 8 height 8
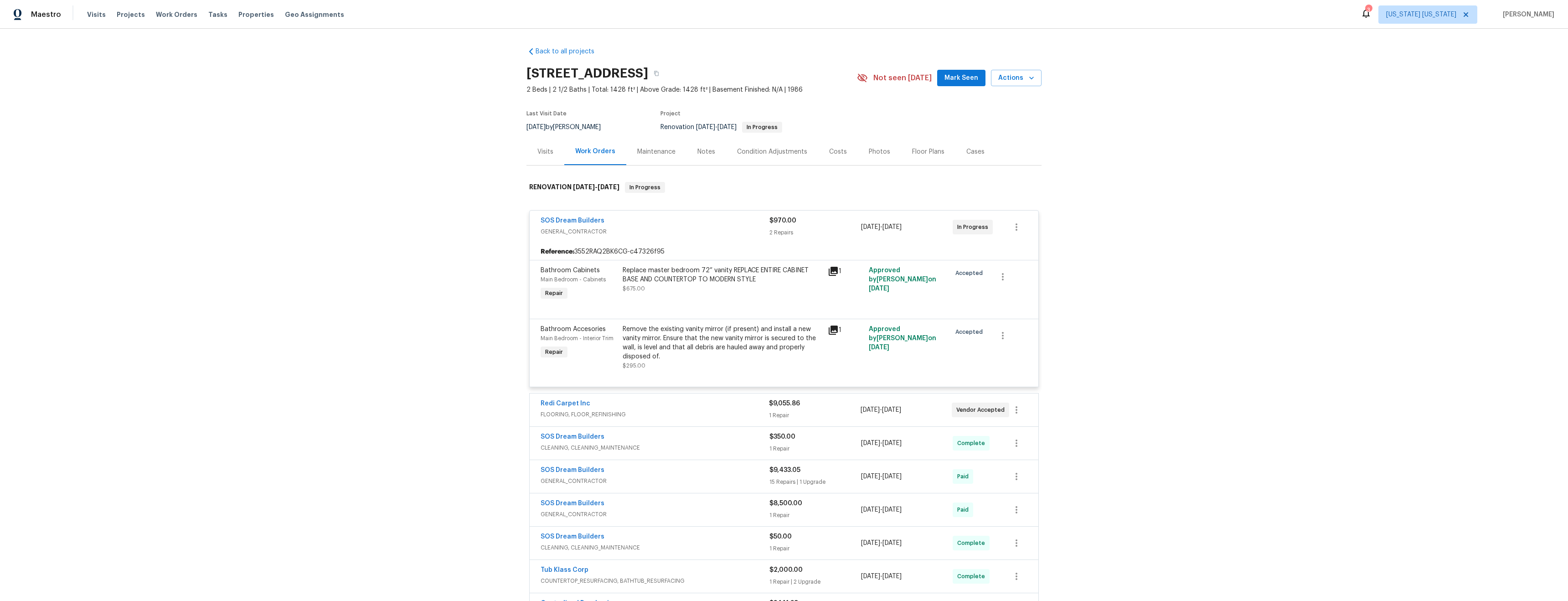
click at [1279, 352] on div "Back to all projects 77 Avebury Pl, Somerset, NJ 08873 2 Beds | 2 1/2 Baths | T…" at bounding box center [784, 315] width 1568 height 572
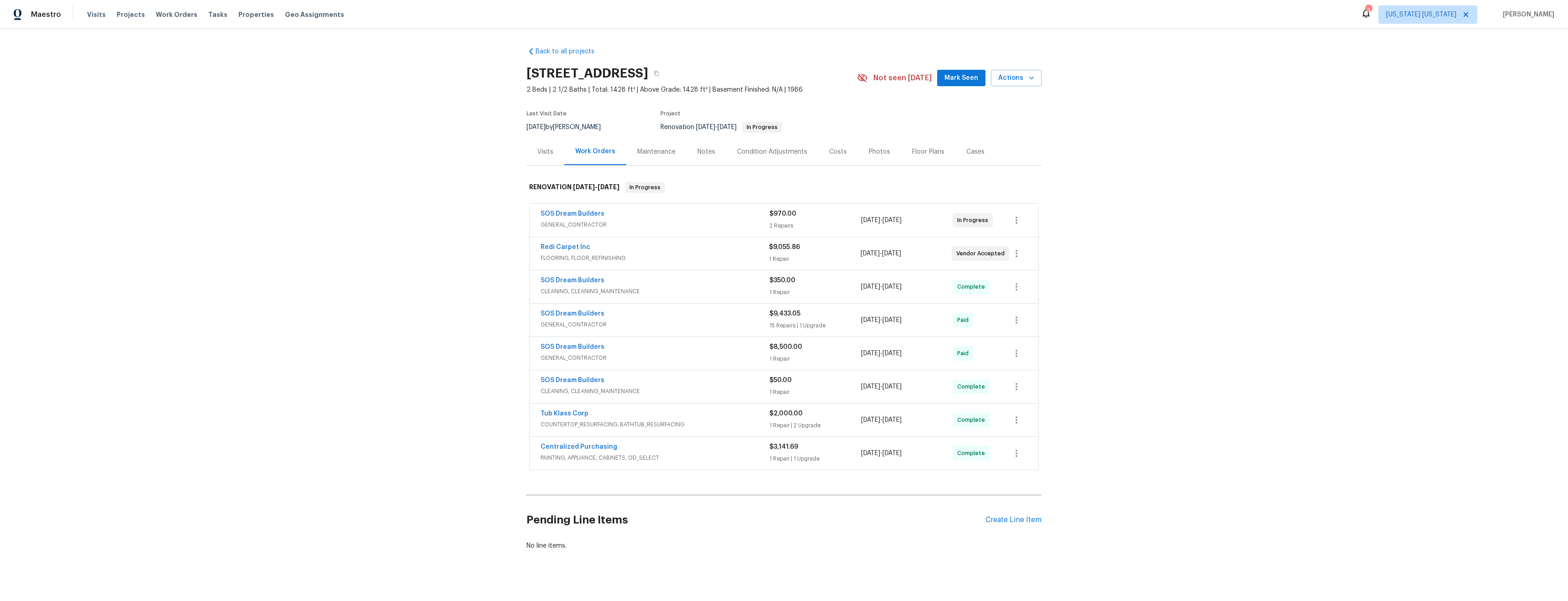
click at [743, 214] on div "SOS Dream Builders" at bounding box center [655, 214] width 229 height 11
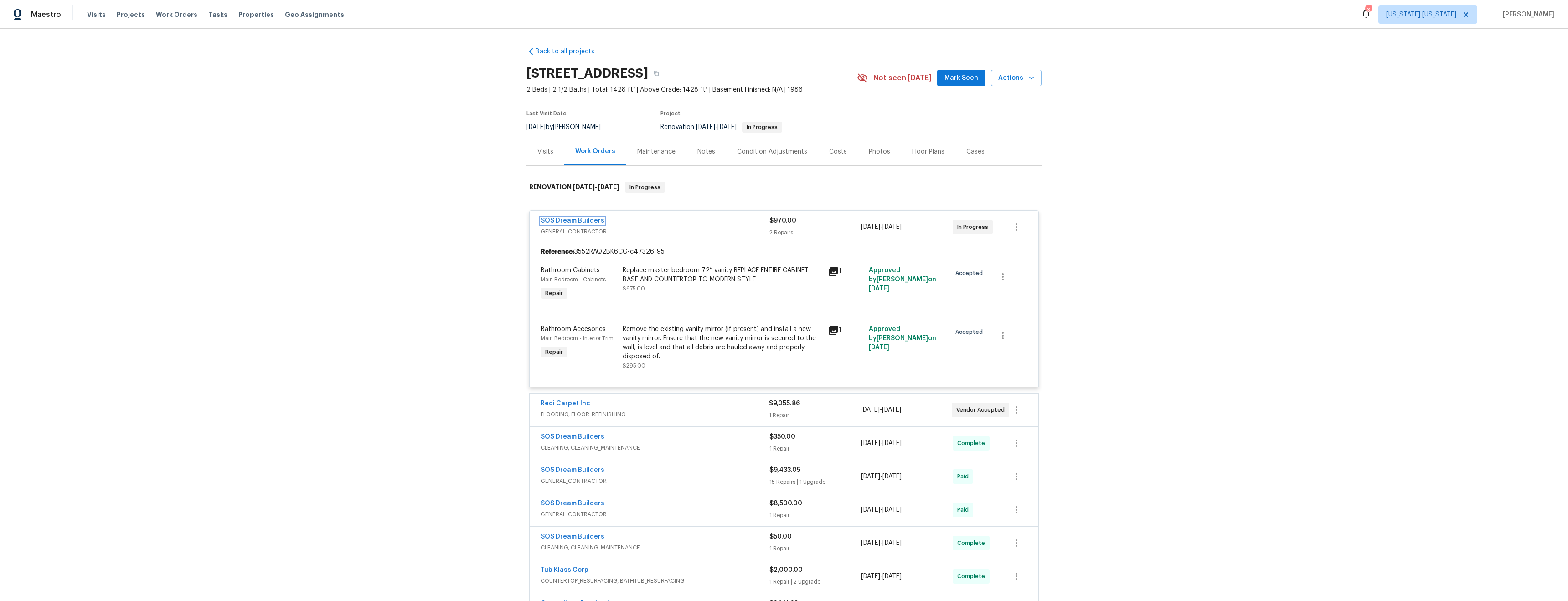
click at [585, 223] on link "SOS Dream Builders" at bounding box center [572, 220] width 64 height 7
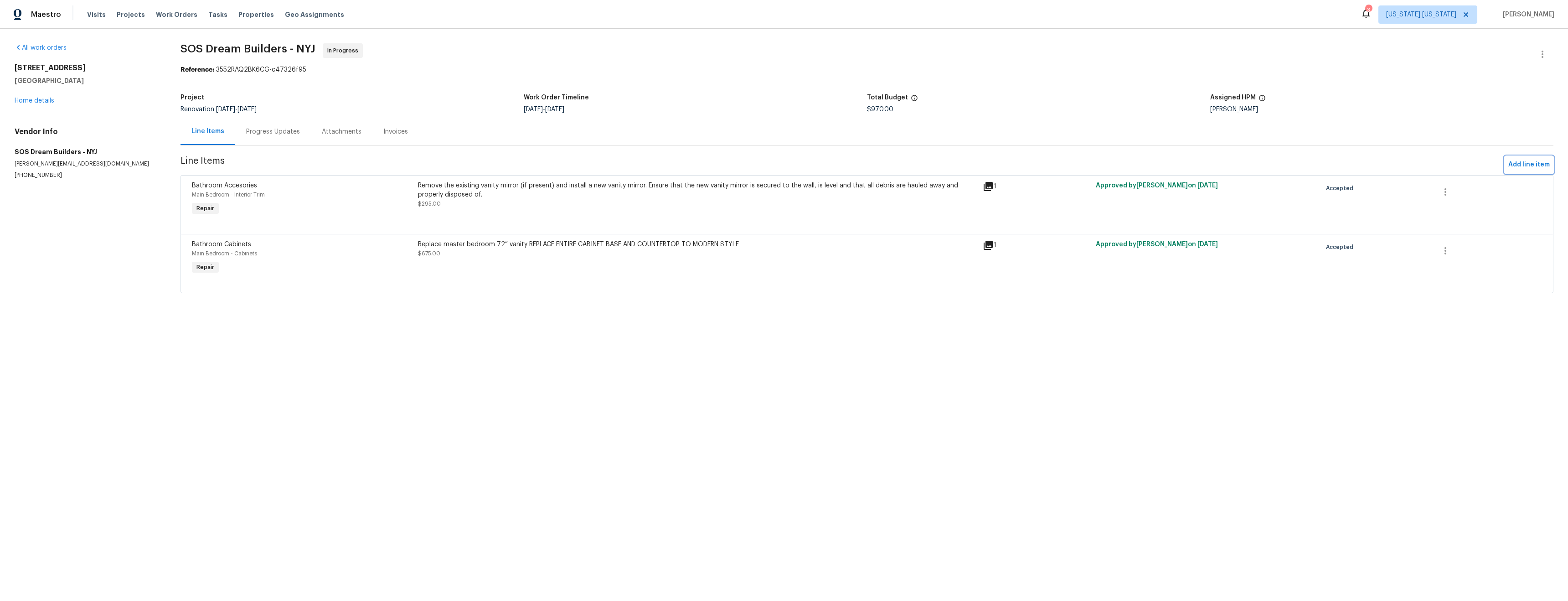
click at [1511, 170] on span "Add line item" at bounding box center [1528, 165] width 42 height 12
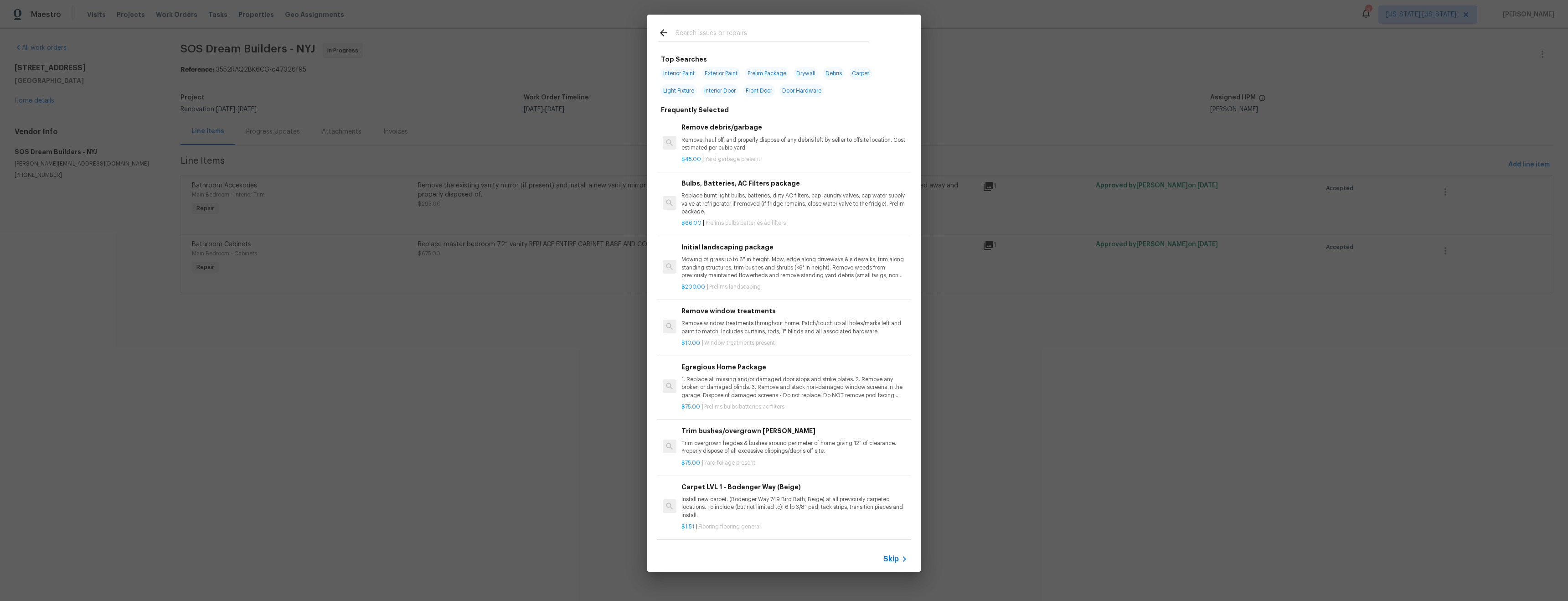
click at [705, 31] on input "text" at bounding box center [772, 34] width 193 height 14
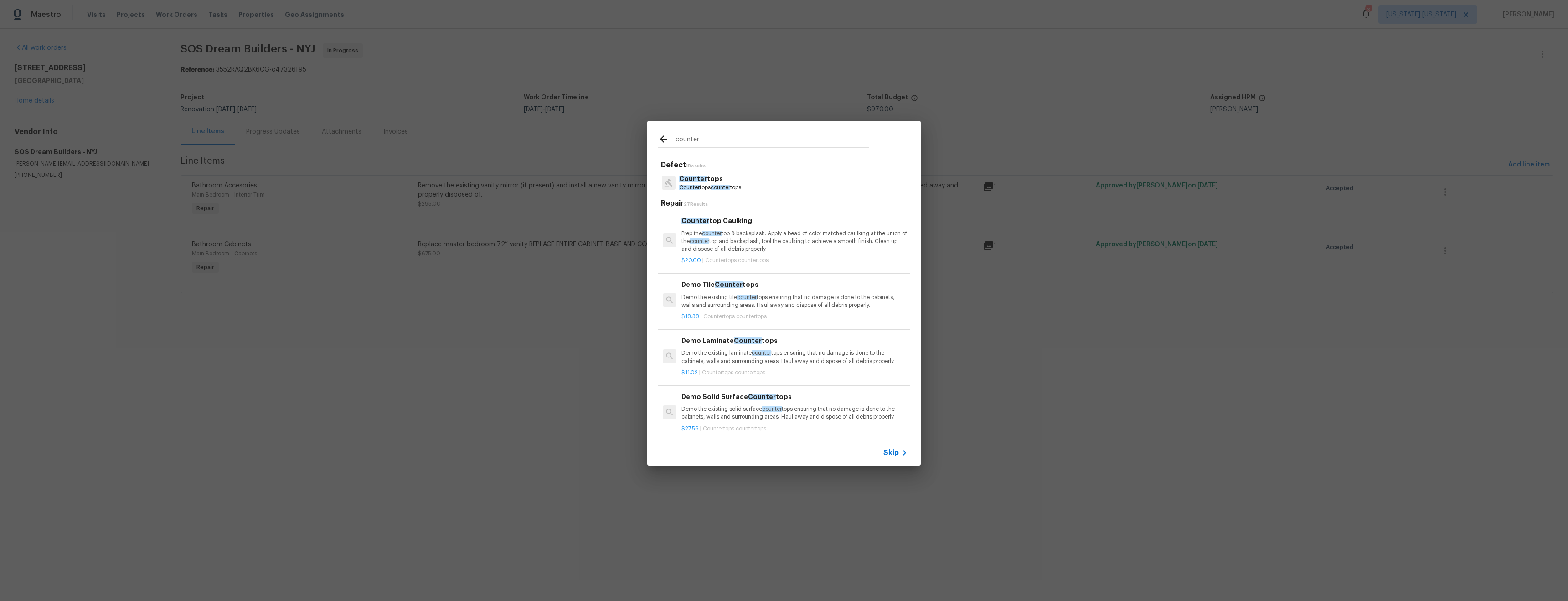
type input "counter"
click at [773, 189] on div "Counter tops Counter tops counter tops" at bounding box center [783, 183] width 252 height 25
click at [695, 186] on span "Counter" at bounding box center [689, 187] width 21 height 5
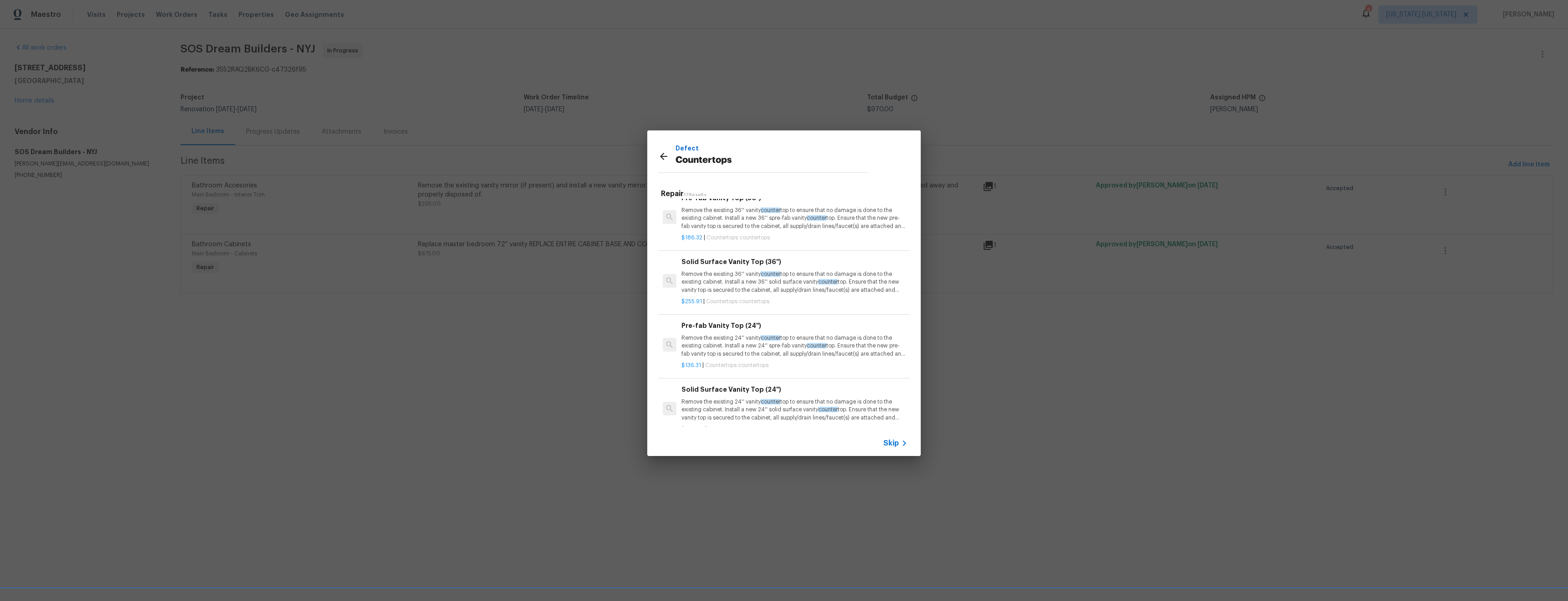
scroll to position [811, 0]
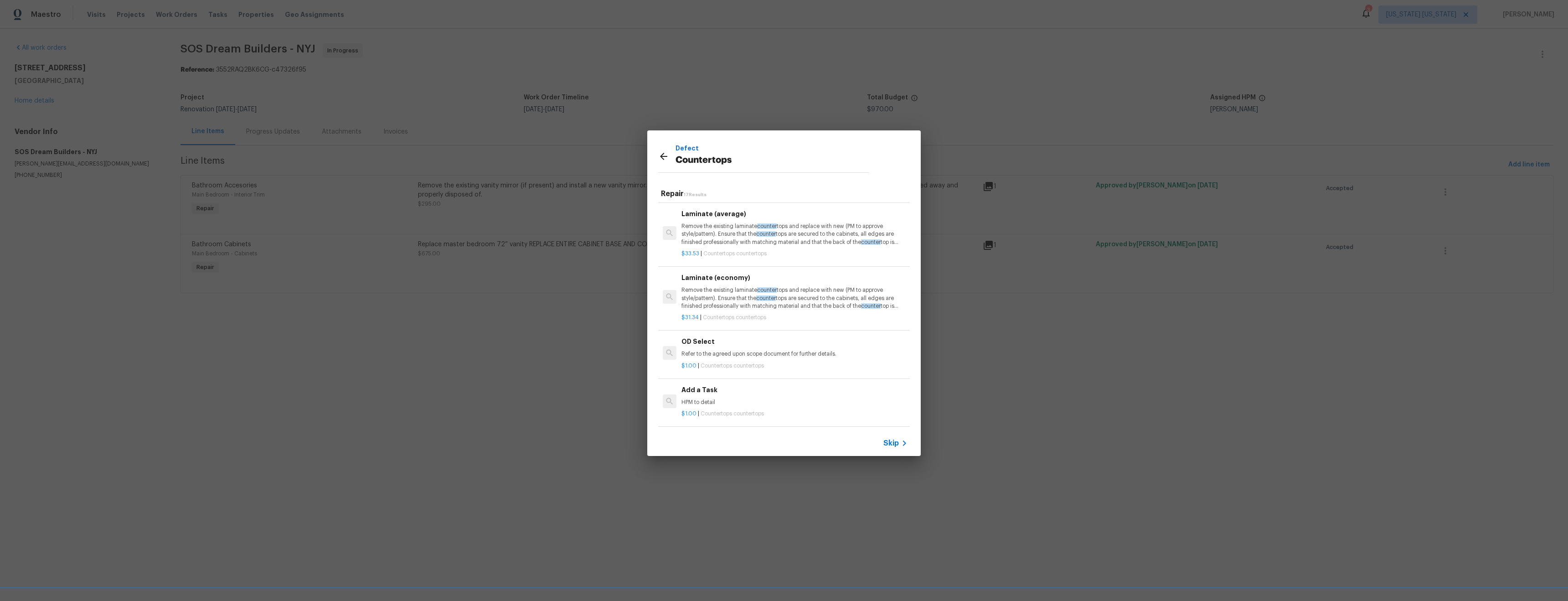
click at [742, 387] on h6 "Add a Task" at bounding box center [794, 390] width 226 height 10
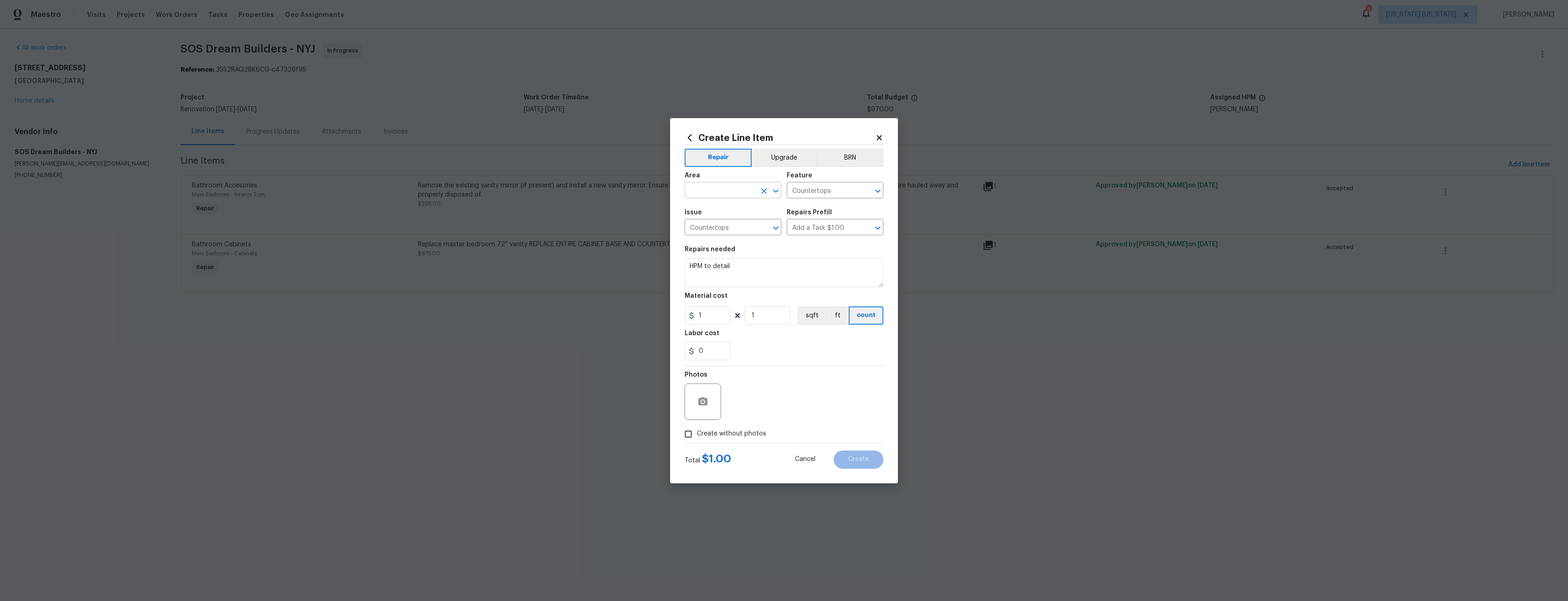
click at [714, 193] on input "text" at bounding box center [719, 191] width 71 height 14
click at [737, 226] on li "Main Bedroom" at bounding box center [733, 226] width 97 height 15
type input "Main Bedroom"
click at [722, 270] on textarea "HPM to detail" at bounding box center [783, 273] width 199 height 29
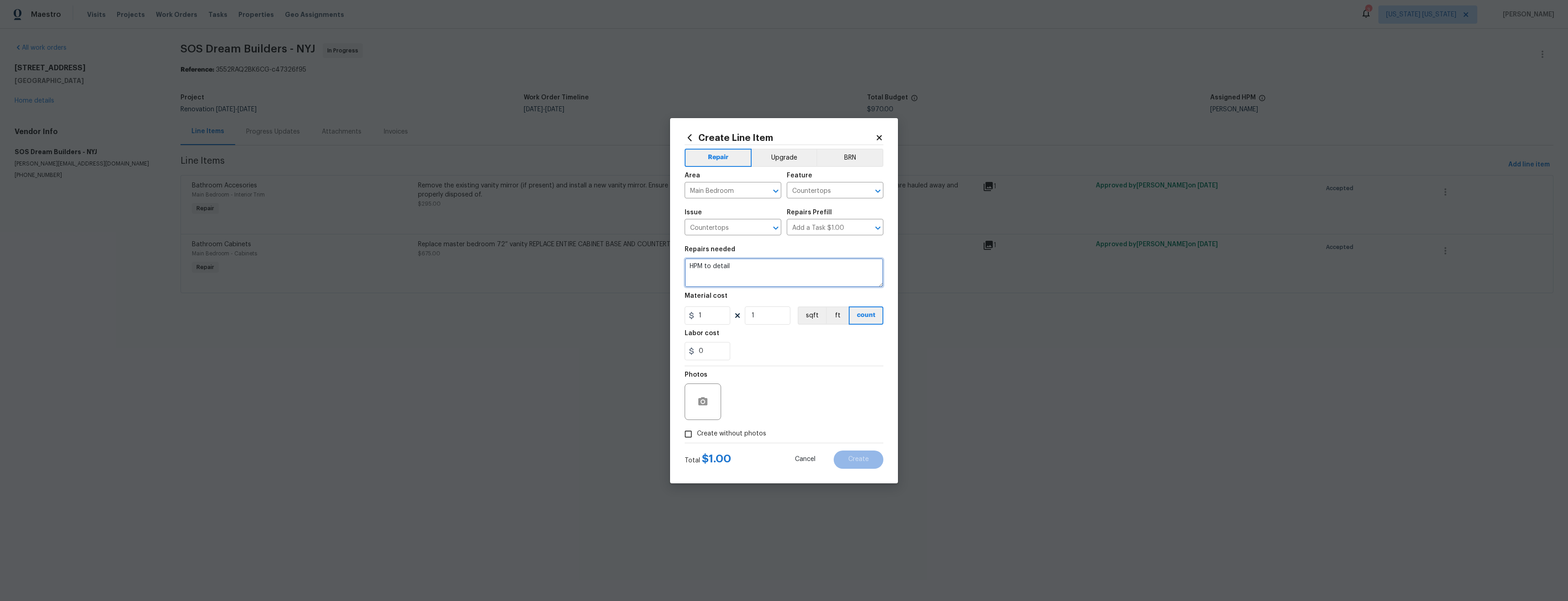
click at [722, 270] on textarea "HPM to detail" at bounding box center [783, 273] width 199 height 29
type textarea "Replace countertop with quartz countertop"
click at [711, 316] on input "1" at bounding box center [707, 316] width 45 height 18
type input "800"
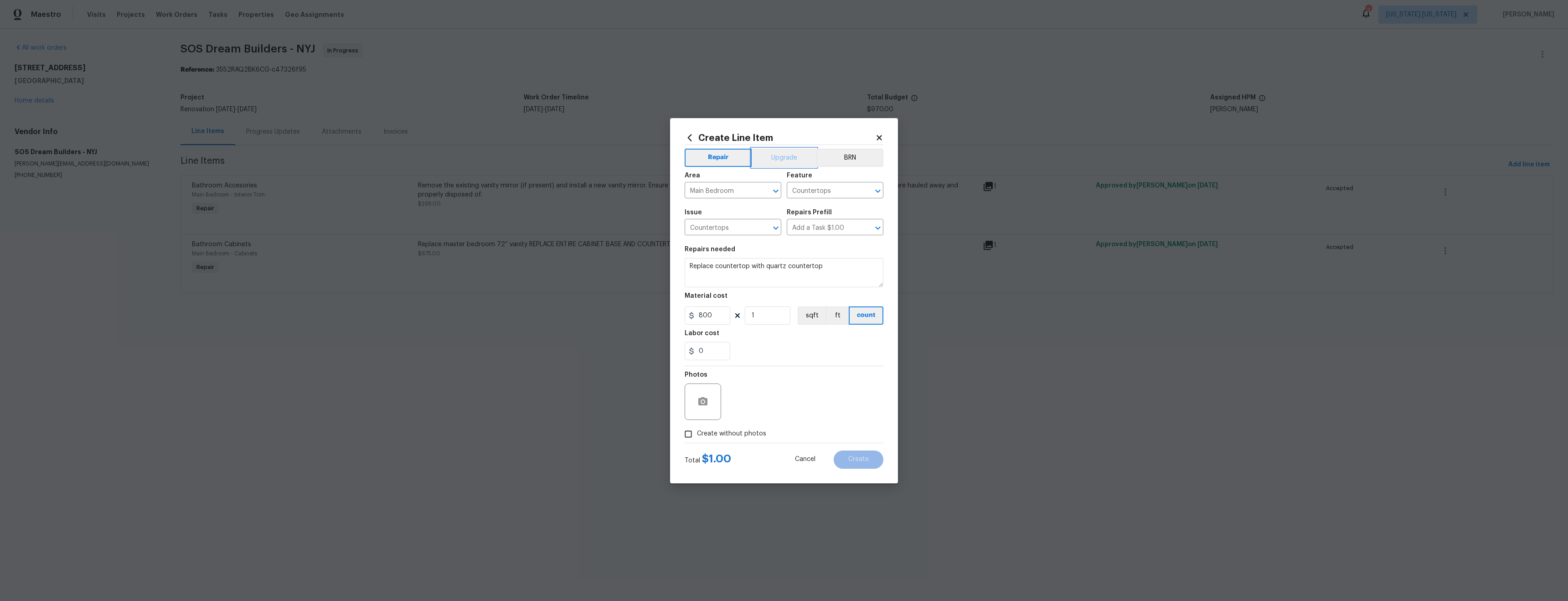
click at [780, 160] on button "Upgrade" at bounding box center [784, 158] width 65 height 18
click at [712, 160] on button "Repair" at bounding box center [717, 158] width 66 height 18
click at [747, 437] on span "Create without photos" at bounding box center [731, 434] width 69 height 10
click at [697, 437] on input "Create without photos" at bounding box center [688, 434] width 18 height 18
checkbox input "true"
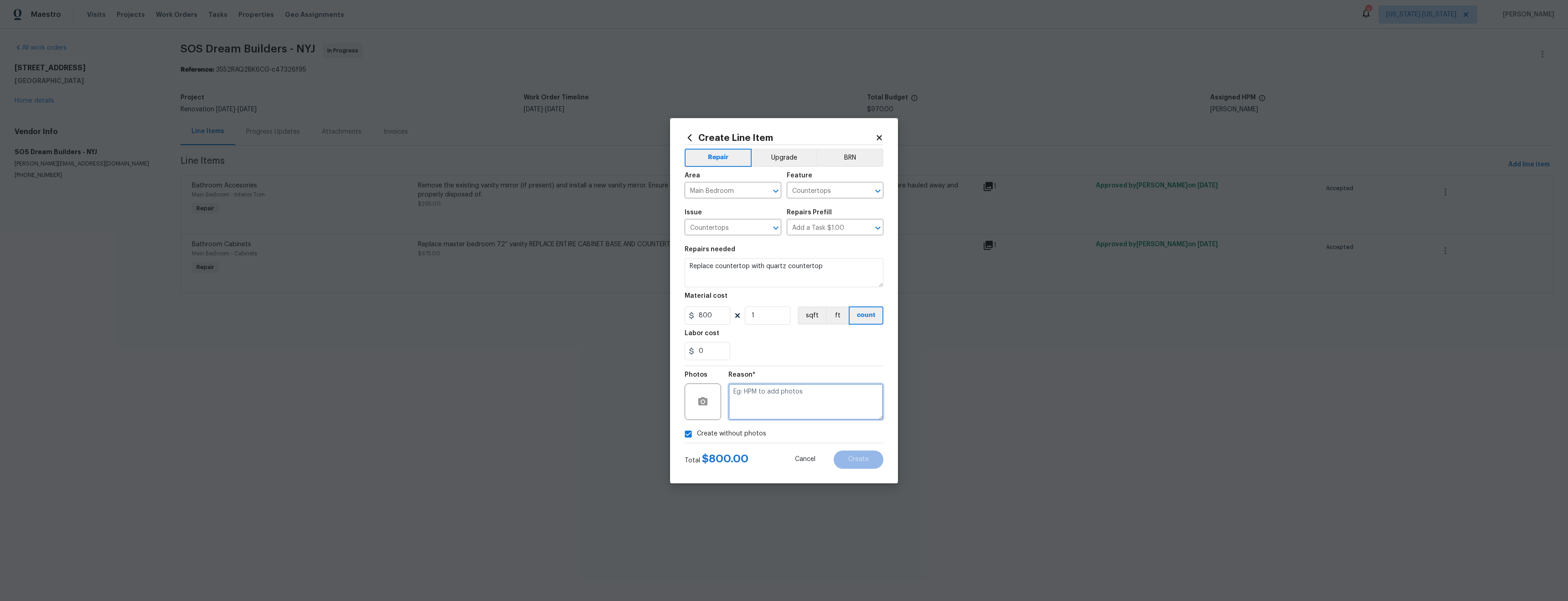
click at [769, 407] on textarea at bounding box center [805, 402] width 155 height 37
type textarea "tba"
click at [853, 456] on span "Create" at bounding box center [858, 459] width 21 height 7
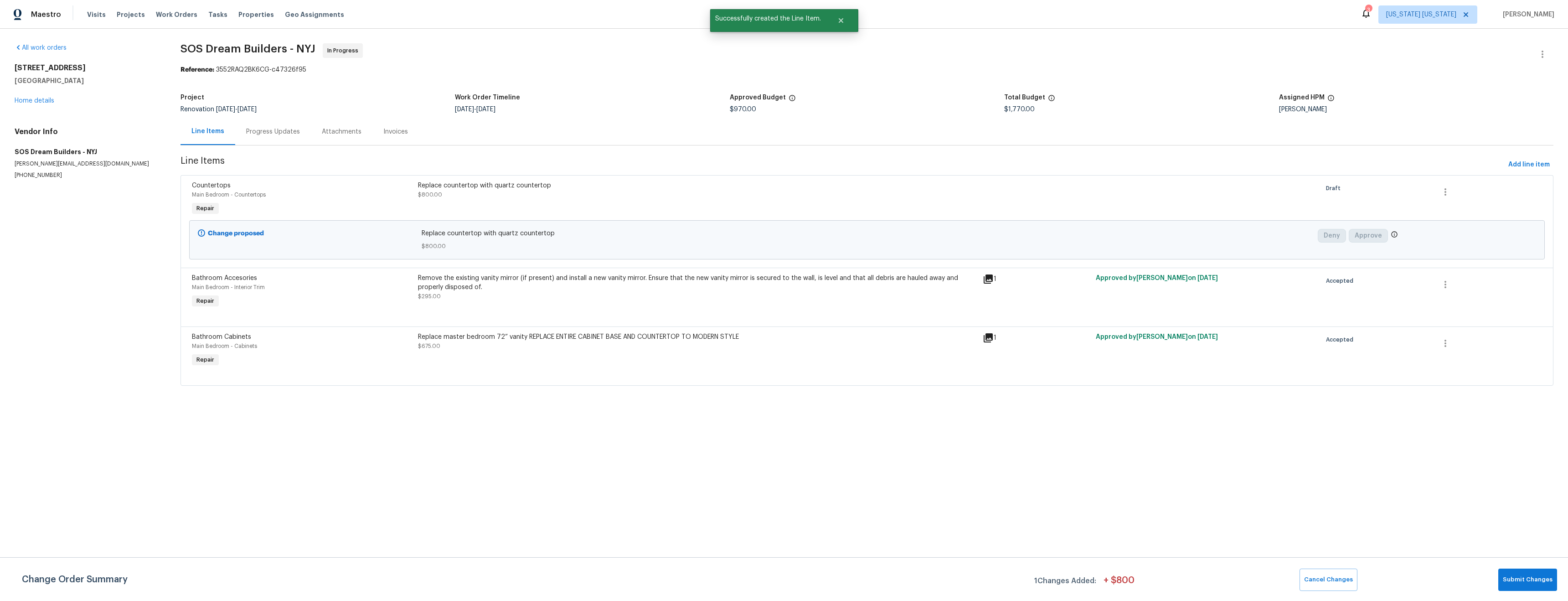
click at [521, 192] on div "Replace countertop with quartz countertop $800.00" at bounding box center [697, 190] width 559 height 18
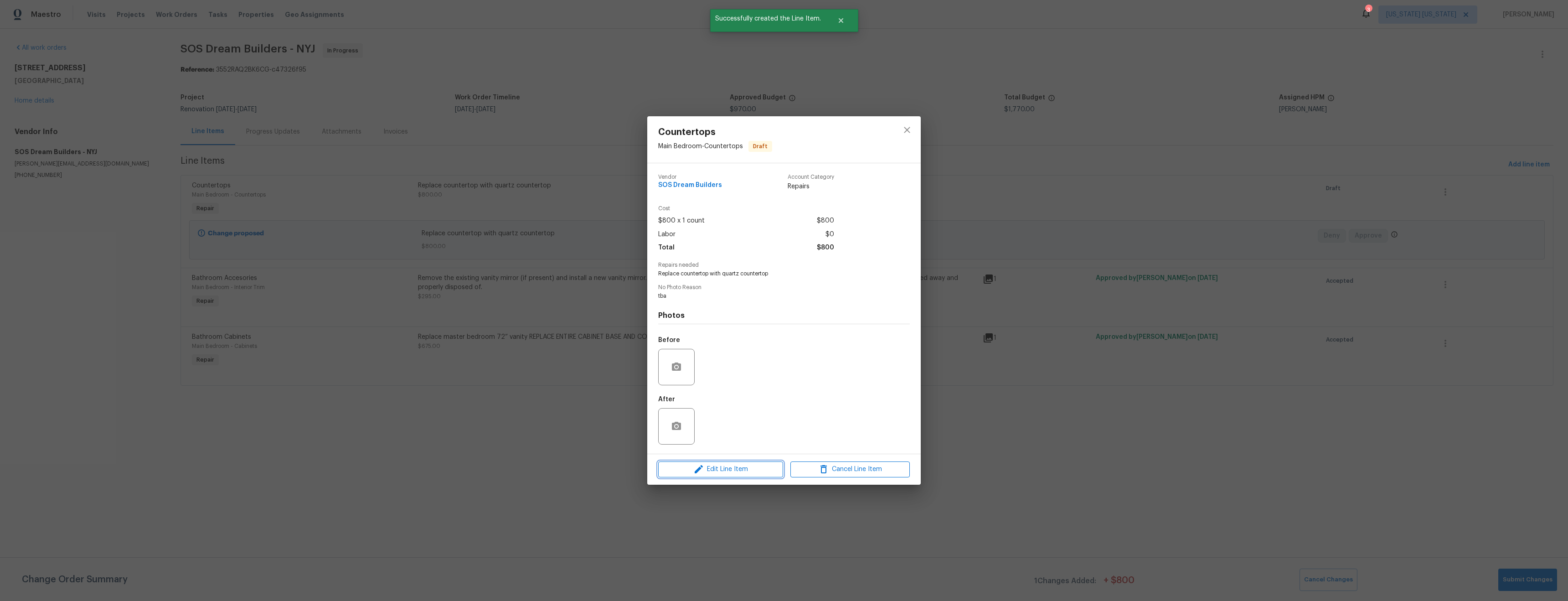
click at [753, 464] on span "Edit Line Item" at bounding box center [720, 470] width 120 height 12
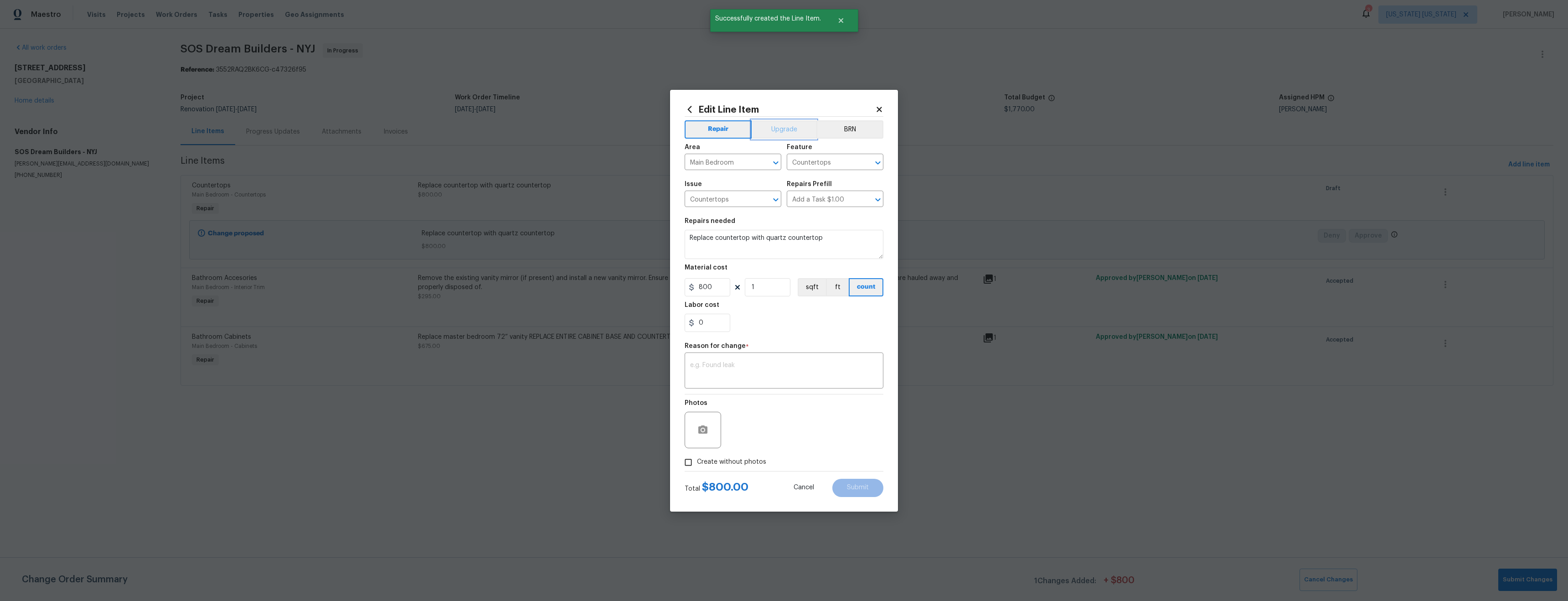
click at [773, 128] on button "Upgrade" at bounding box center [784, 129] width 65 height 18
click at [706, 363] on textarea at bounding box center [784, 371] width 188 height 19
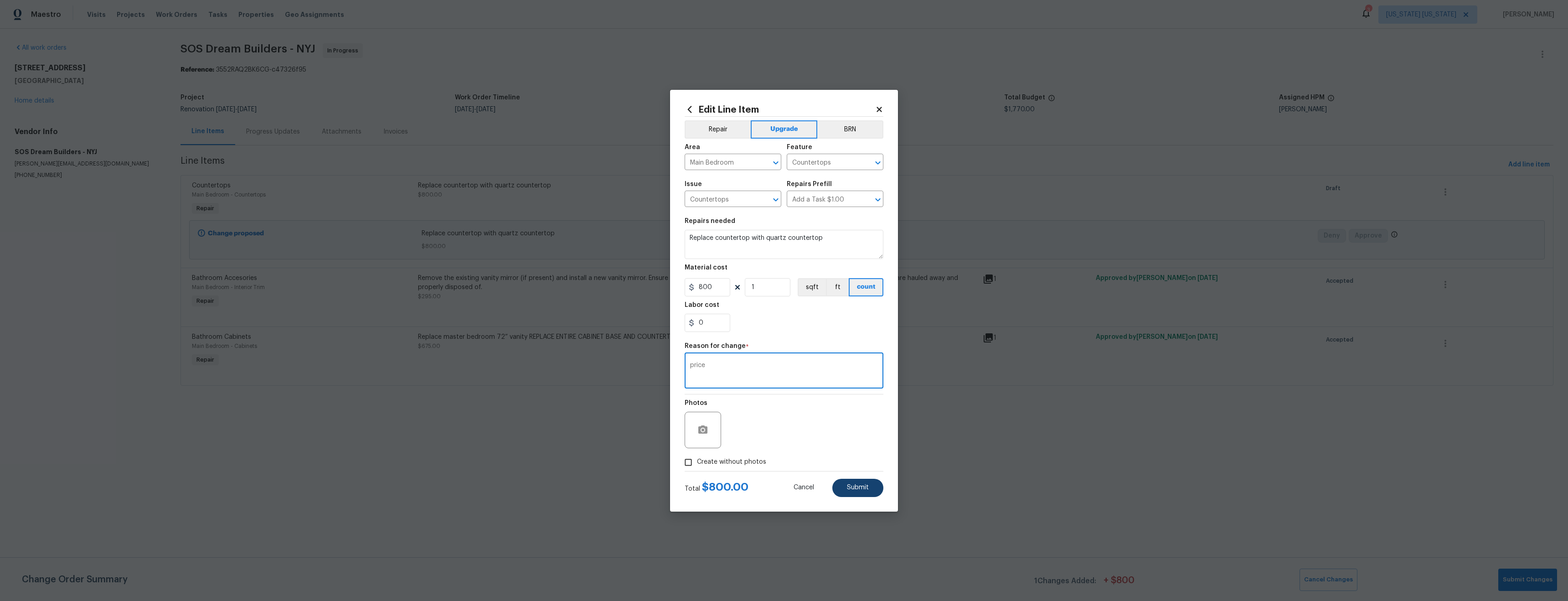
type textarea "price"
click at [859, 487] on span "Submit" at bounding box center [858, 487] width 22 height 7
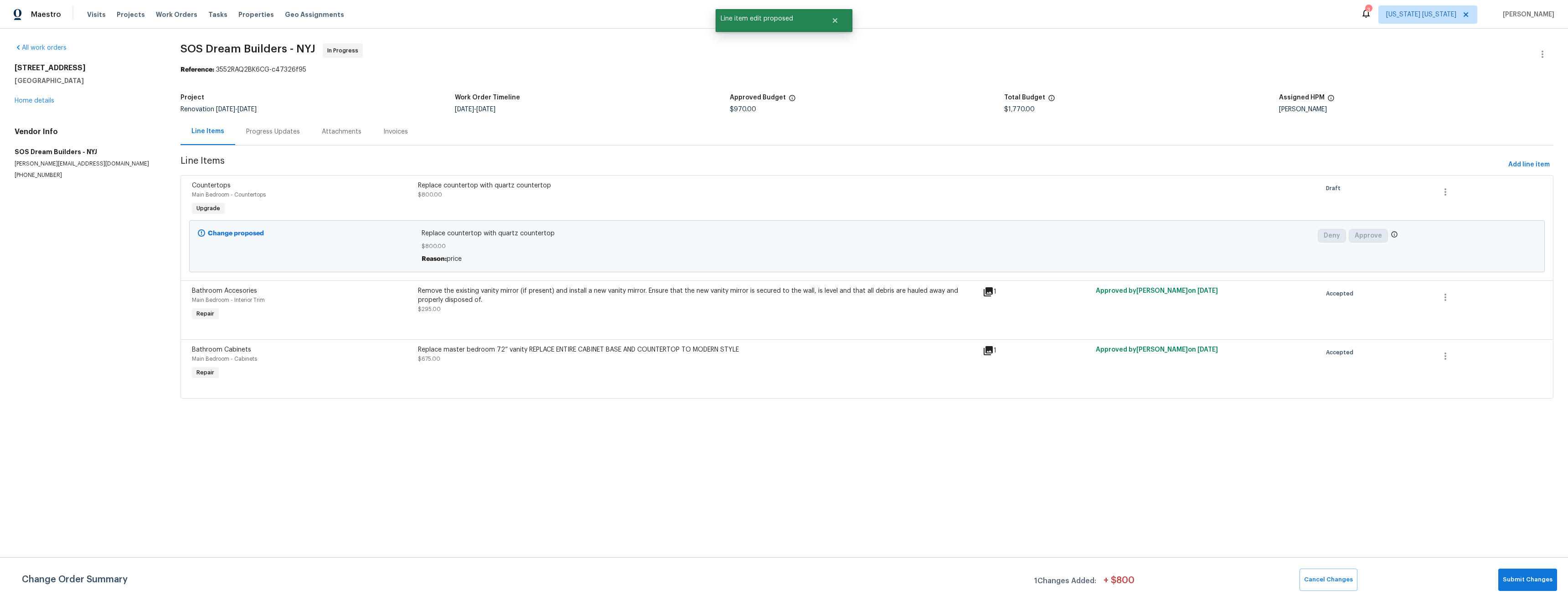
click at [506, 379] on div "Replace master bedroom 72” vanity REPLACE ENTIRE CABINET BASE AND COUNTERTOP TO…" at bounding box center [697, 363] width 565 height 42
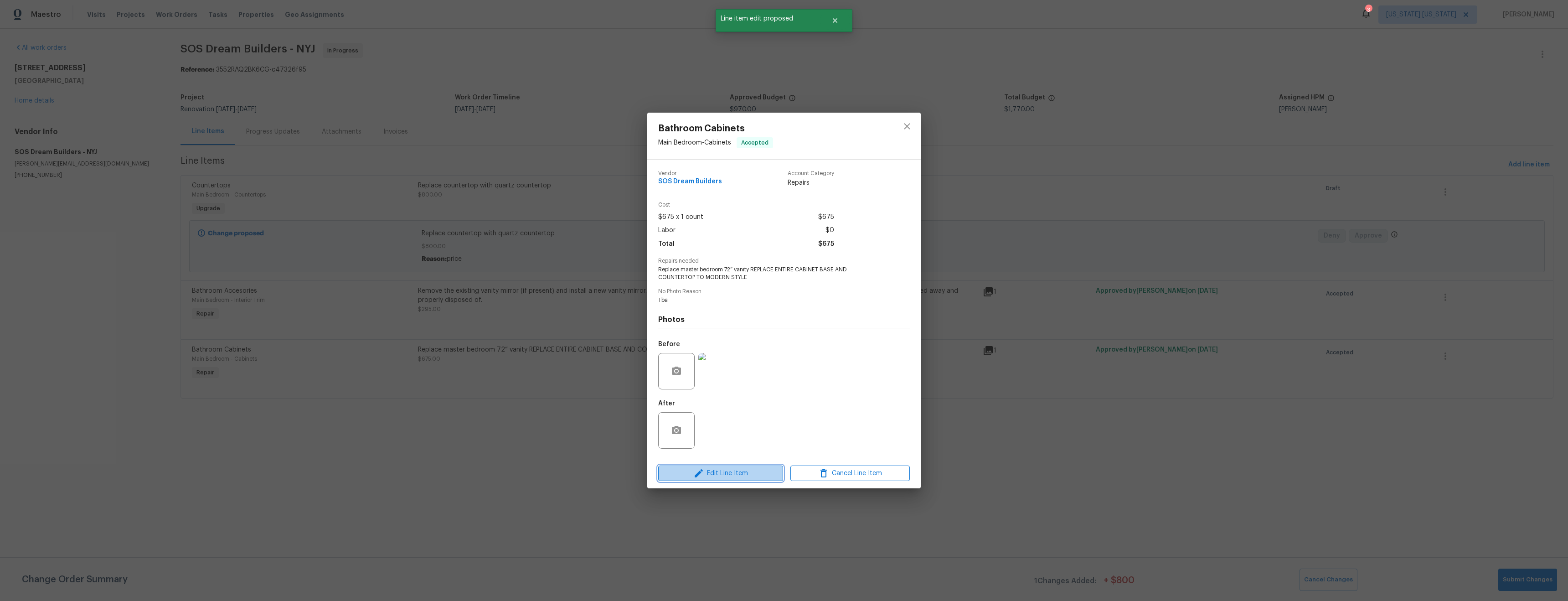
click at [720, 472] on span "Edit Line Item" at bounding box center [720, 474] width 120 height 12
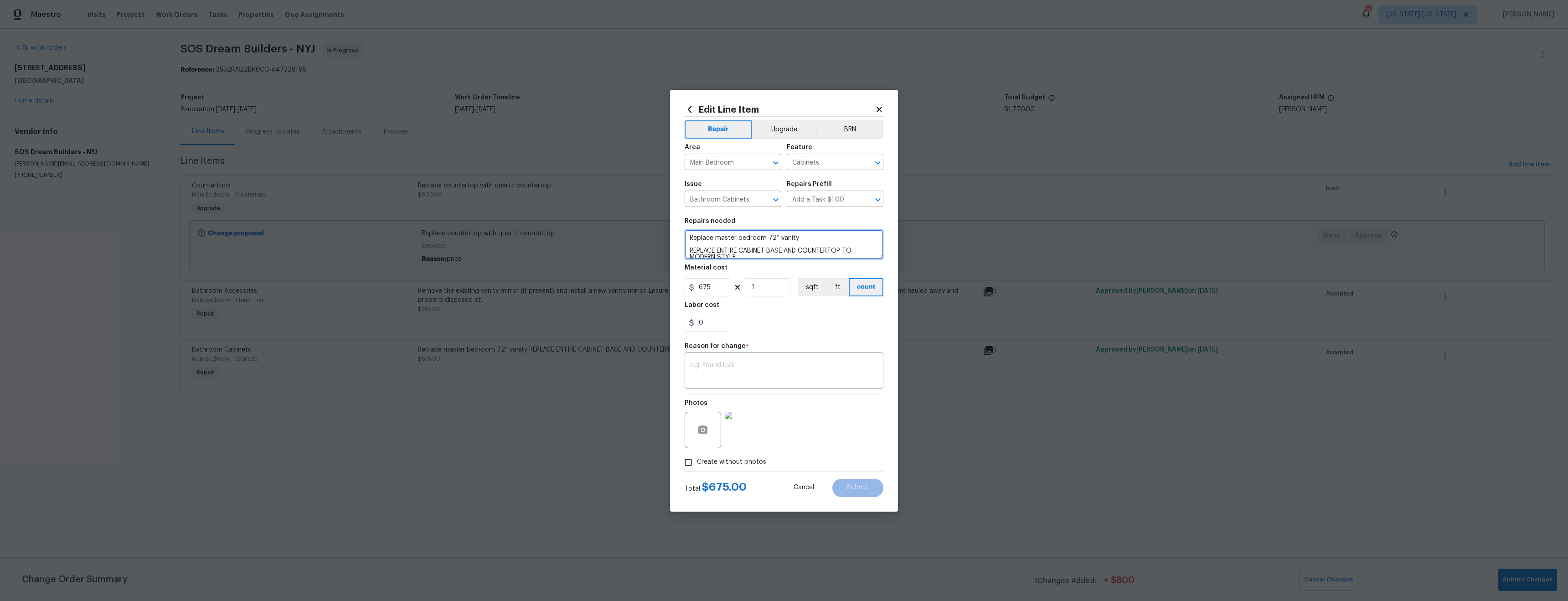
drag, startPoint x: 800, startPoint y: 236, endPoint x: 681, endPoint y: 233, distance: 119.0
click at [681, 233] on div "Edit Line Item Repair Upgrade BRN Area Main Bedroom ​ Feature Cabinets ​ Issue …" at bounding box center [783, 300] width 228 height 422
drag, startPoint x: 789, startPoint y: 250, endPoint x: 812, endPoint y: 257, distance: 24.0
click at [813, 257] on textarea "REPLACE ENTIRE CABINET BASE AND COUNTERTOP TO MODERN STYLE" at bounding box center [783, 244] width 199 height 29
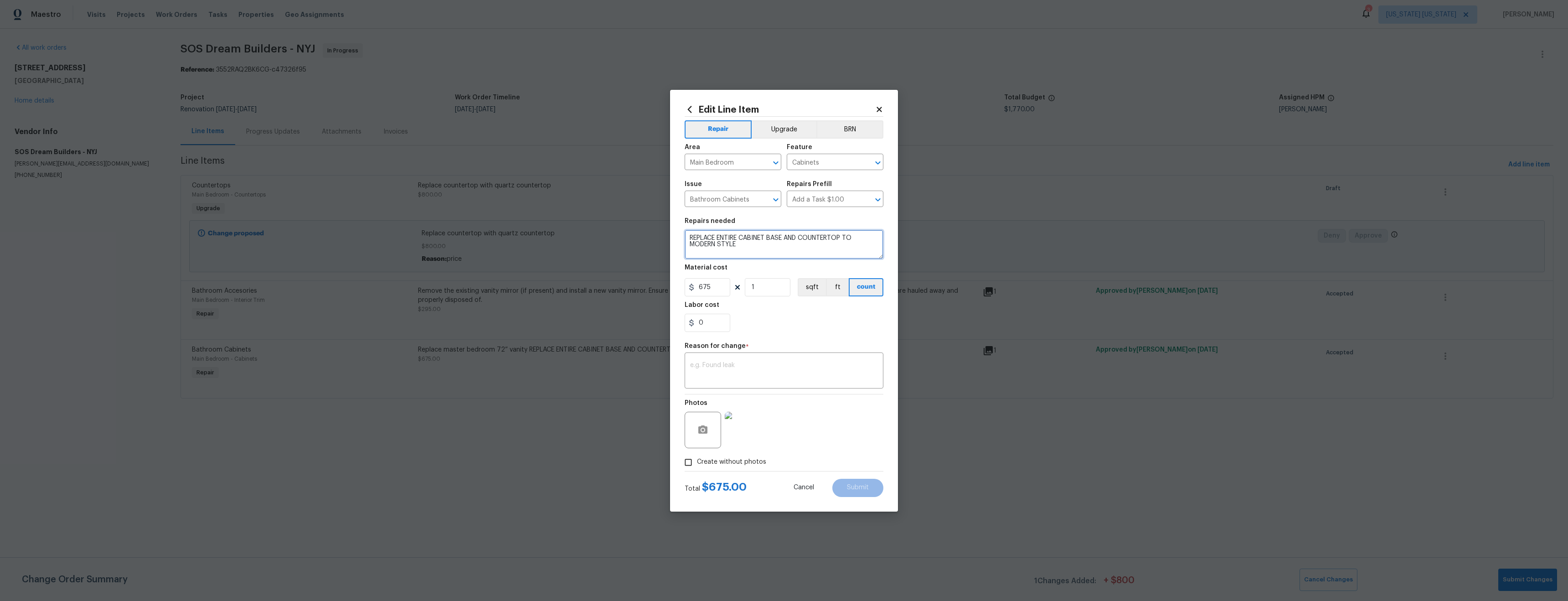
click at [780, 254] on textarea "REPLACE ENTIRE CABINET BASE AND COUNTERTOP TO MODERN STYLE" at bounding box center [783, 244] width 199 height 29
drag, startPoint x: 789, startPoint y: 244, endPoint x: 823, endPoint y: 261, distance: 38.0
click at [823, 261] on section "Repairs needed REPLACE ENTIRE CABINET BASE AND COUNTERTOP TO MODERN STYLE Mater…" at bounding box center [783, 275] width 199 height 125
drag, startPoint x: 779, startPoint y: 243, endPoint x: 808, endPoint y: 253, distance: 30.7
click at [808, 253] on textarea "REPLACE ENTIRE CABINET BASE AND COUNTERTOP TO MODERN STYLE" at bounding box center [783, 244] width 199 height 29
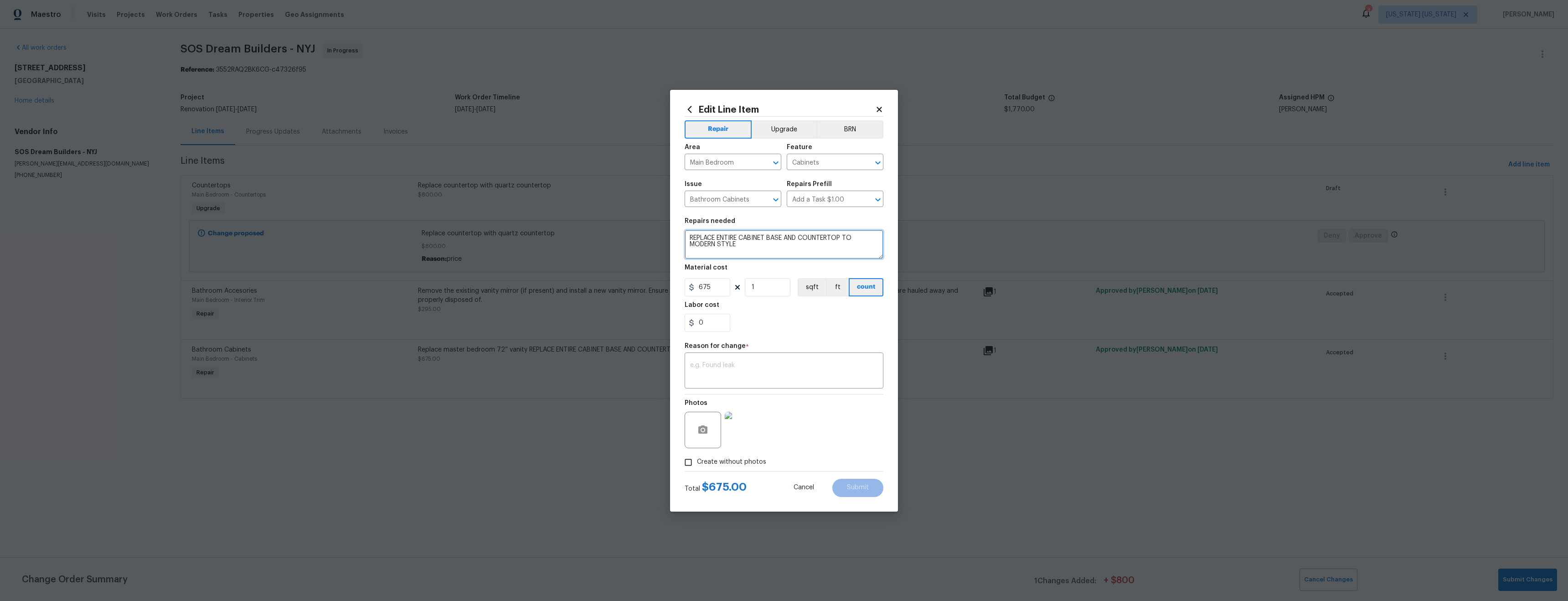
click at [789, 247] on textarea "REPLACE ENTIRE CABINET BASE AND COUNTERTOP TO MODERN STYLE" at bounding box center [783, 244] width 199 height 29
drag, startPoint x: 787, startPoint y: 245, endPoint x: 843, endPoint y: 263, distance: 58.8
click at [843, 263] on section "Repairs needed REPLACE ENTIRE CABINET BASE AND COUNTERTOP TO MODERN STYLE Mater…" at bounding box center [783, 275] width 199 height 125
click at [728, 244] on textarea "REPLACE ENTIRE CABINET BASE" at bounding box center [783, 244] width 199 height 29
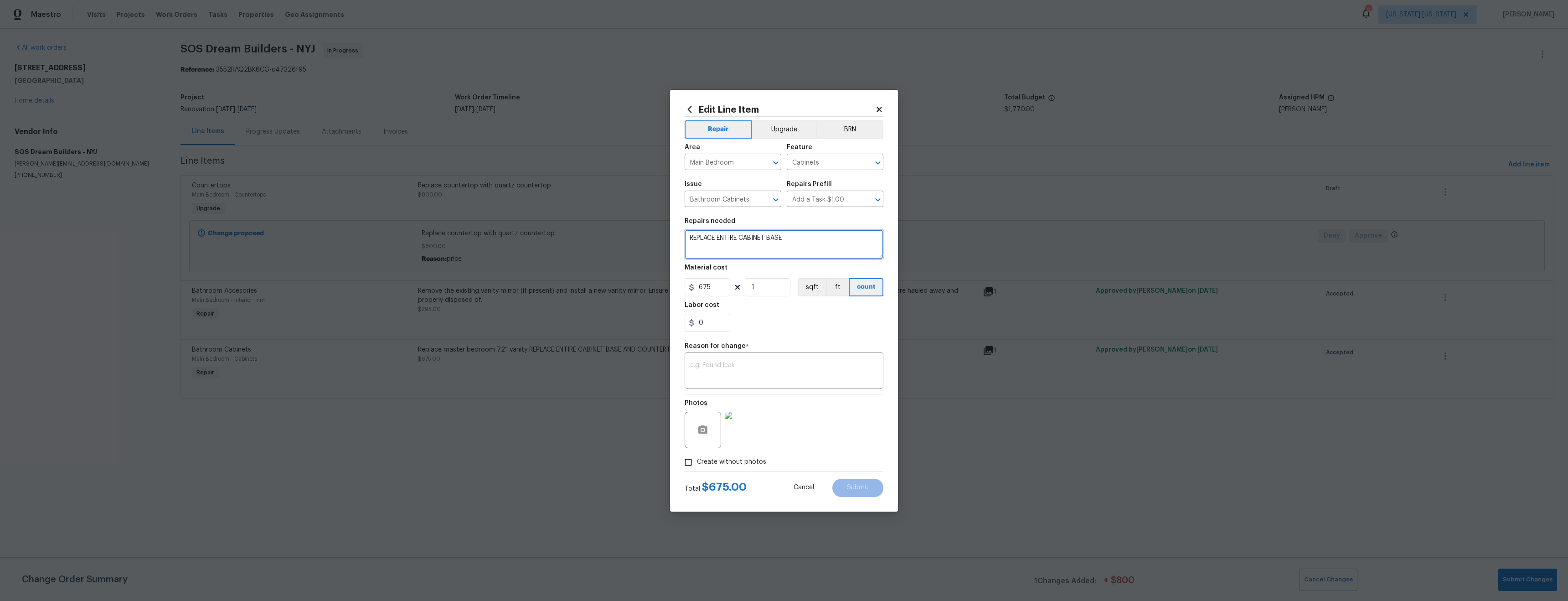
click at [812, 244] on textarea "REPLACE ENTIRE CABINET BASE" at bounding box center [783, 244] width 199 height 29
type textarea "REPLACE ENTIRE CABINET BASE AND SINK"
click at [712, 284] on input "675" at bounding box center [707, 287] width 45 height 18
type input "575"
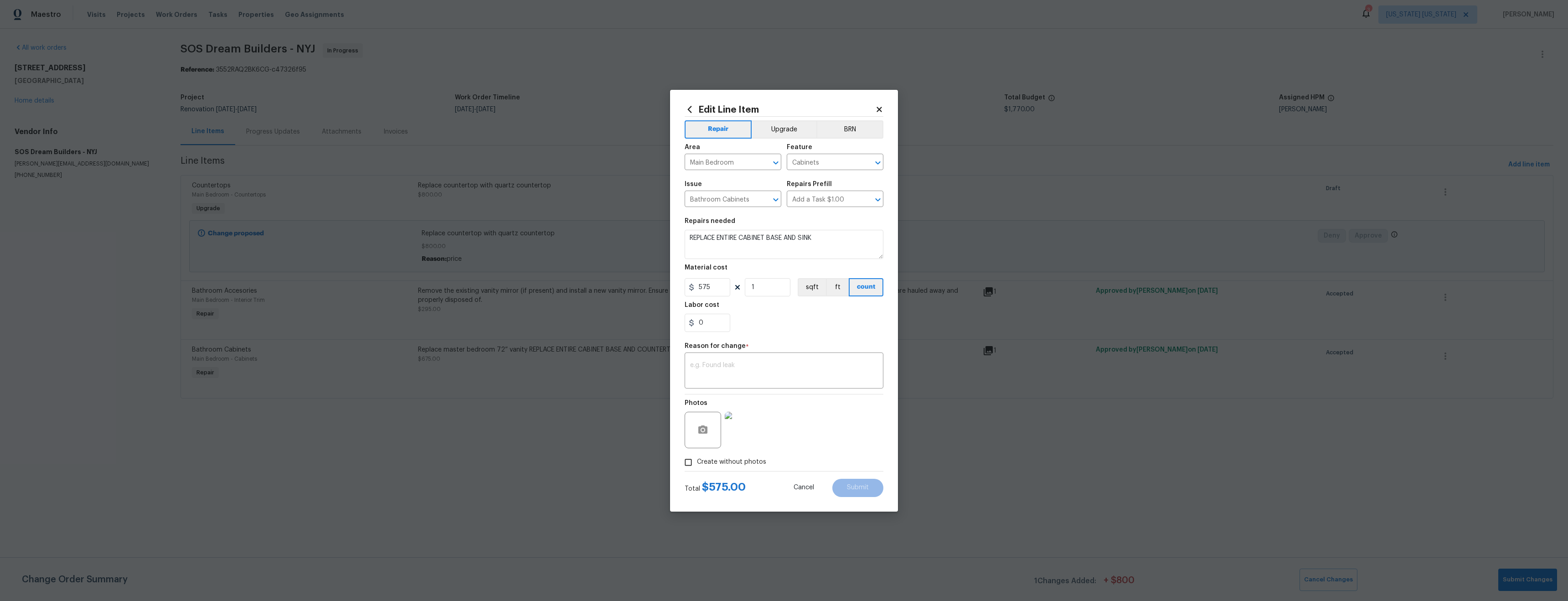
click at [794, 329] on div "0" at bounding box center [783, 323] width 199 height 18
click at [744, 381] on div "x ​" at bounding box center [783, 371] width 199 height 34
type textarea "price"
click at [869, 488] on button "Submit" at bounding box center [858, 487] width 51 height 18
type textarea "Replace master bedroom 72” vanity REPLACE ENTIRE CABINET BASE AND COUNTERTOP TO…"
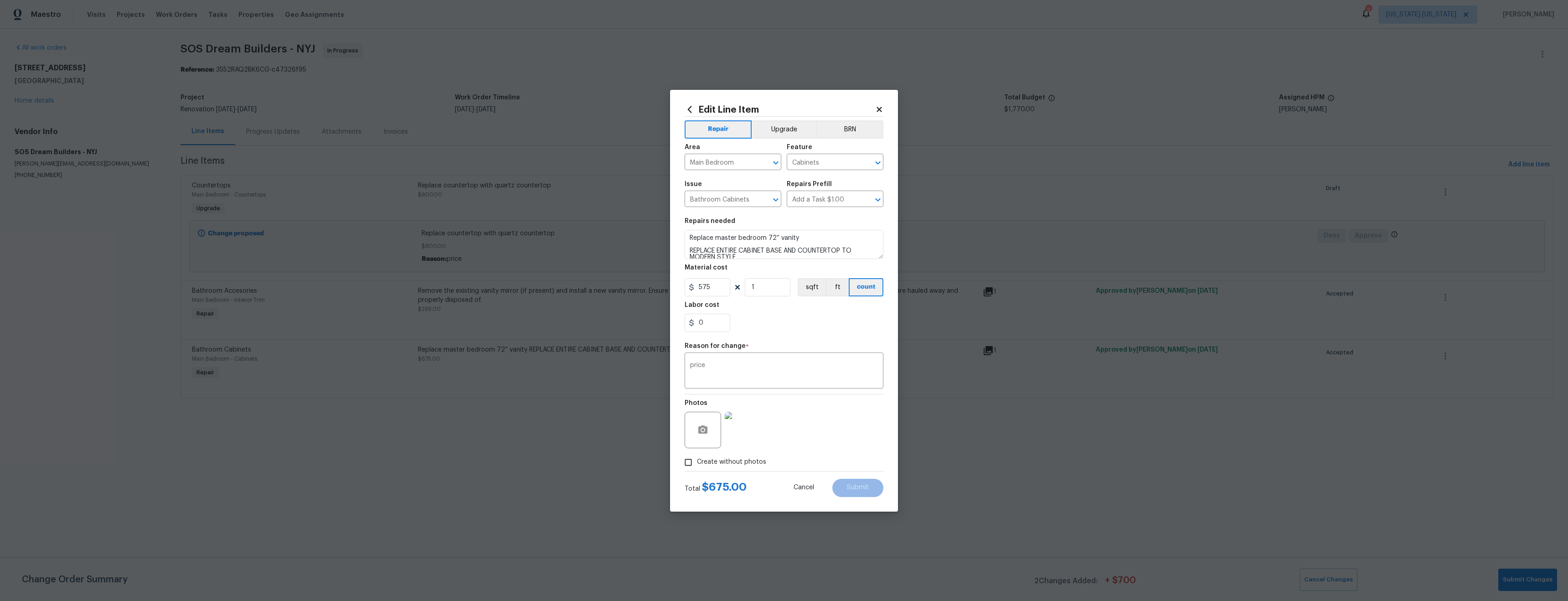
type input "675"
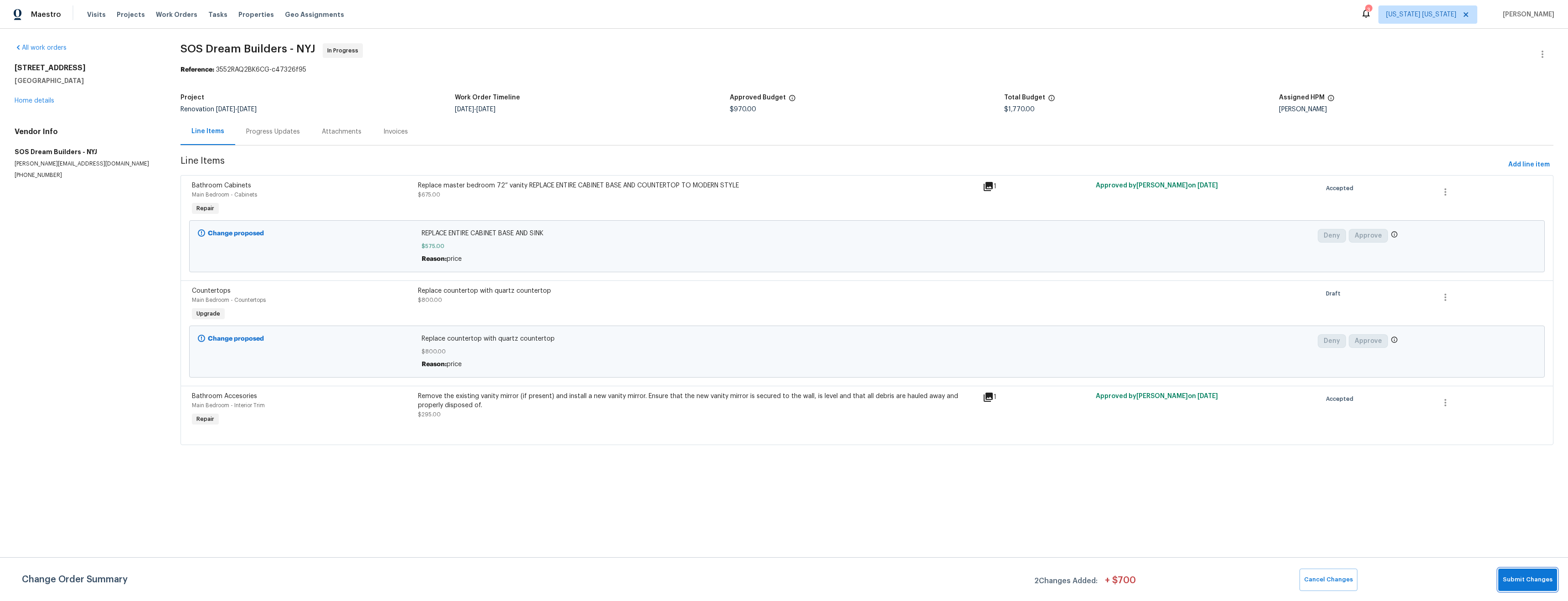
click at [1541, 577] on span "Submit Changes" at bounding box center [1528, 580] width 50 height 10
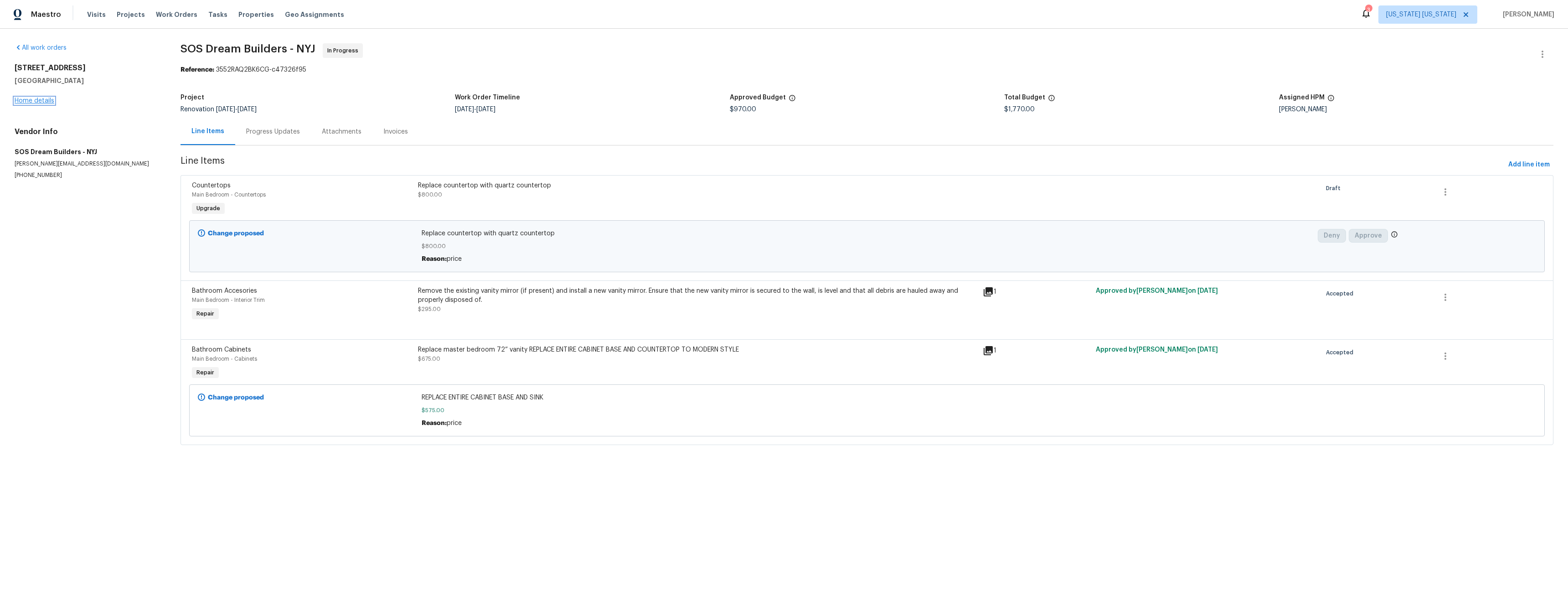
click at [35, 99] on link "Home details" at bounding box center [34, 101] width 40 height 7
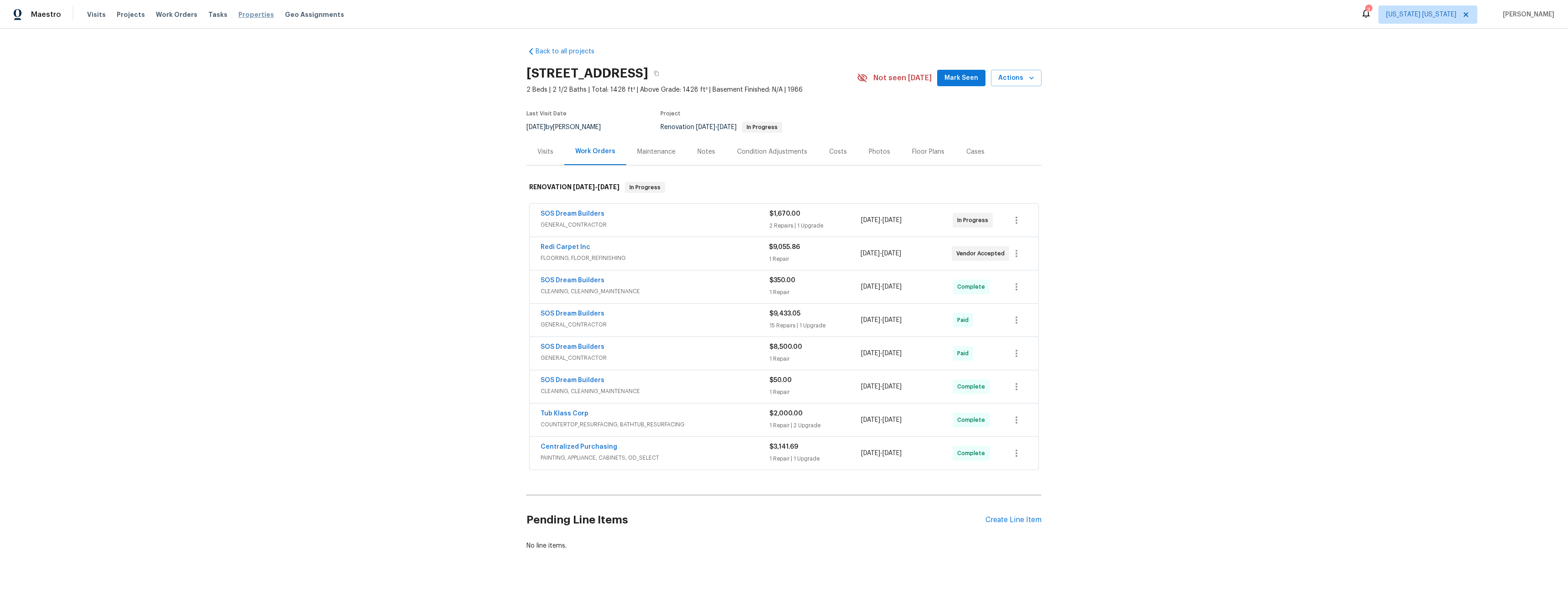
click at [243, 15] on span "Properties" at bounding box center [256, 15] width 35 height 9
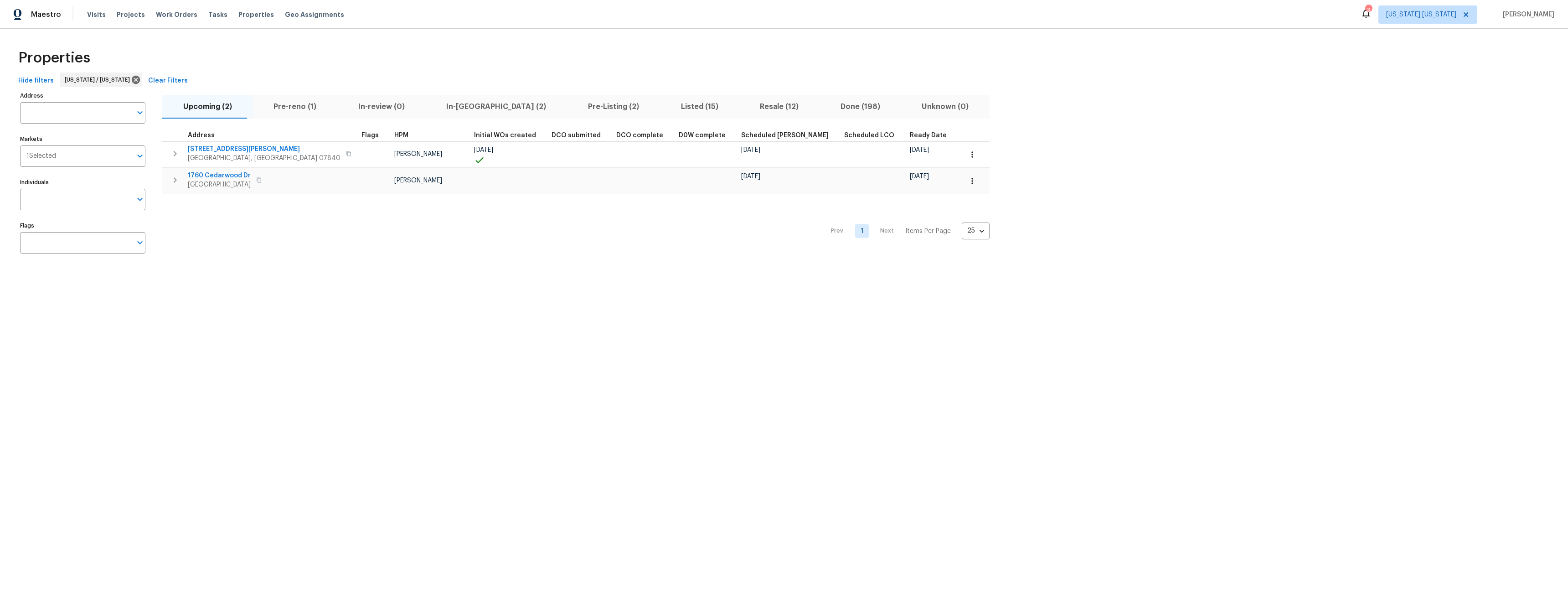
click at [450, 106] on span "In-reno (2)" at bounding box center [497, 106] width 131 height 12
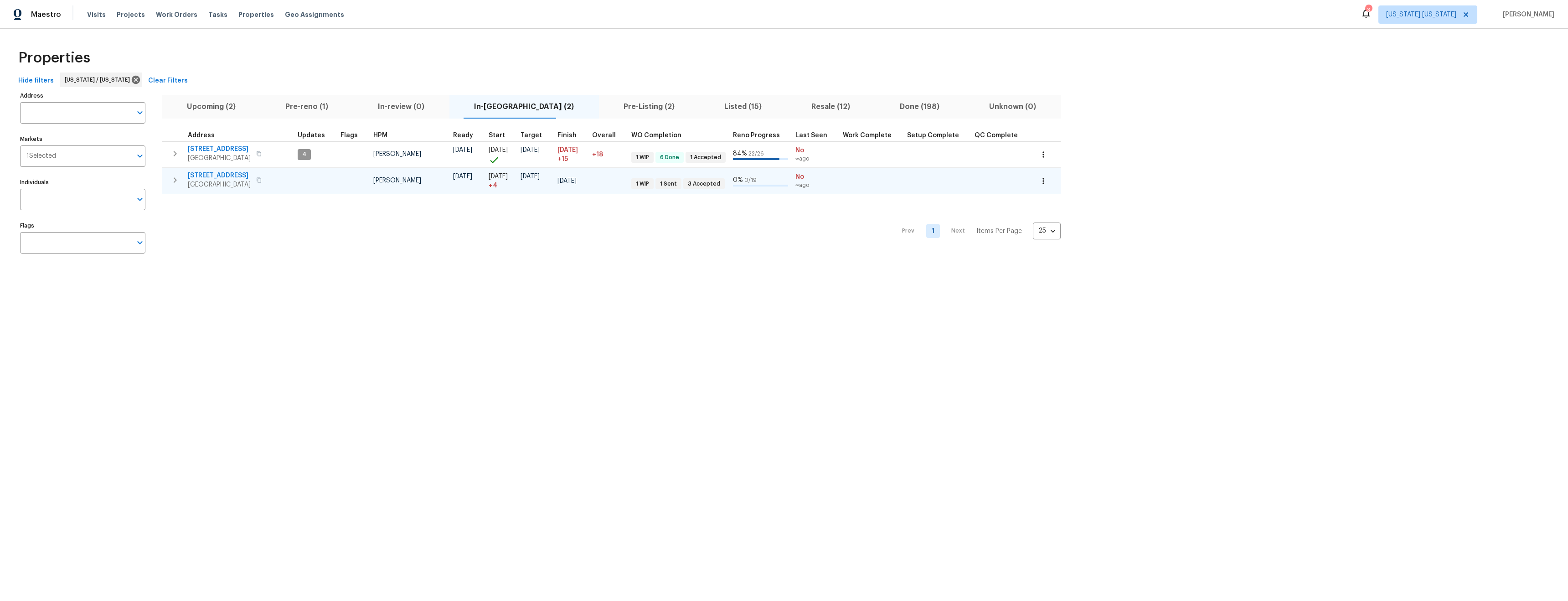
click at [1038, 179] on icon "button" at bounding box center [1043, 181] width 9 height 9
click at [1005, 234] on li "Admin" at bounding box center [1023, 232] width 102 height 15
click at [341, 249] on div at bounding box center [784, 300] width 1568 height 601
click at [257, 179] on icon "button" at bounding box center [259, 180] width 4 height 5
click at [202, 176] on span "22 Green Rd" at bounding box center [219, 175] width 63 height 9
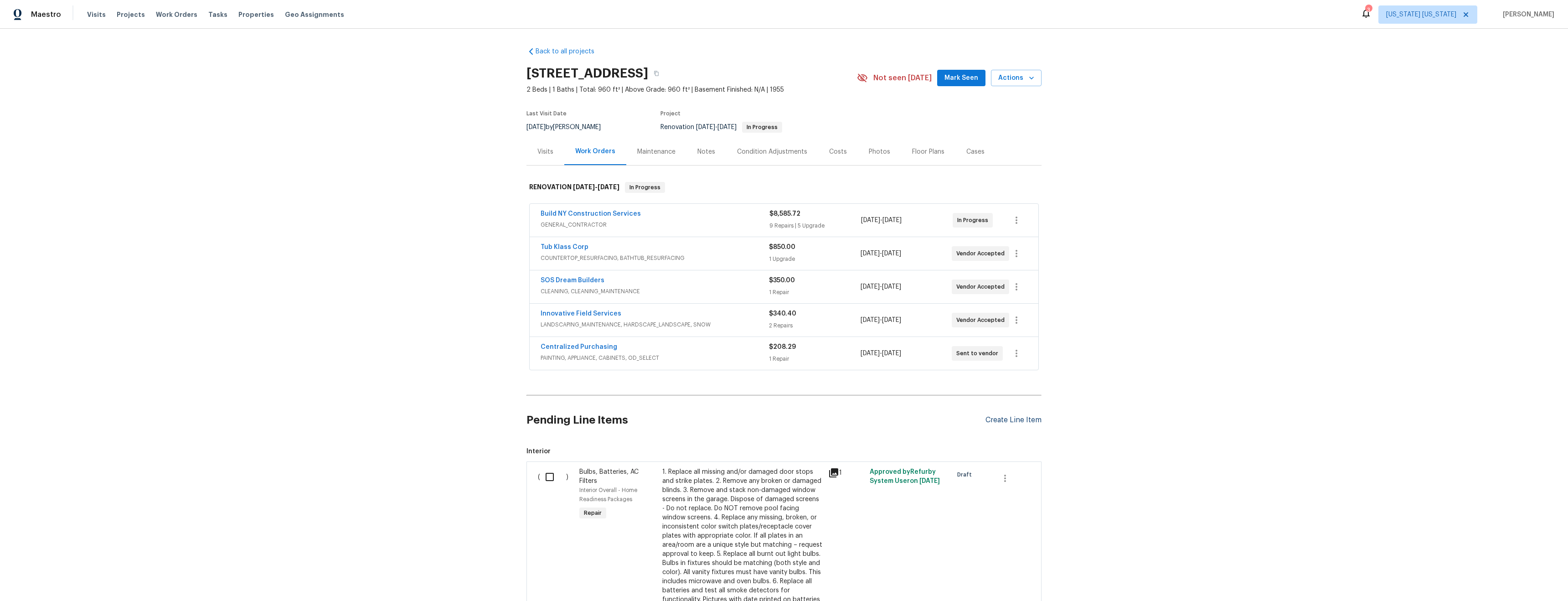
click at [1013, 421] on div "Create Line Item" at bounding box center [1013, 420] width 56 height 9
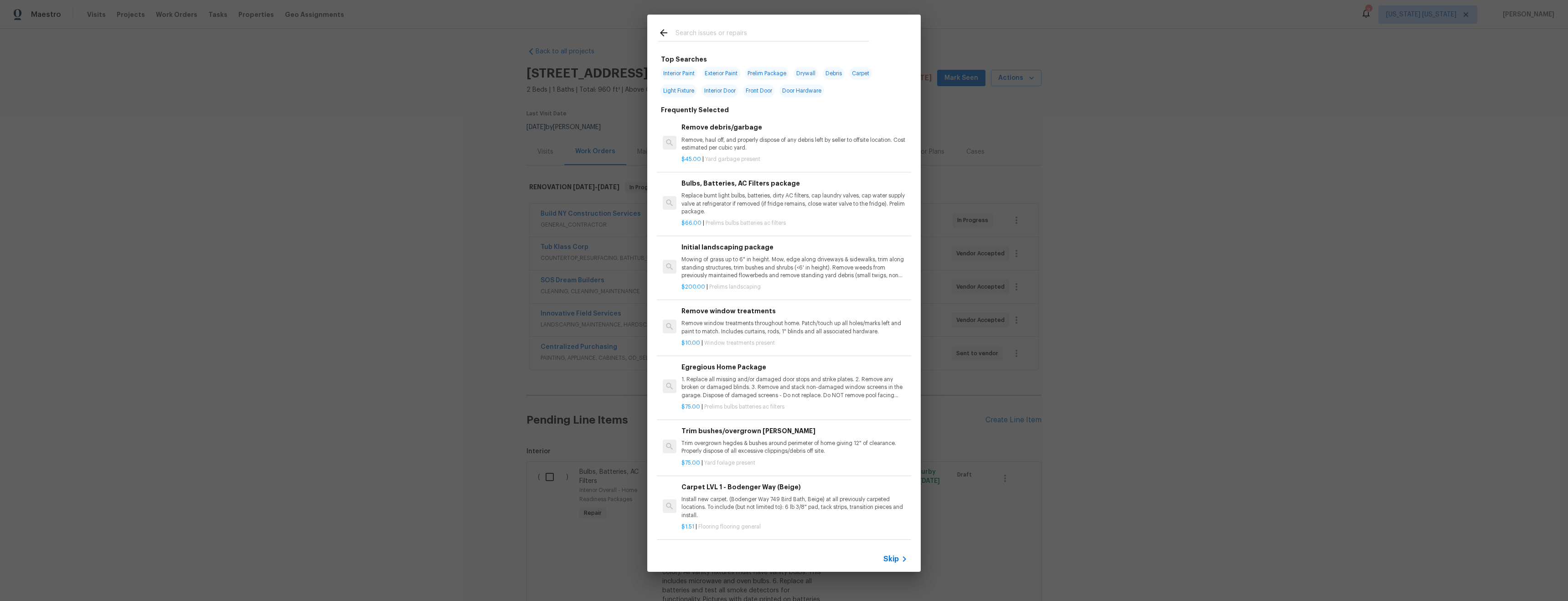
click at [703, 31] on input "text" at bounding box center [772, 34] width 193 height 14
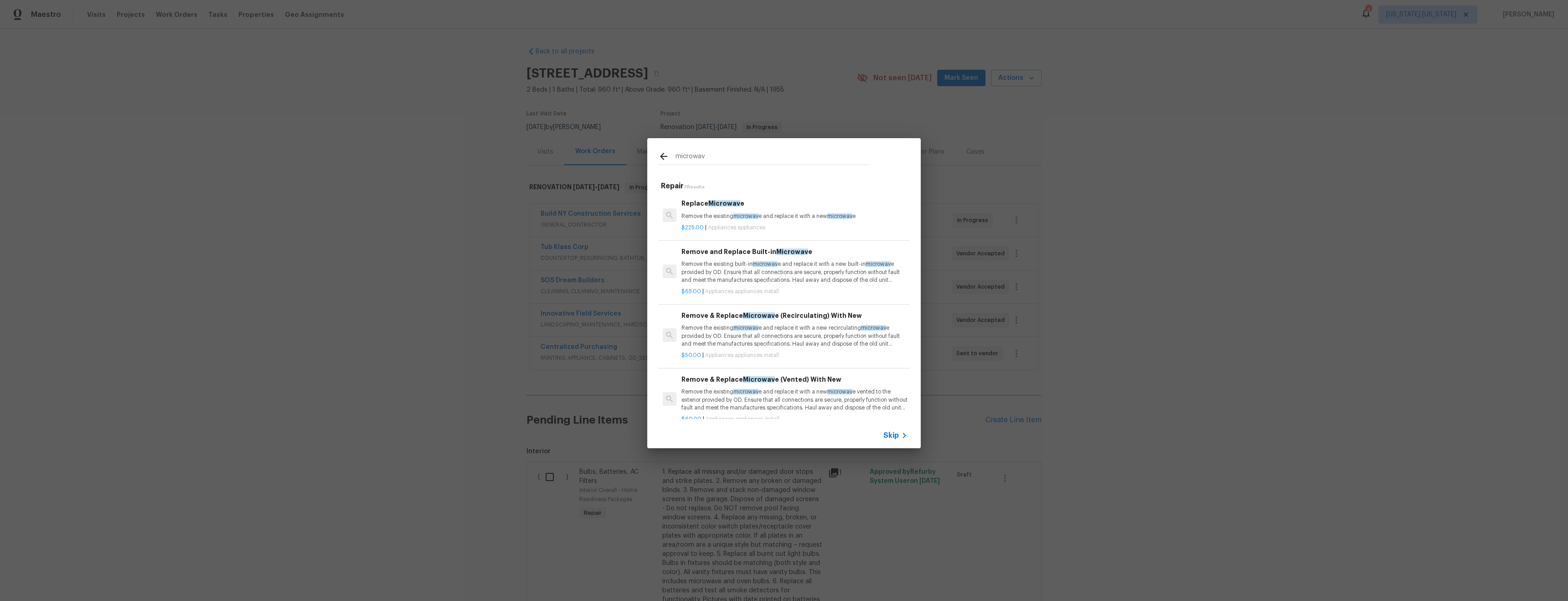
type input "microwav"
click at [1126, 192] on div "microwav Repair 7 Results Replace Microwav e Remove the existing microwav e and…" at bounding box center [784, 293] width 1568 height 586
